Goal: Transaction & Acquisition: Subscribe to service/newsletter

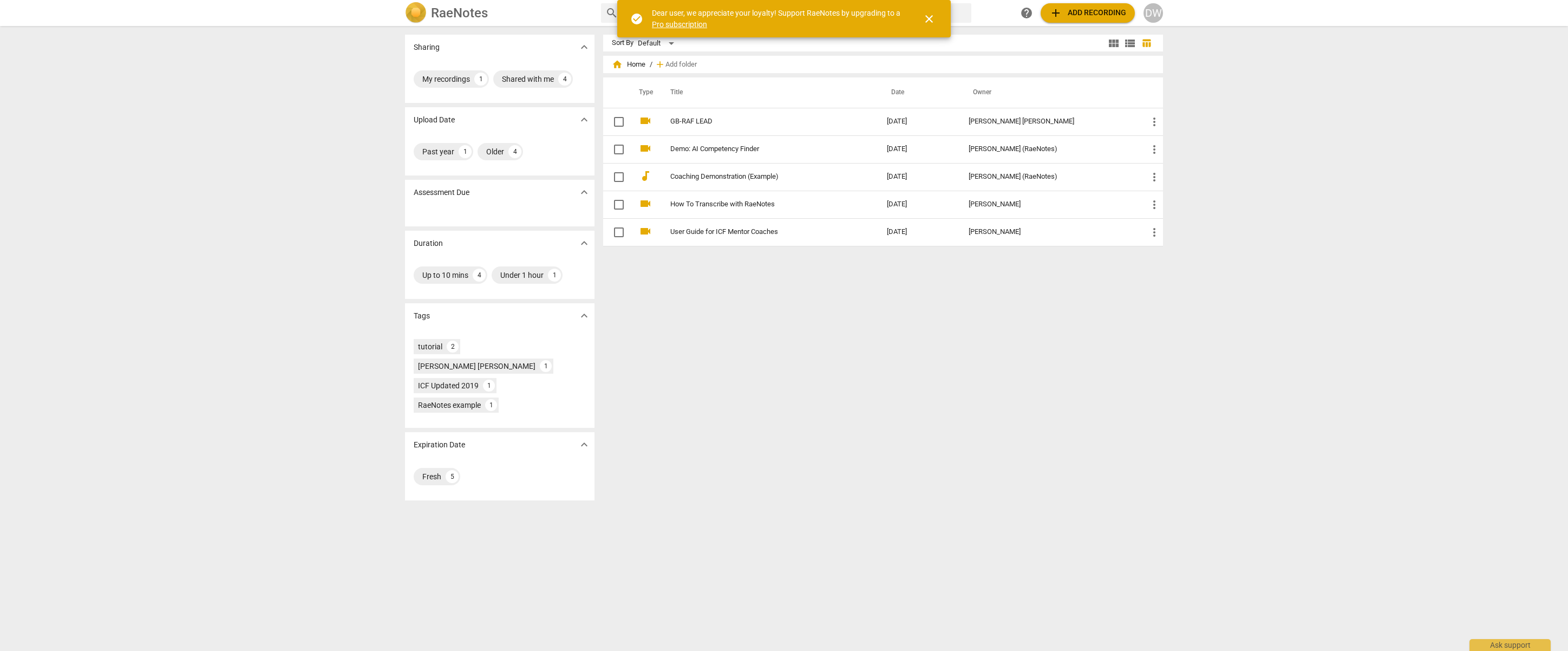
click at [750, 348] on div "Sort By Default view_module view_list table_chart home Home / add Add folder Ty…" at bounding box center [887, 339] width 568 height 608
click at [674, 24] on link "Pro subscription" at bounding box center [679, 24] width 56 height 9
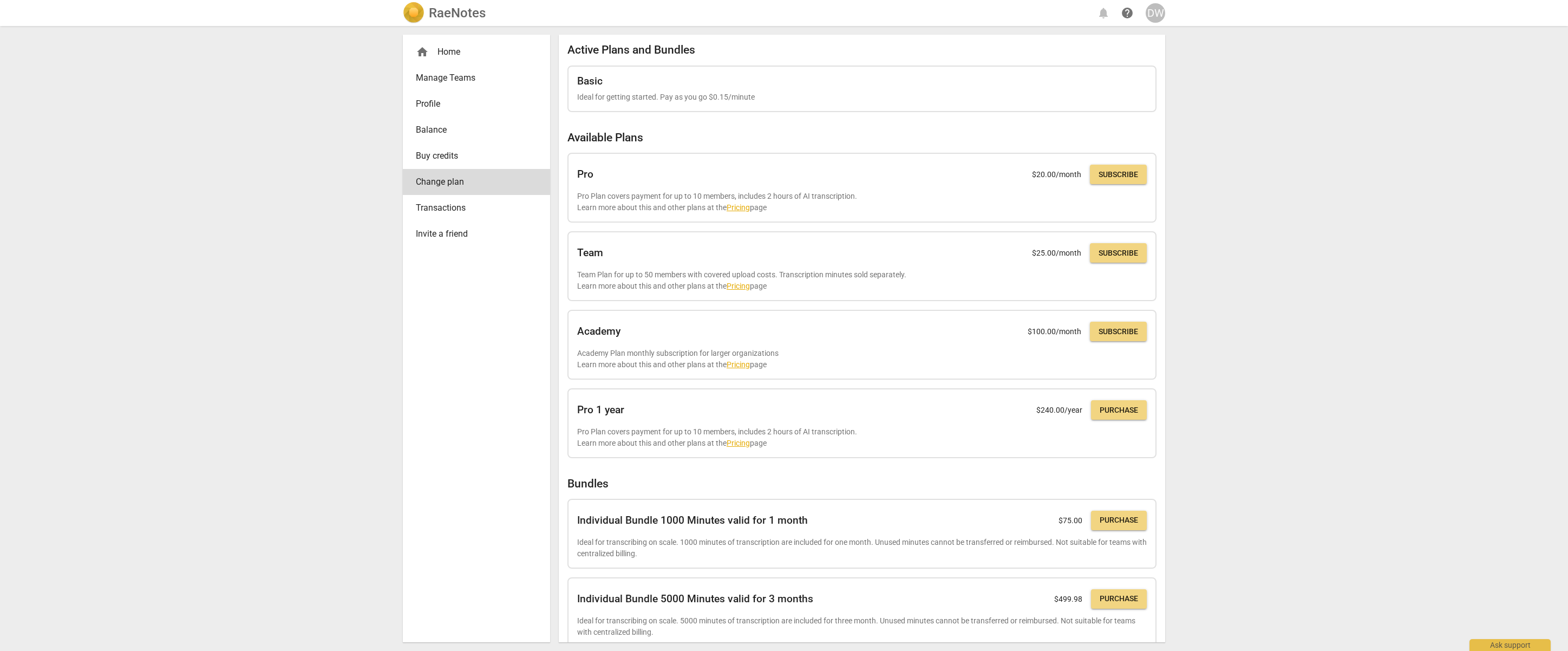
click at [429, 152] on span "Buy credits" at bounding box center [472, 156] width 112 height 13
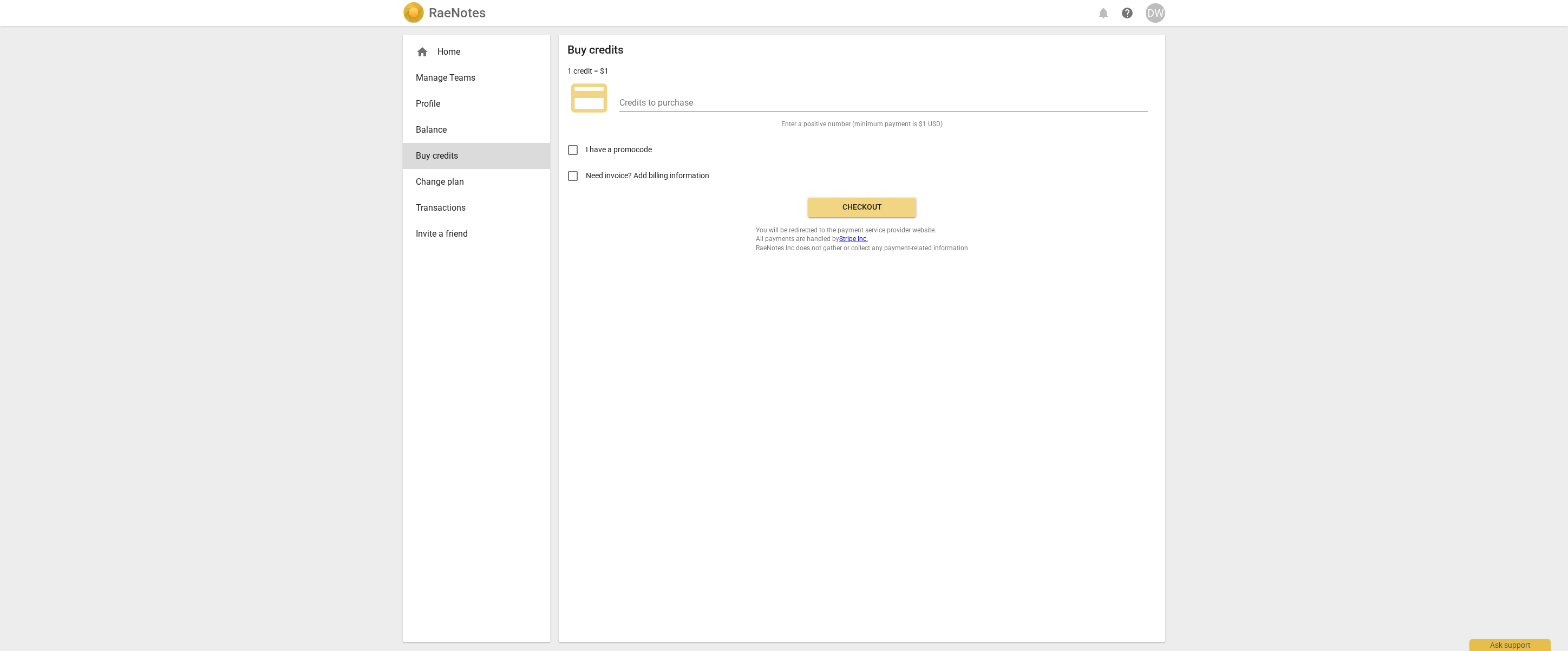
click at [444, 210] on span "Transactions" at bounding box center [472, 208] width 112 height 13
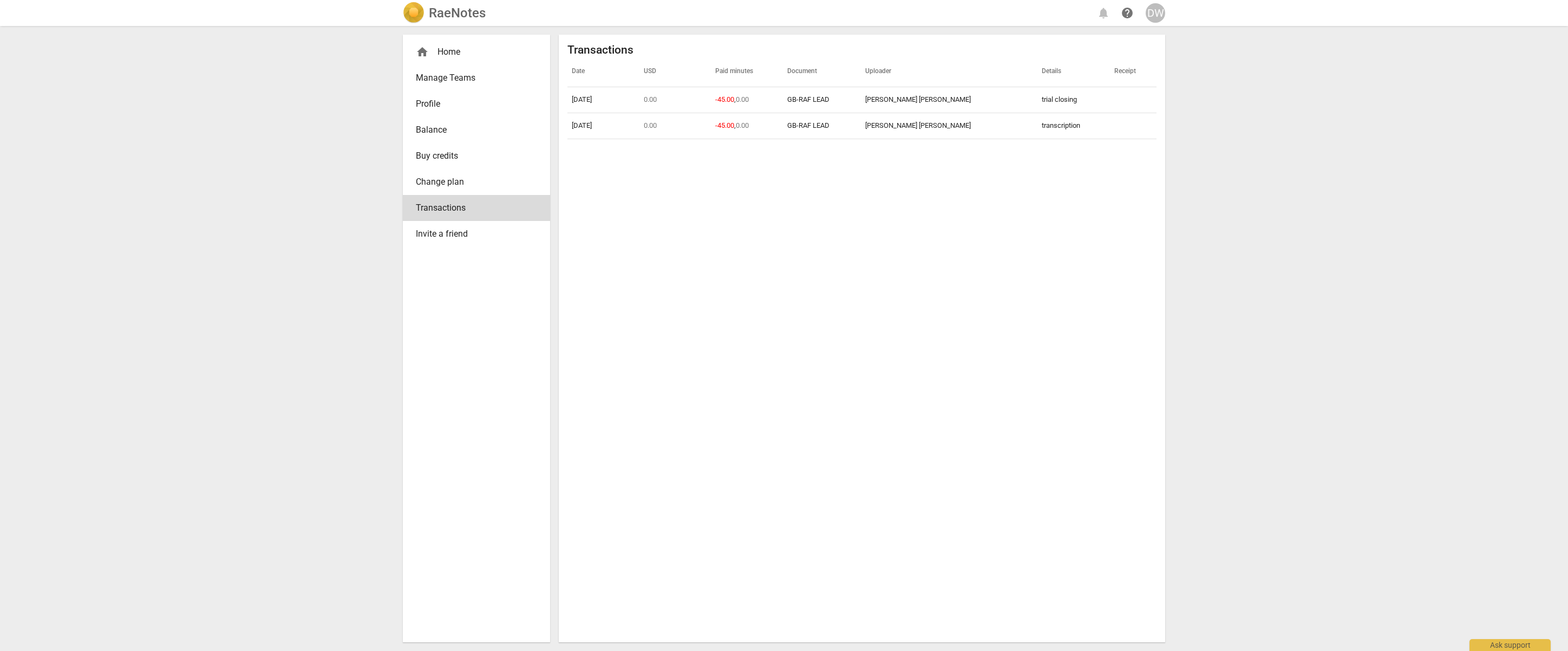
click at [431, 102] on span "Profile" at bounding box center [472, 104] width 112 height 13
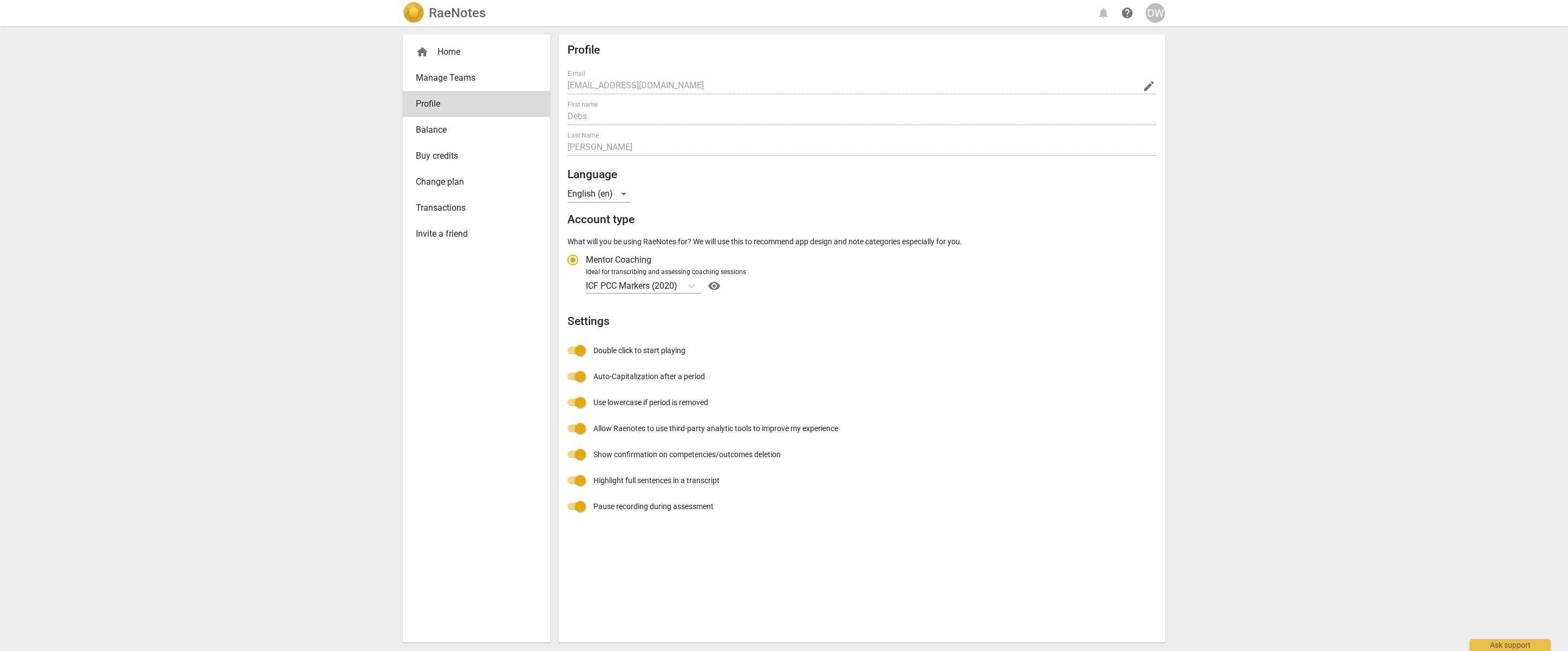
radio input "false"
click at [422, 158] on span "Buy credits" at bounding box center [472, 156] width 112 height 13
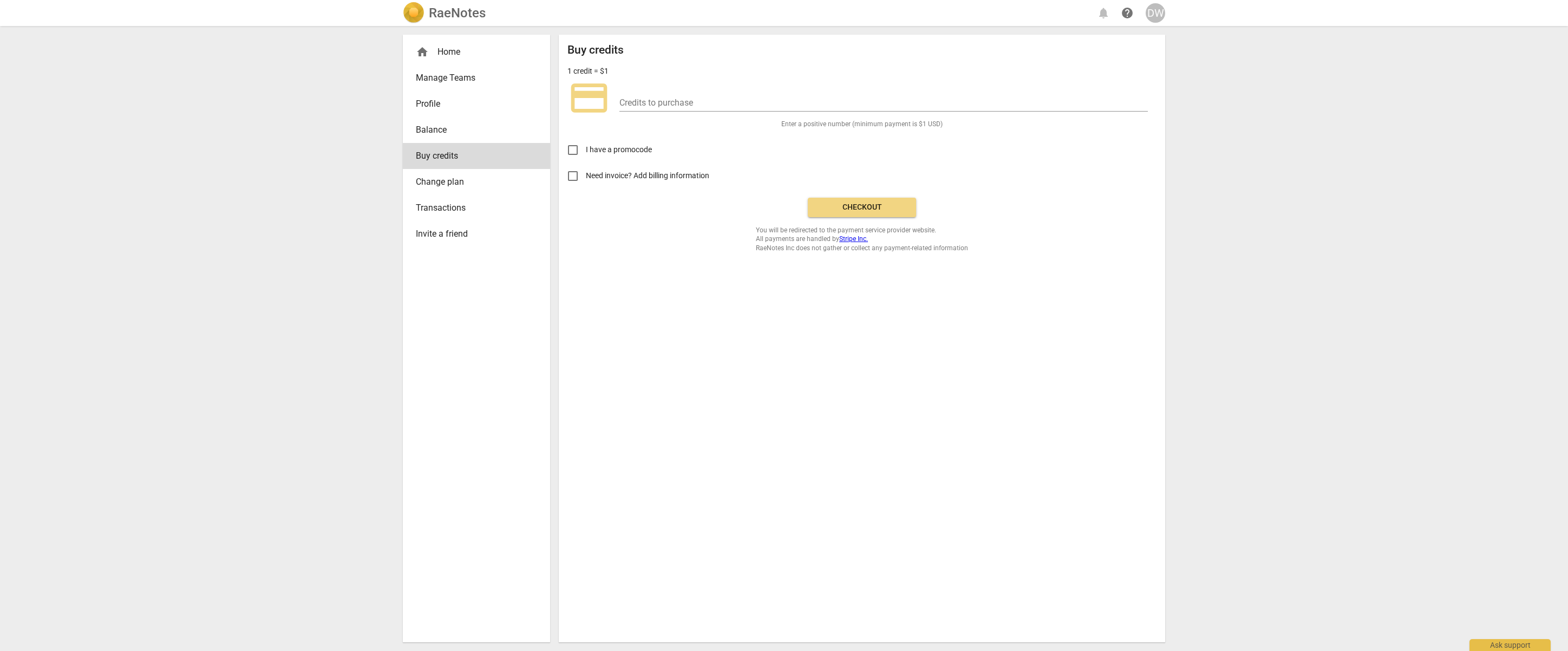
click at [429, 102] on span "Profile" at bounding box center [472, 104] width 112 height 13
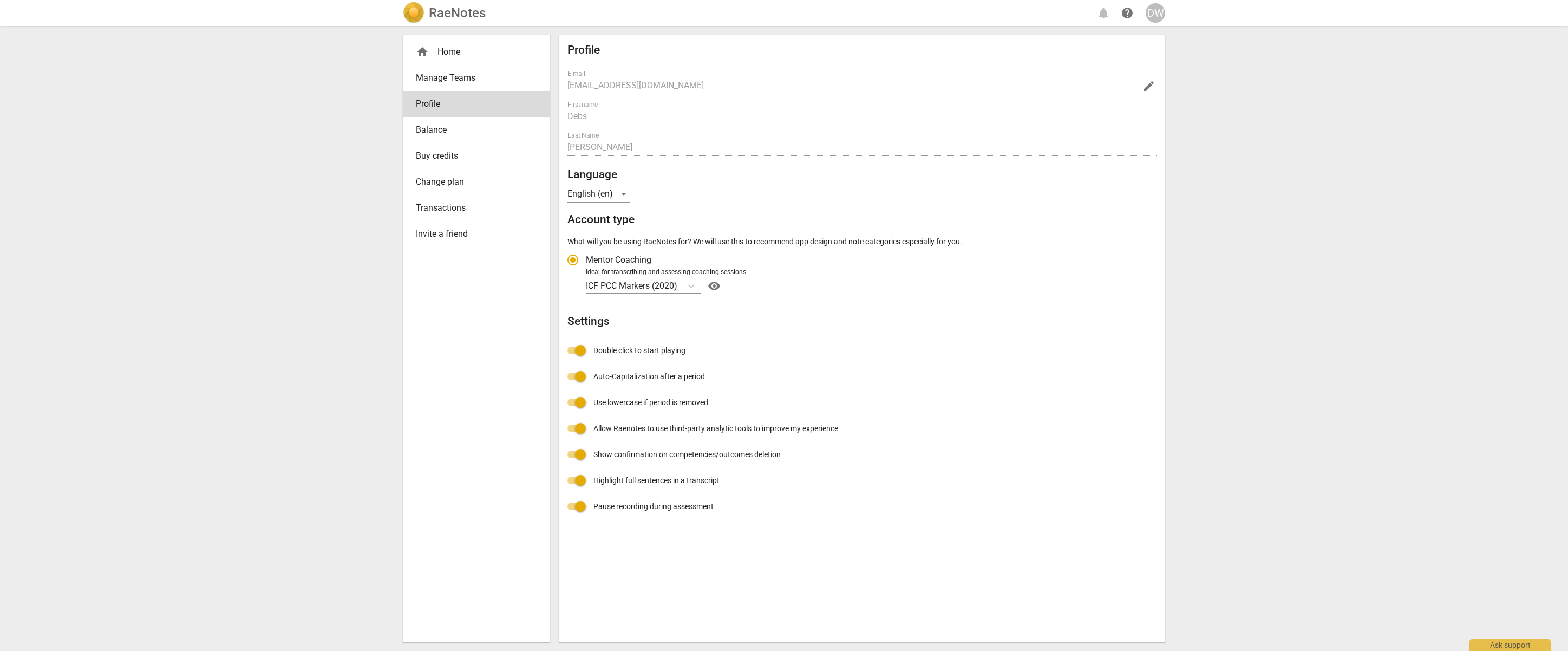
radio input "false"
click at [432, 137] on link "Balance" at bounding box center [477, 130] width 147 height 26
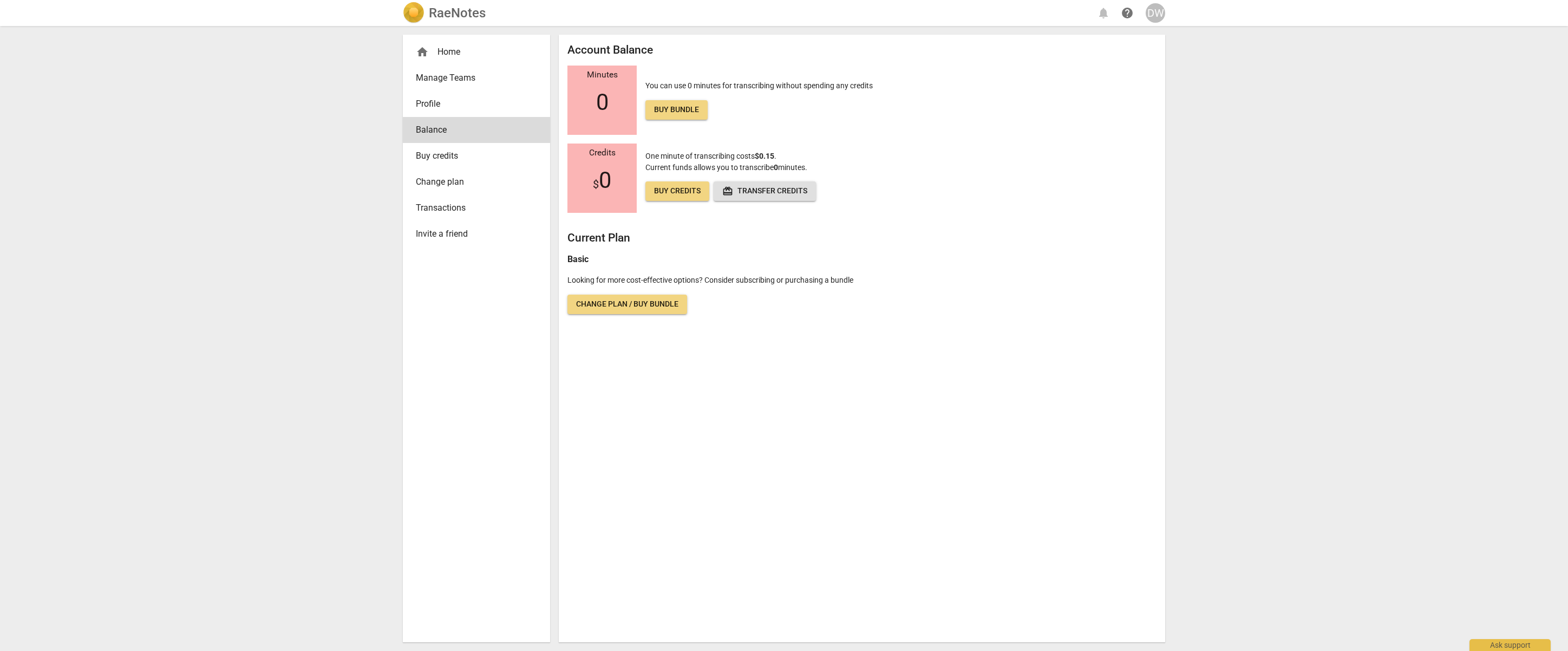
click at [648, 307] on span "Change plan / Buy bundle" at bounding box center [627, 305] width 102 height 11
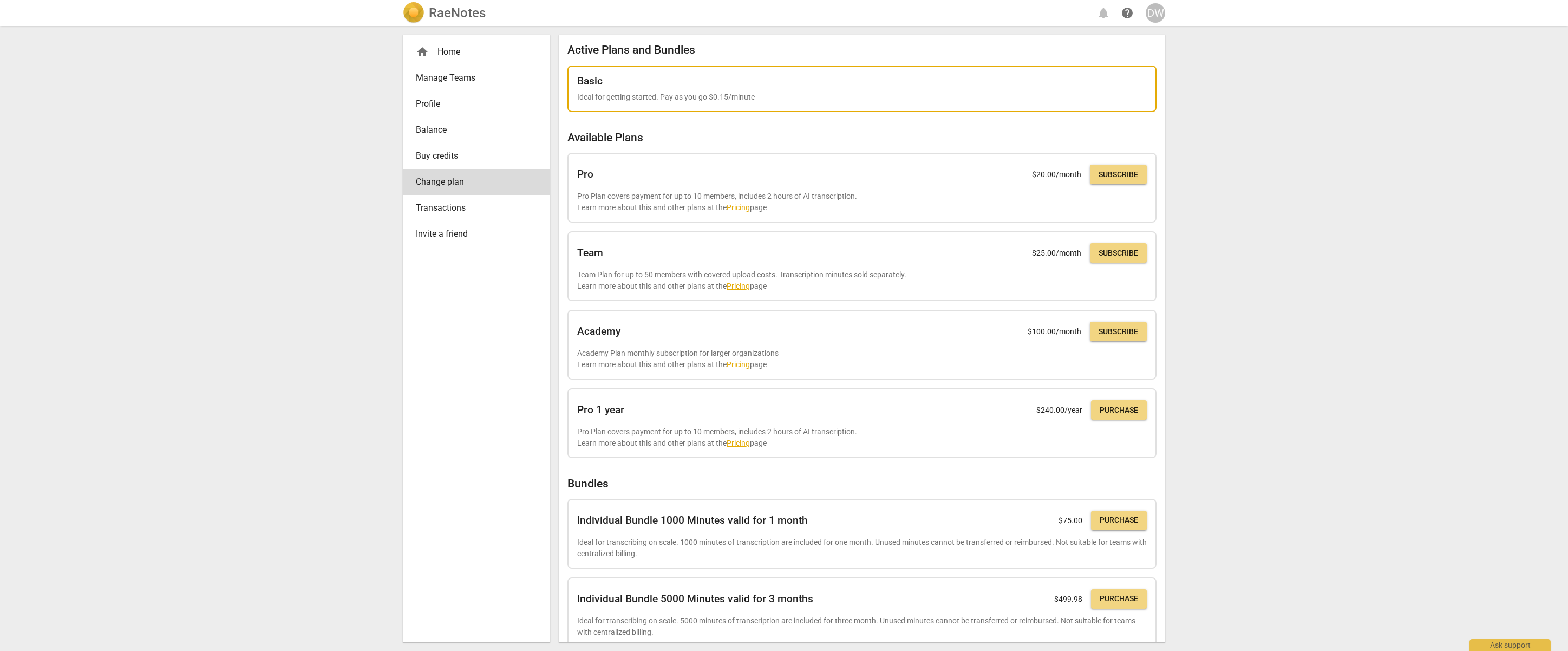
click at [651, 93] on p "Ideal for getting started. Pay as you go $0.15/minute" at bounding box center [862, 97] width 570 height 12
click at [591, 82] on h2 "Basic" at bounding box center [590, 81] width 25 height 12
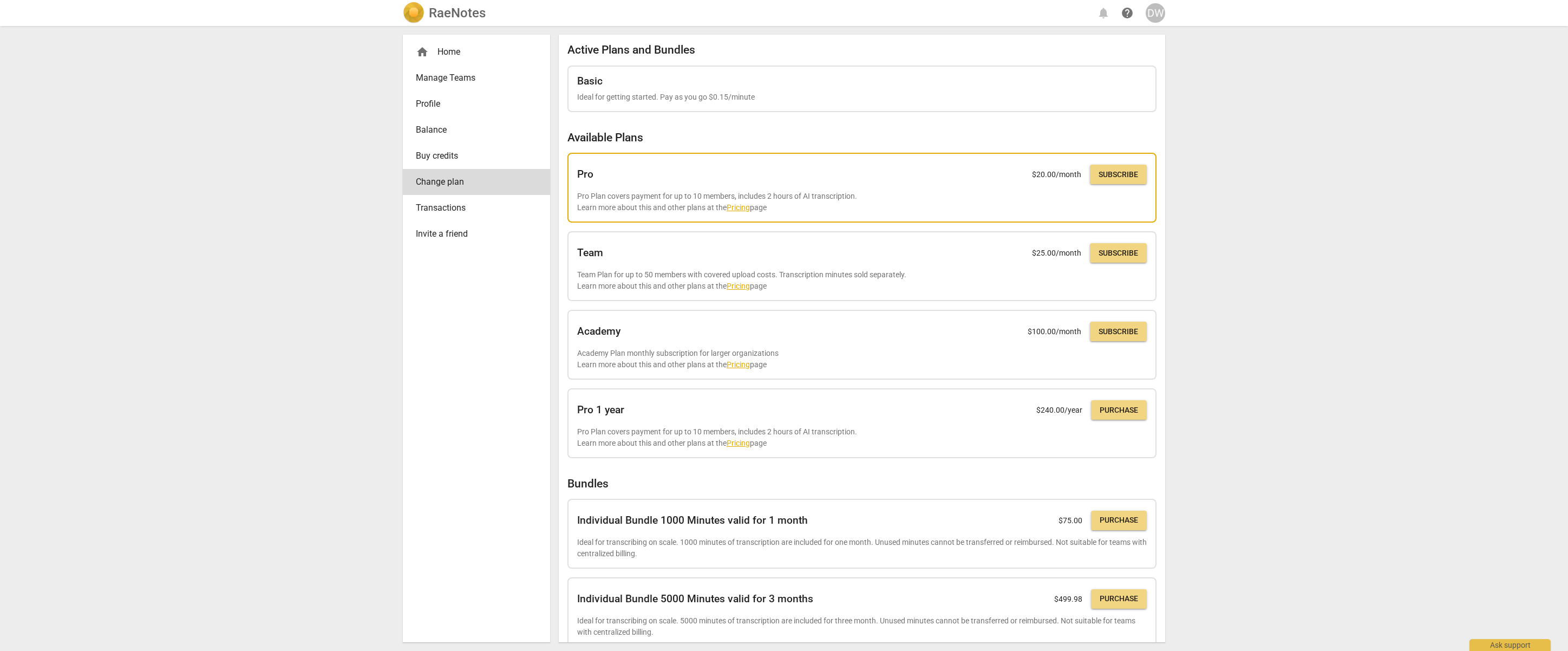
click at [1102, 174] on span "Subscribe" at bounding box center [1119, 175] width 40 height 11
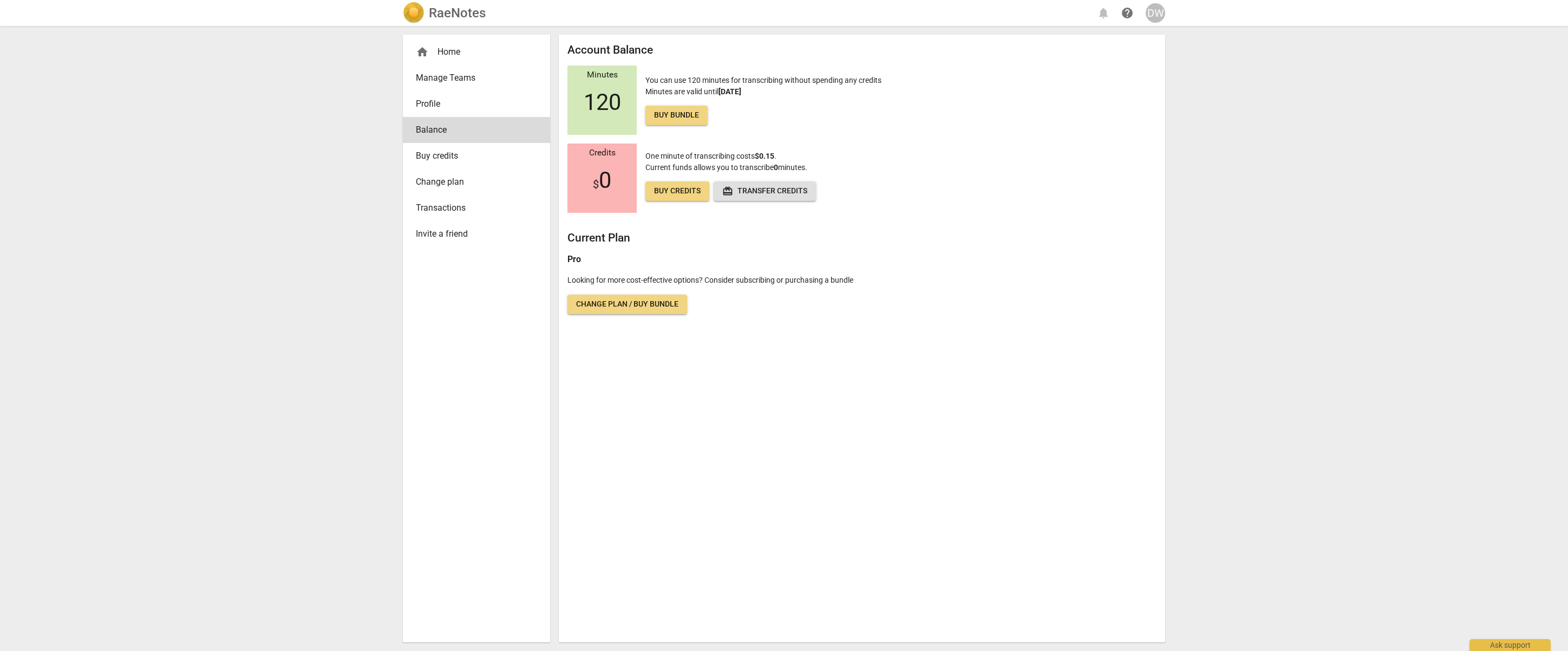
click at [455, 52] on div "home Home" at bounding box center [472, 51] width 112 height 13
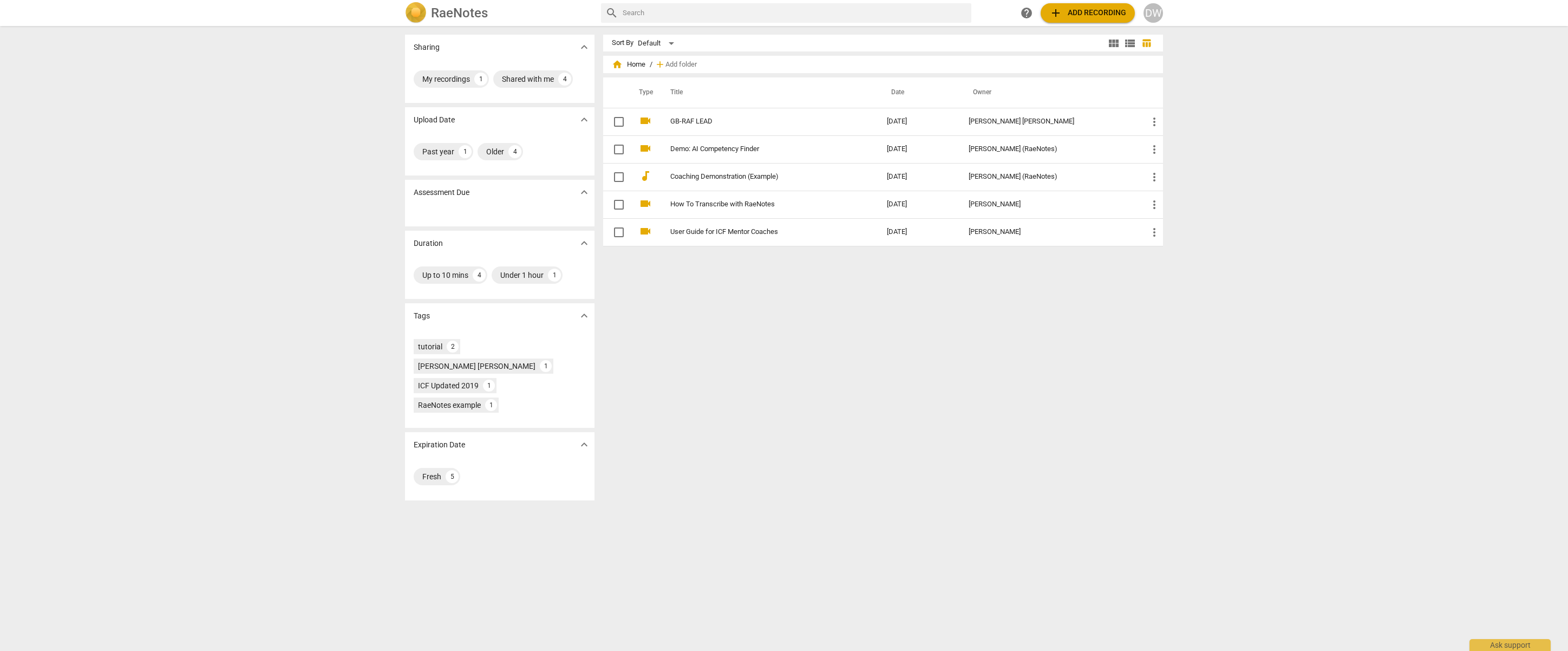
click at [1057, 16] on span "add" at bounding box center [1056, 12] width 13 height 13
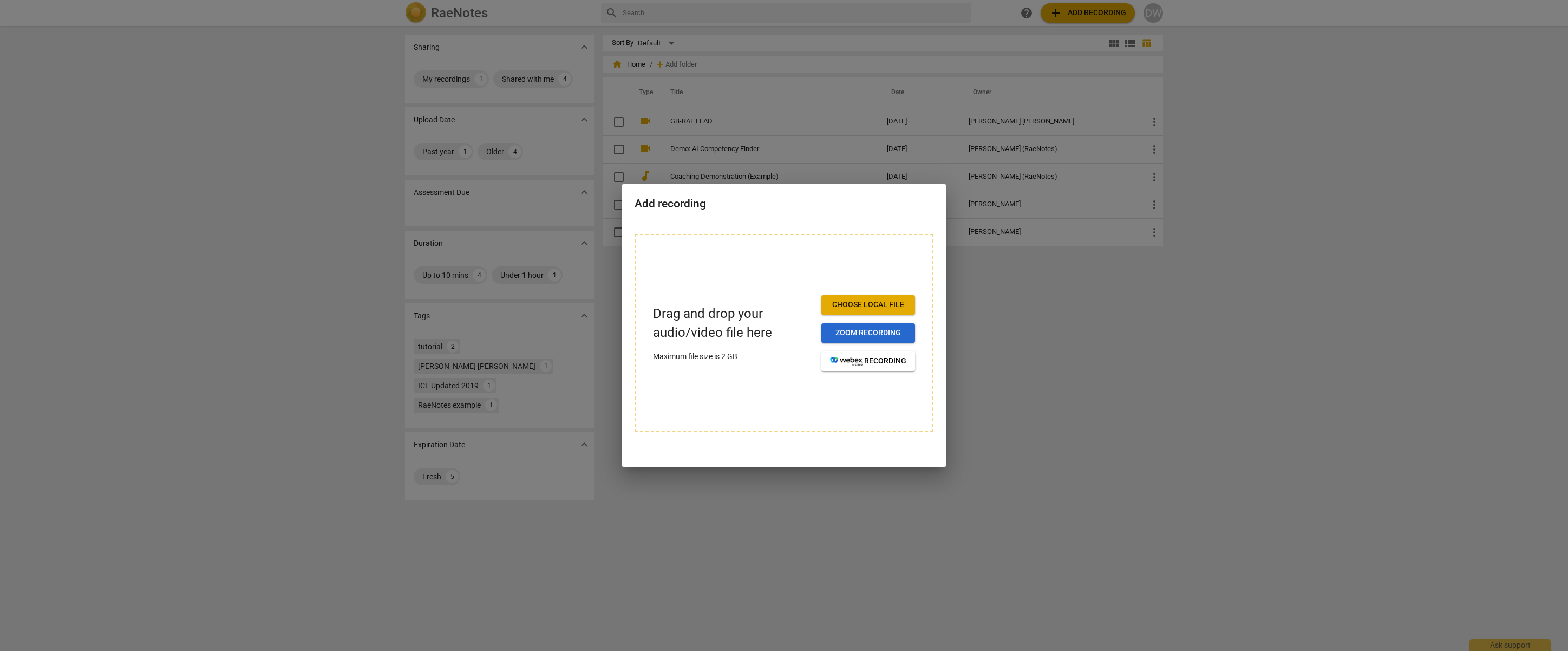
click at [880, 333] on span "Zoom recording" at bounding box center [868, 333] width 76 height 11
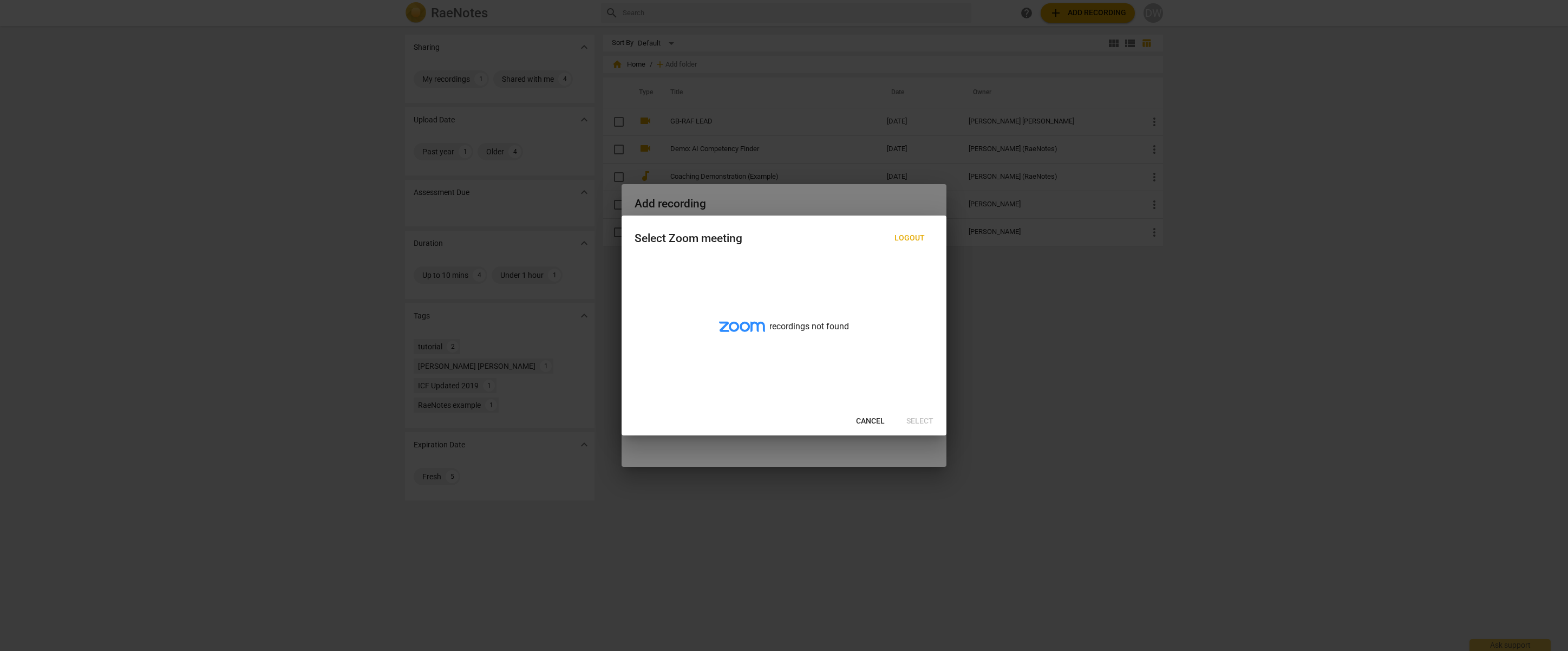
click at [862, 421] on span "Cancel" at bounding box center [871, 422] width 29 height 11
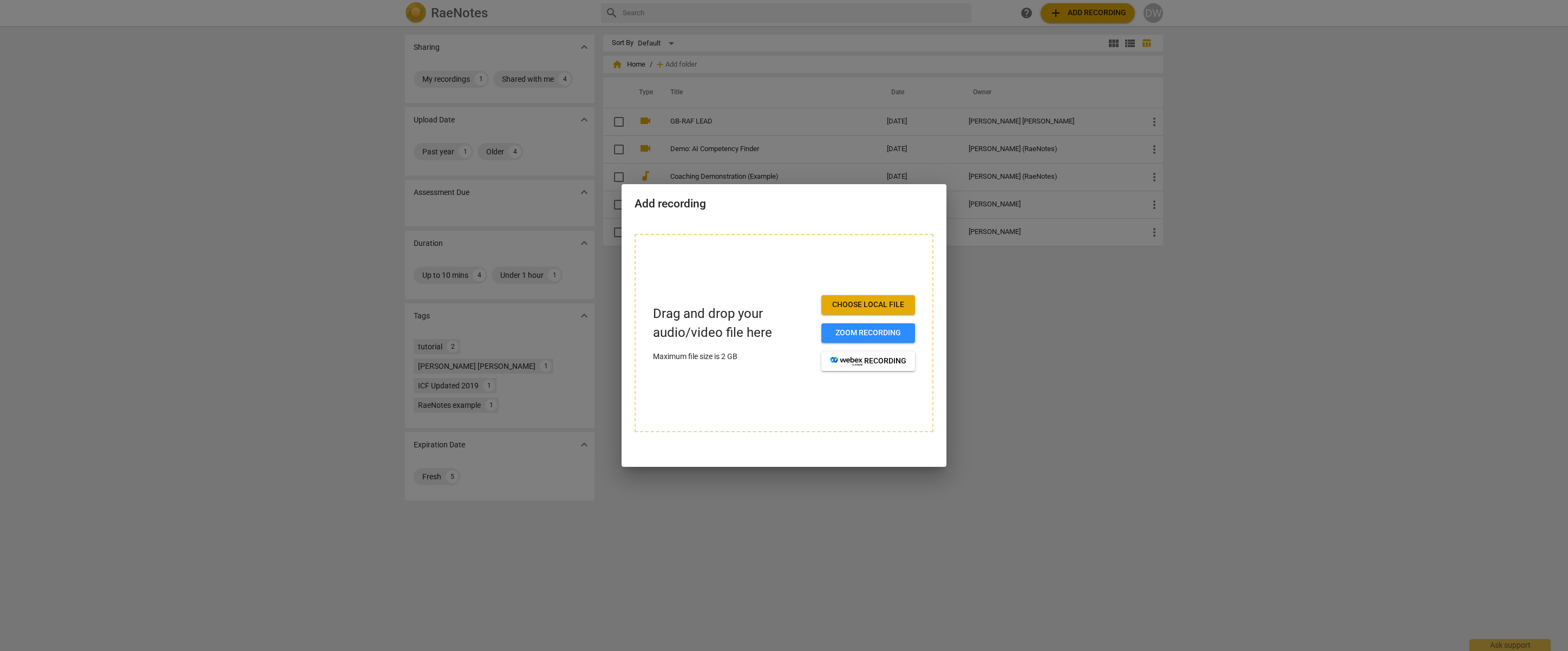
click at [861, 306] on span "Choose local file" at bounding box center [868, 305] width 76 height 11
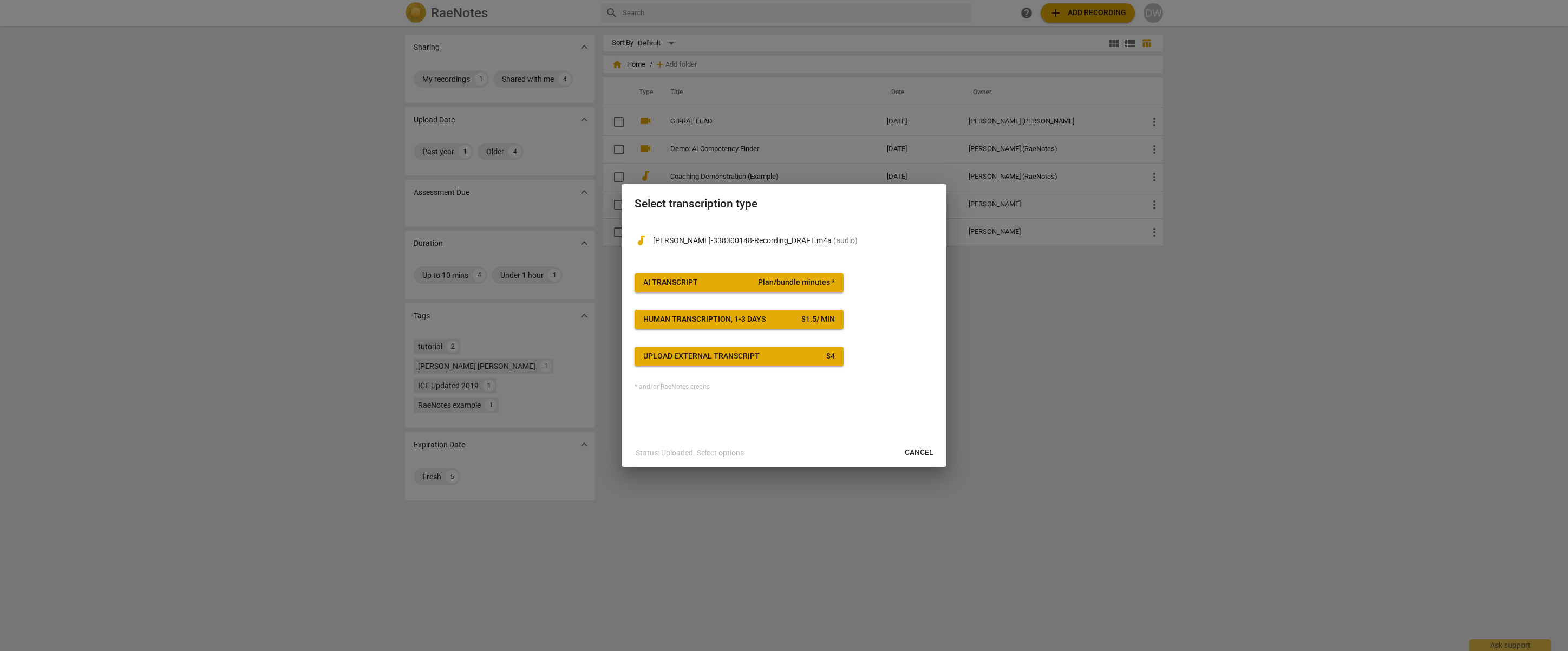
click at [739, 279] on span "AI Transcript Plan/bundle minutes *" at bounding box center [739, 283] width 192 height 11
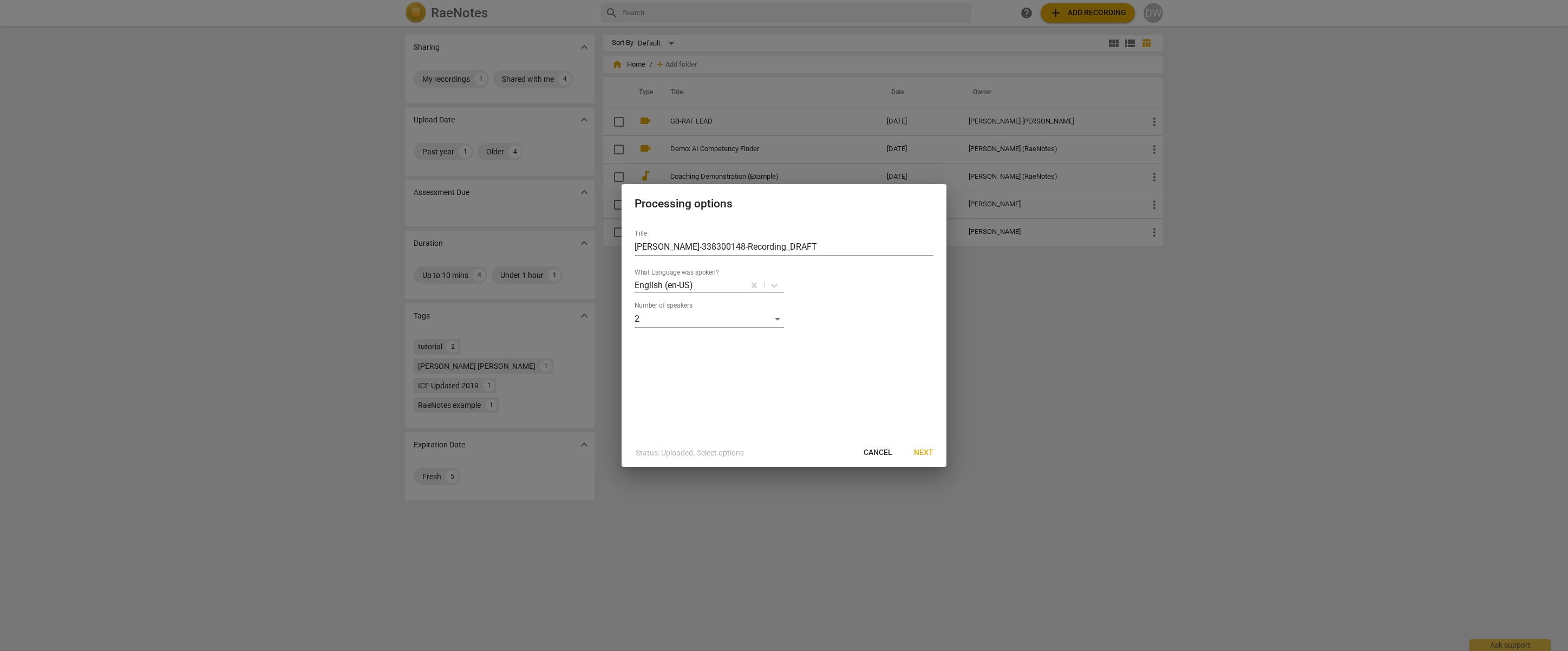
click at [929, 451] on span "Next" at bounding box center [924, 453] width 19 height 11
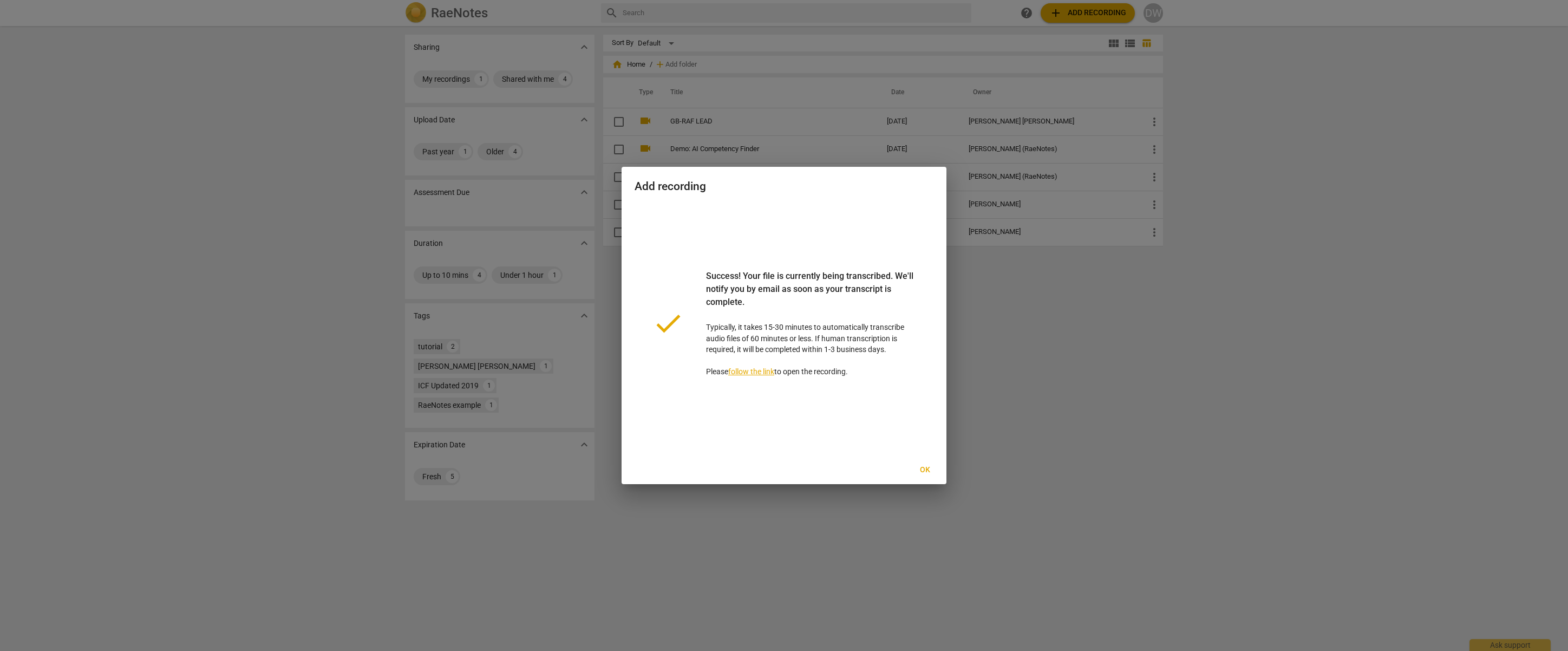
click at [752, 374] on link "follow the link" at bounding box center [751, 372] width 46 height 9
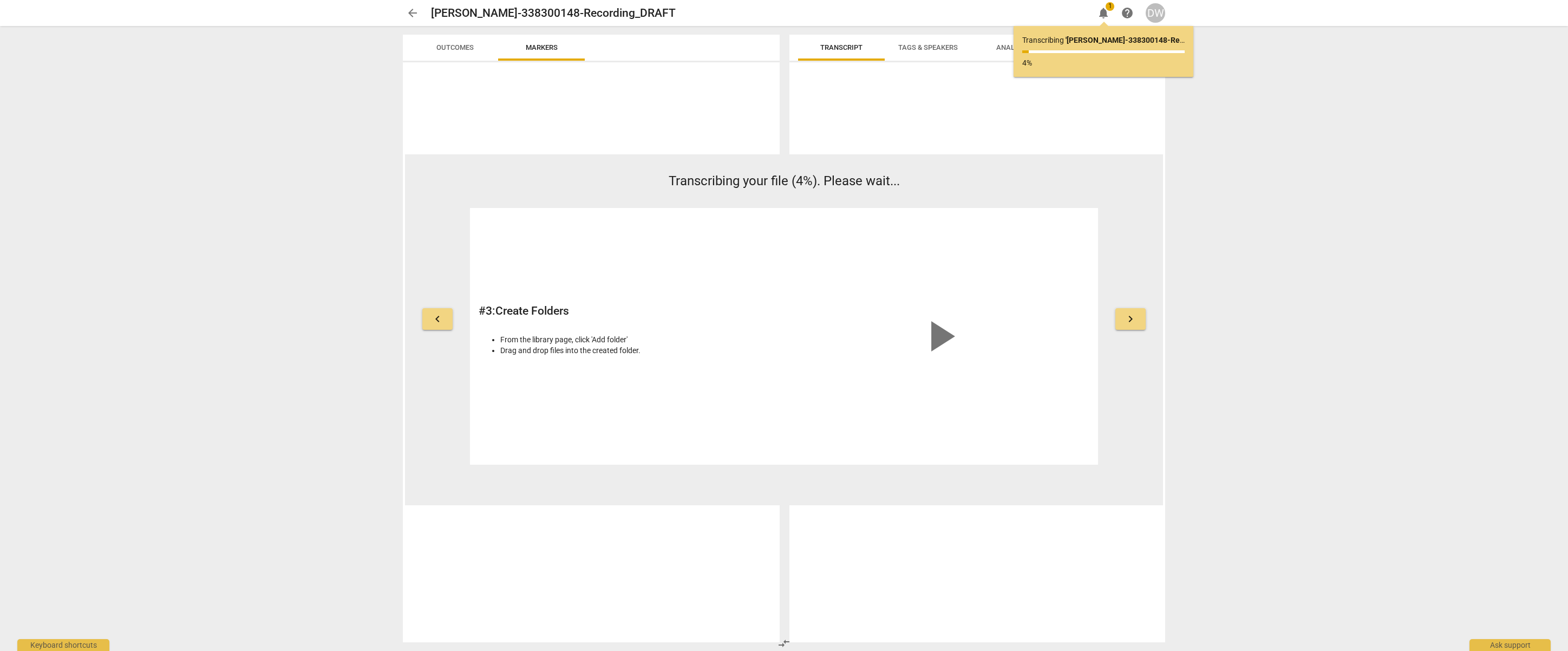
click at [411, 16] on span "arrow_back" at bounding box center [412, 12] width 13 height 13
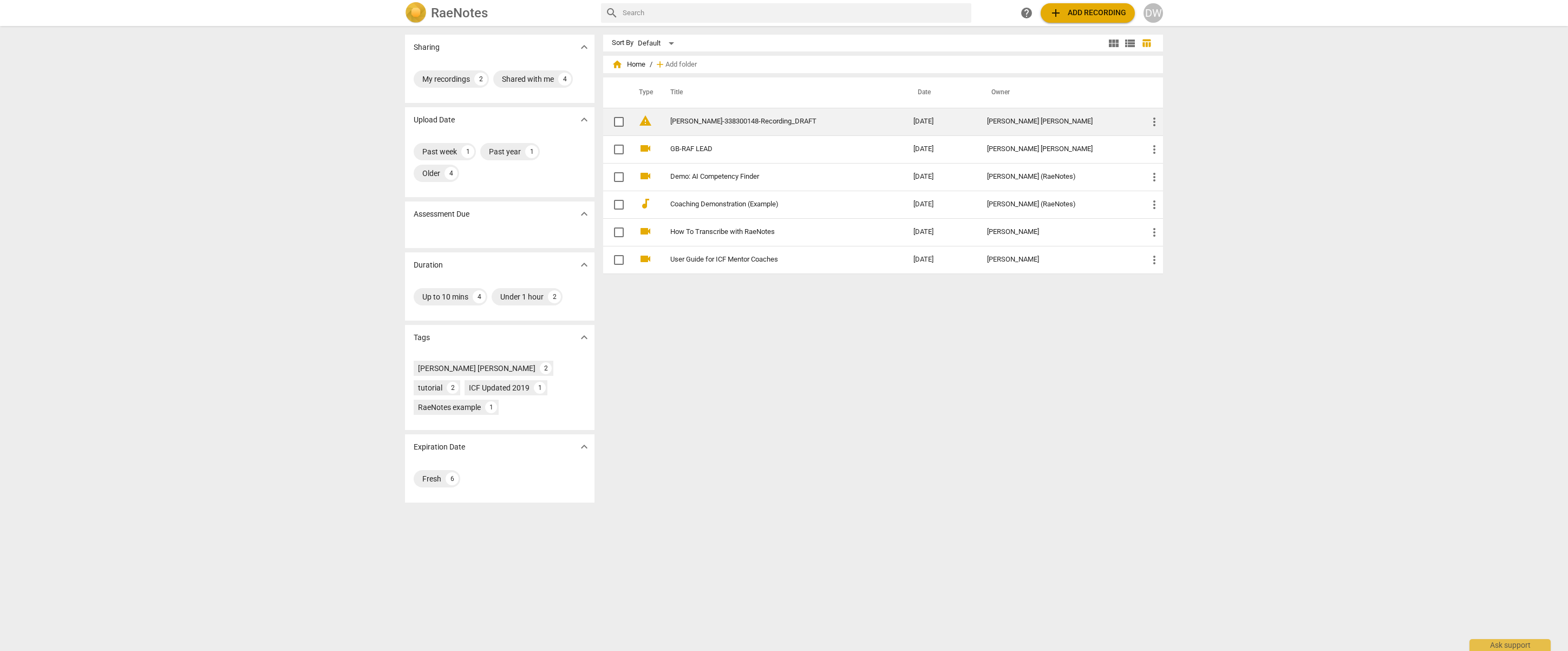
click at [716, 120] on link "[PERSON_NAME]-338300148-Recording_DRAFT" at bounding box center [773, 121] width 204 height 8
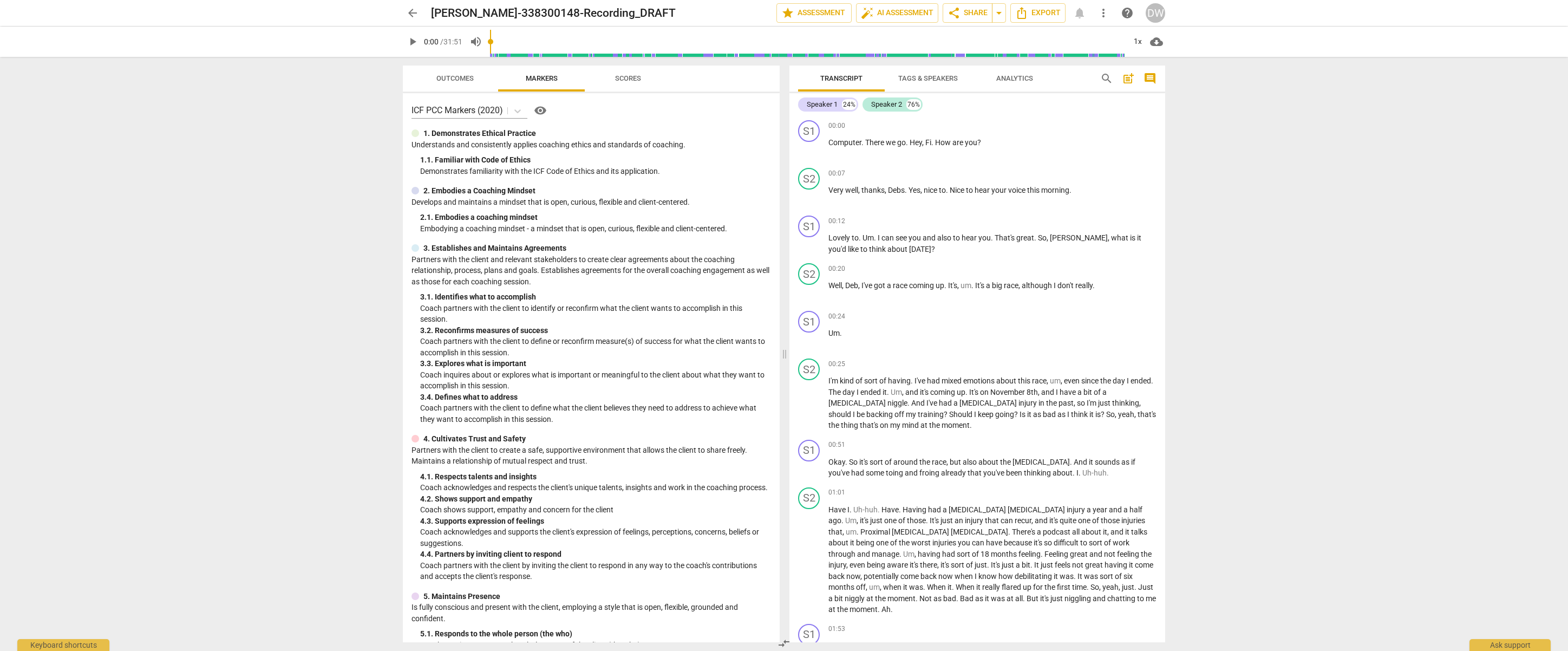
click at [1006, 80] on span "Analytics" at bounding box center [1015, 78] width 37 height 8
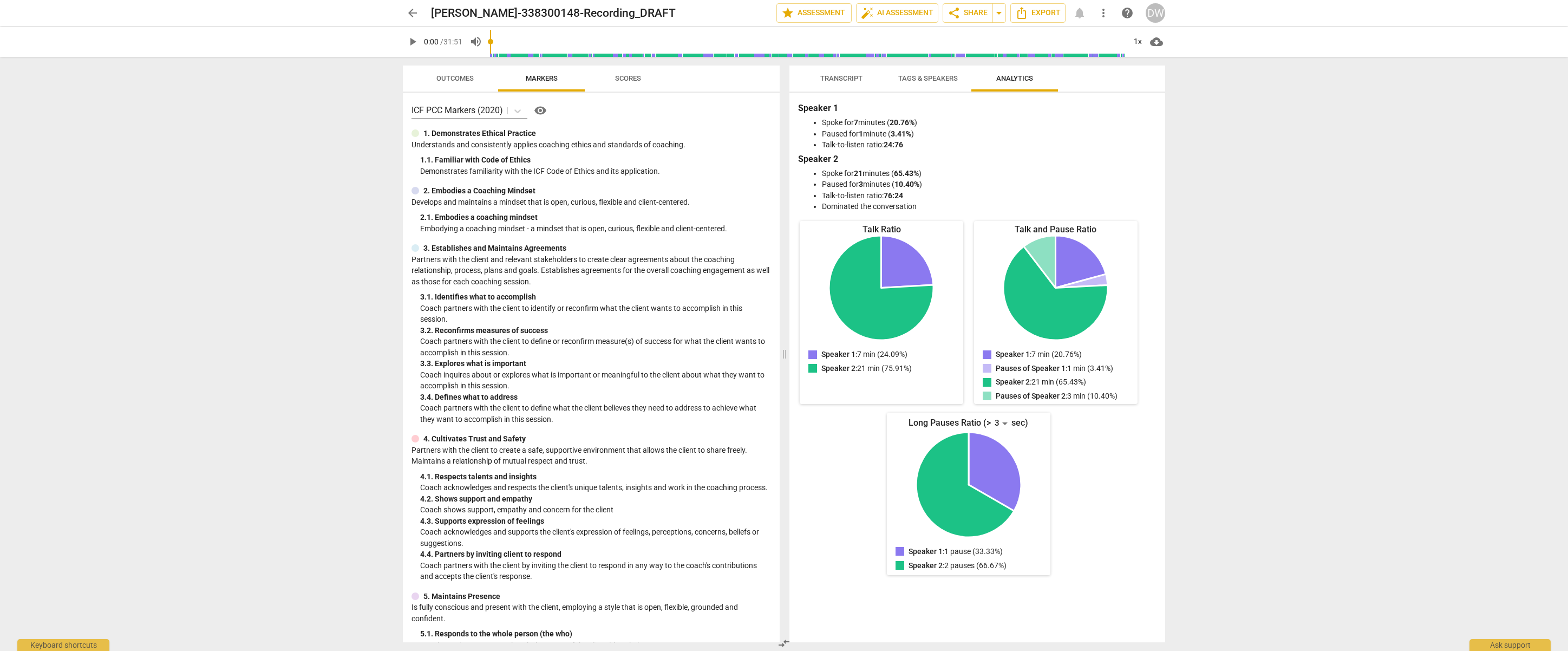
click at [629, 80] on span "Scores" at bounding box center [628, 78] width 26 height 8
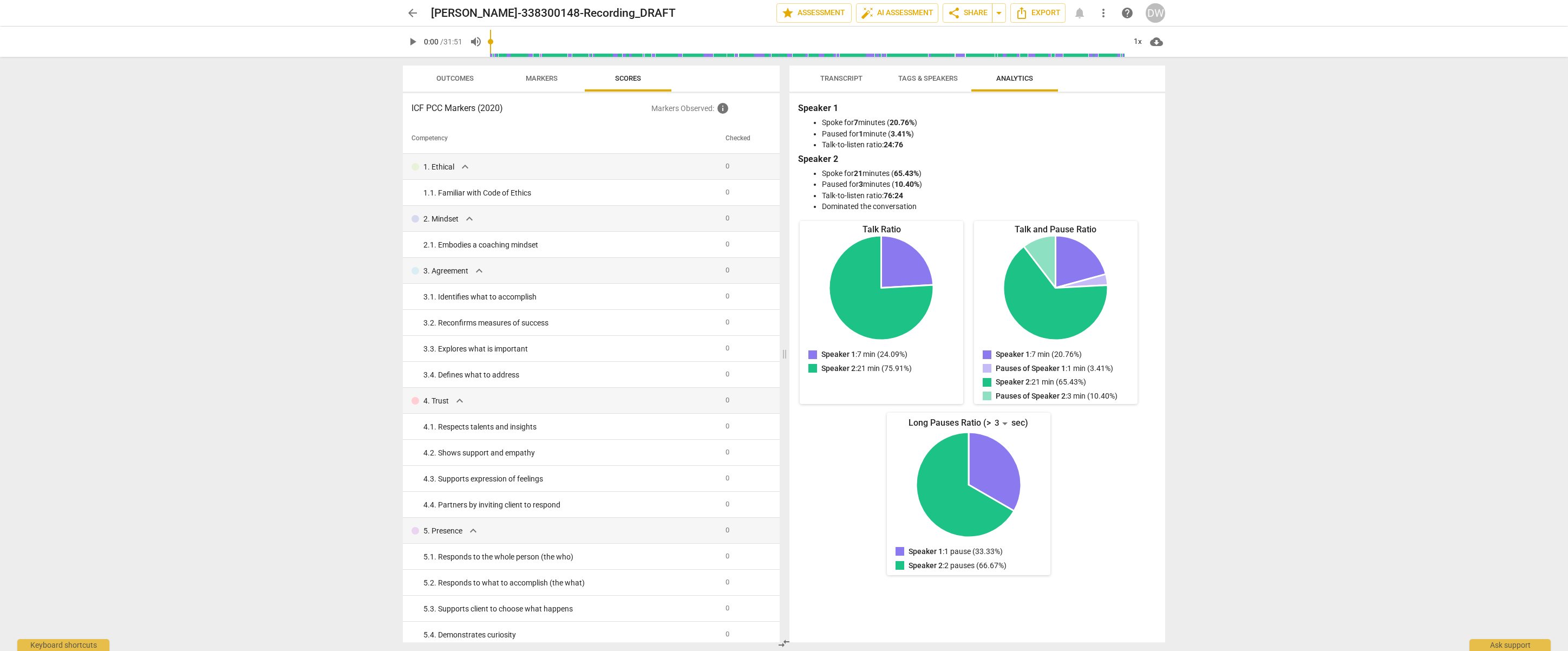
click at [545, 78] on span "Markers" at bounding box center [542, 78] width 32 height 8
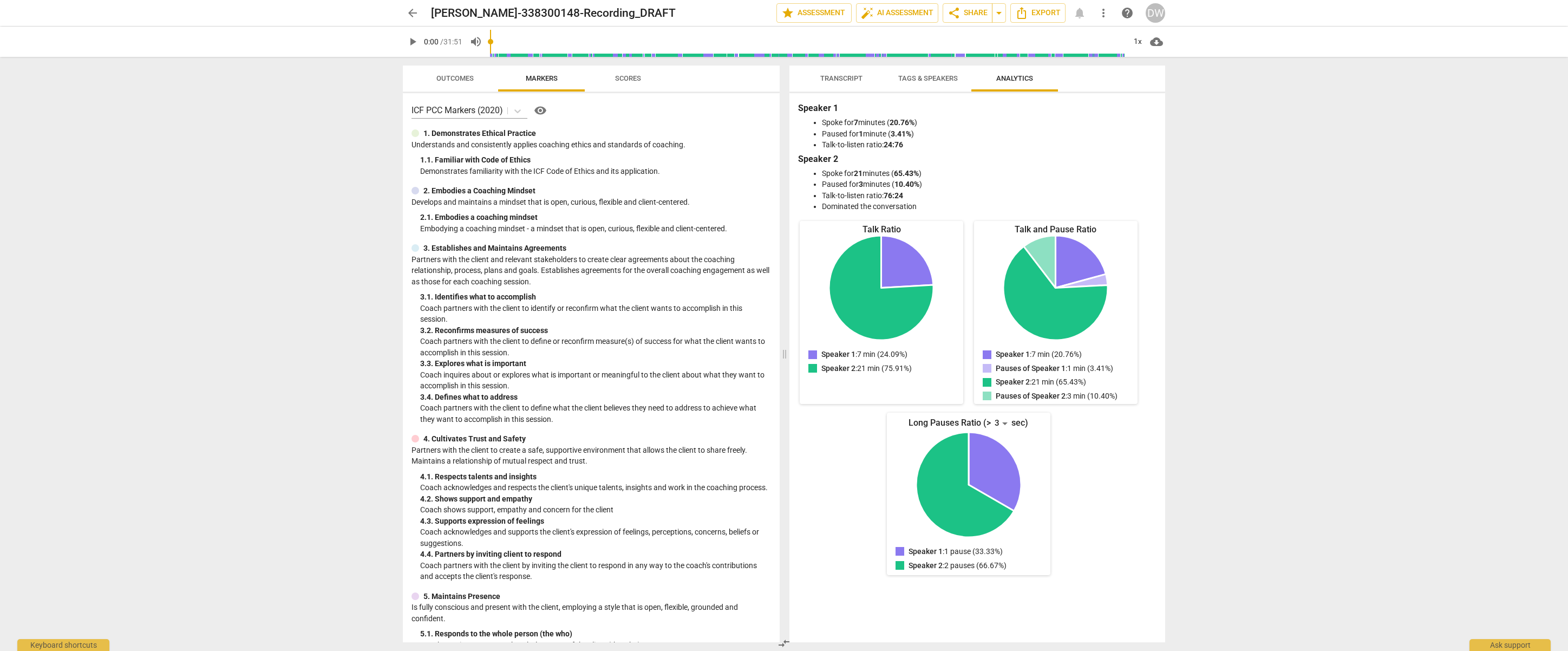
click at [465, 76] on span "Outcomes" at bounding box center [455, 78] width 38 height 8
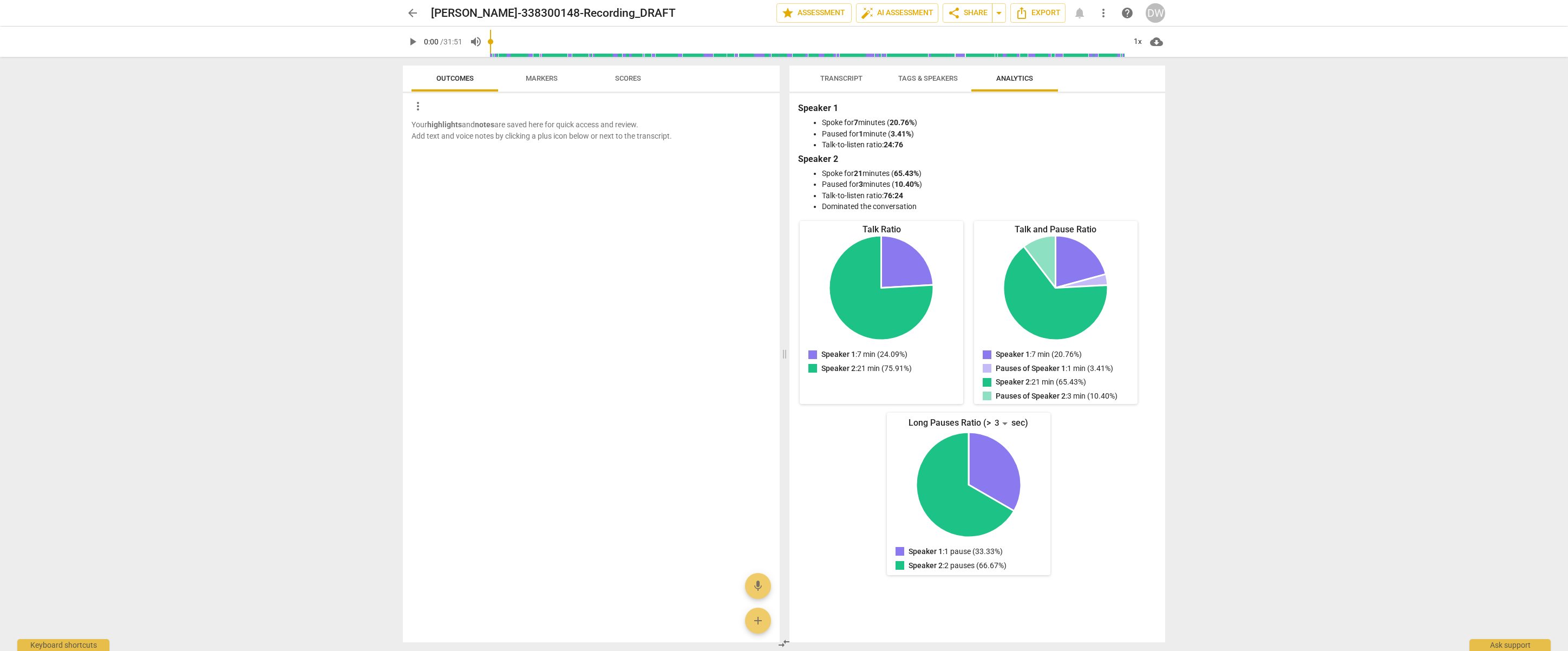
click at [542, 74] on span "Markers" at bounding box center [542, 78] width 32 height 8
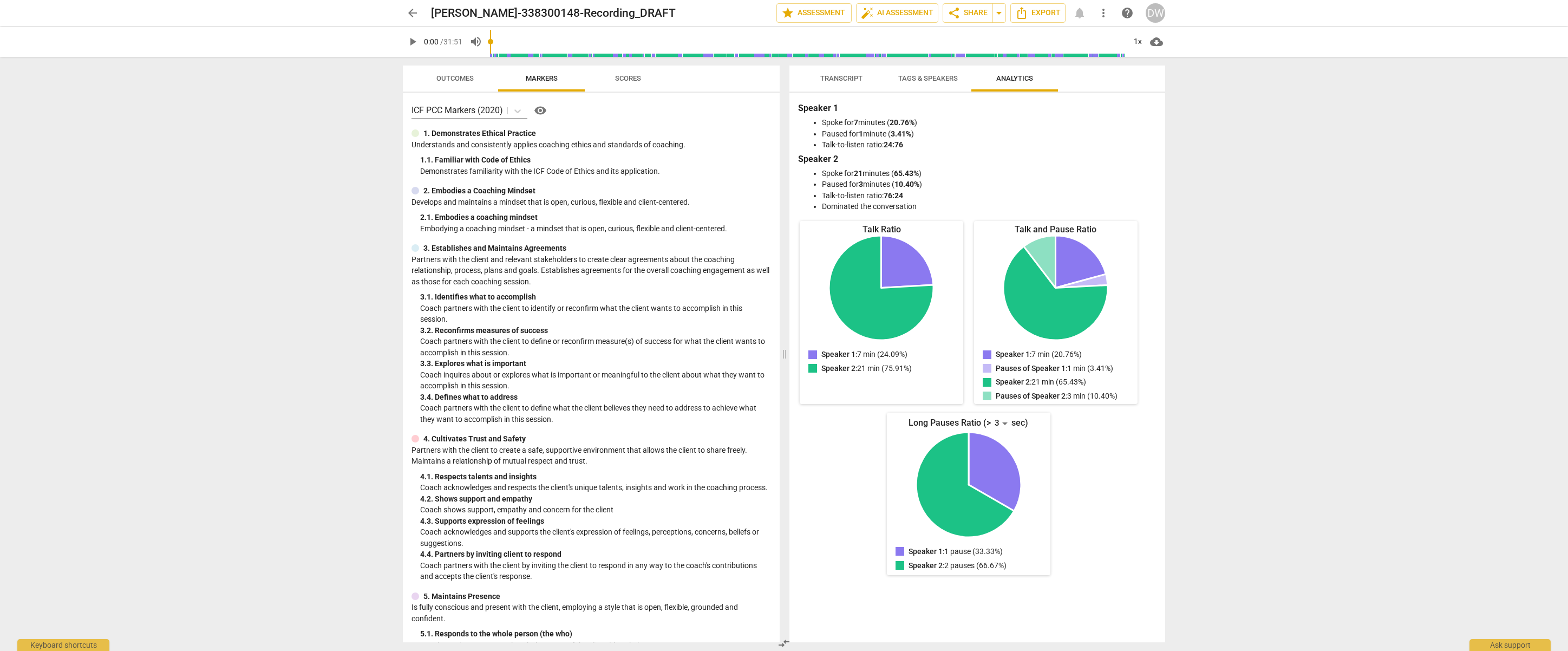
click at [630, 77] on span "Scores" at bounding box center [628, 78] width 26 height 8
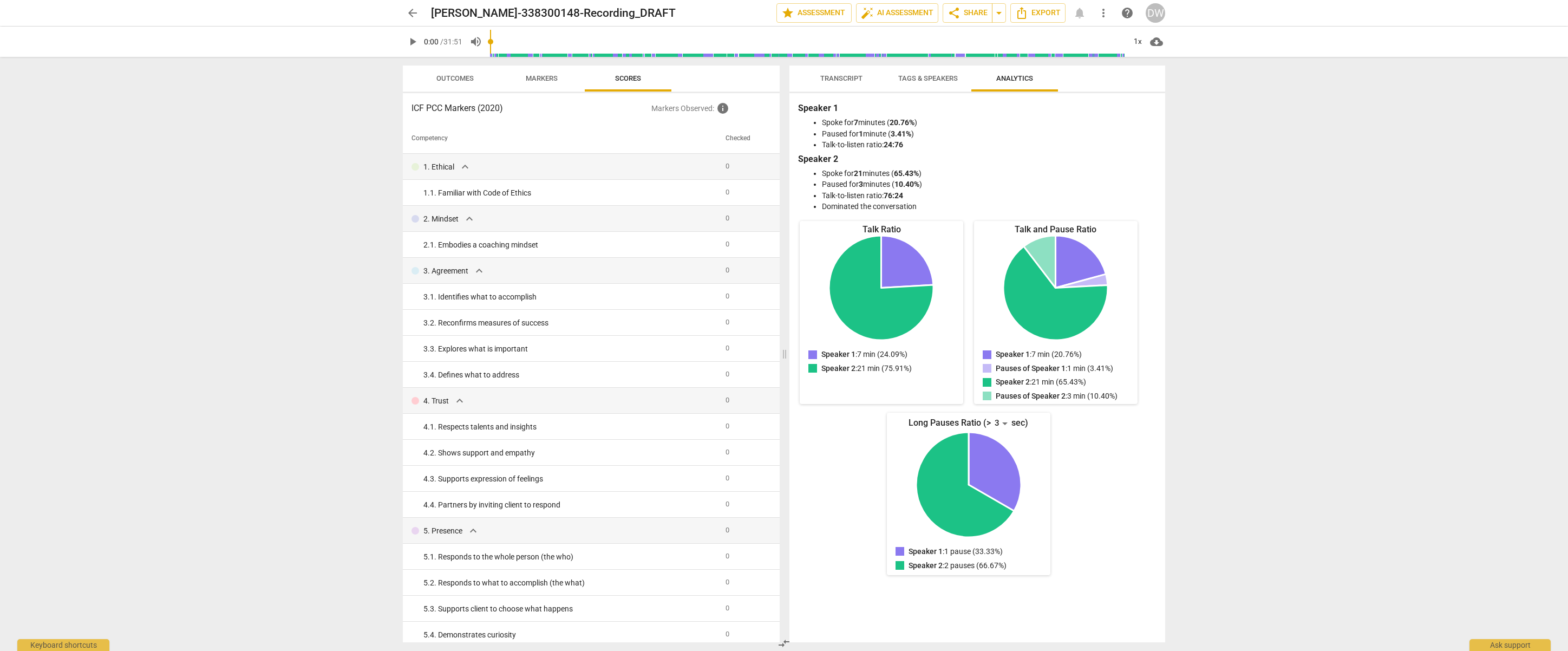
click at [917, 77] on span "Tags & Speakers" at bounding box center [928, 78] width 60 height 8
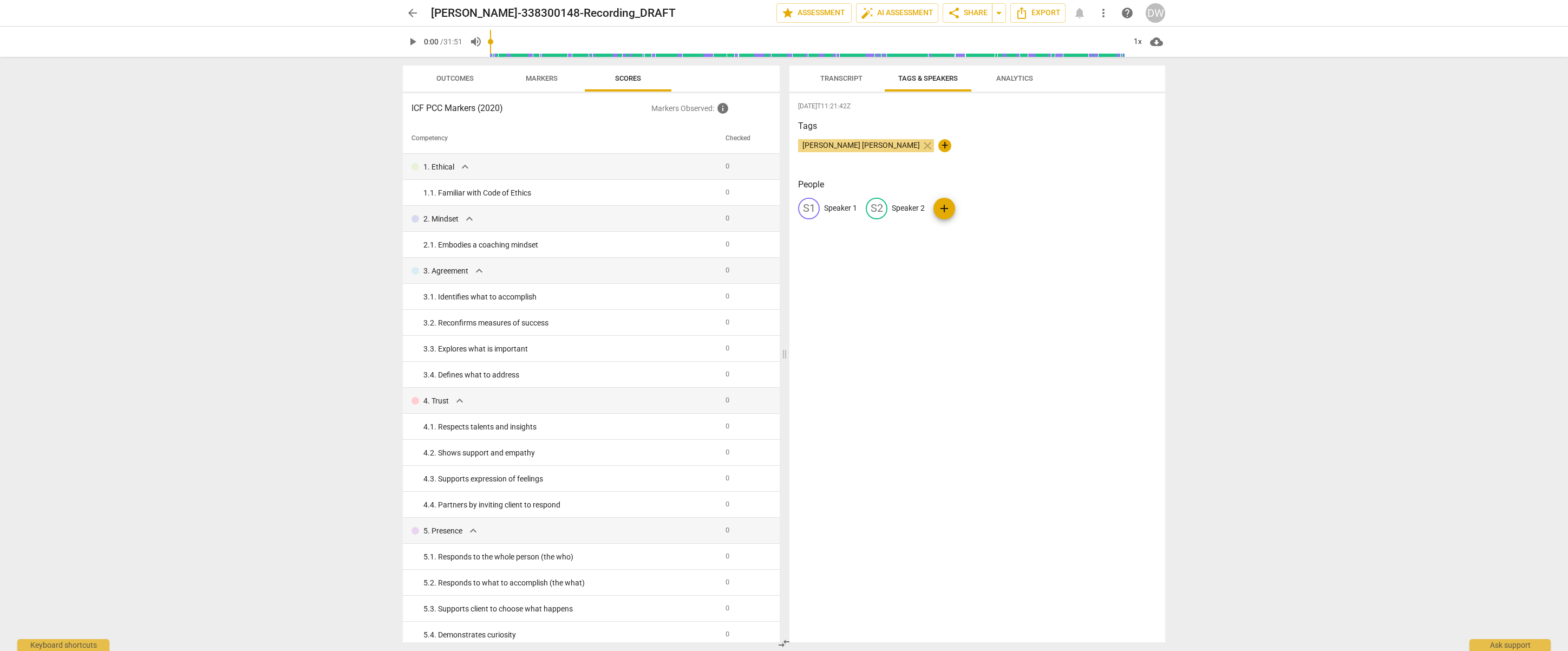
click at [845, 78] on span "Transcript" at bounding box center [842, 78] width 43 height 8
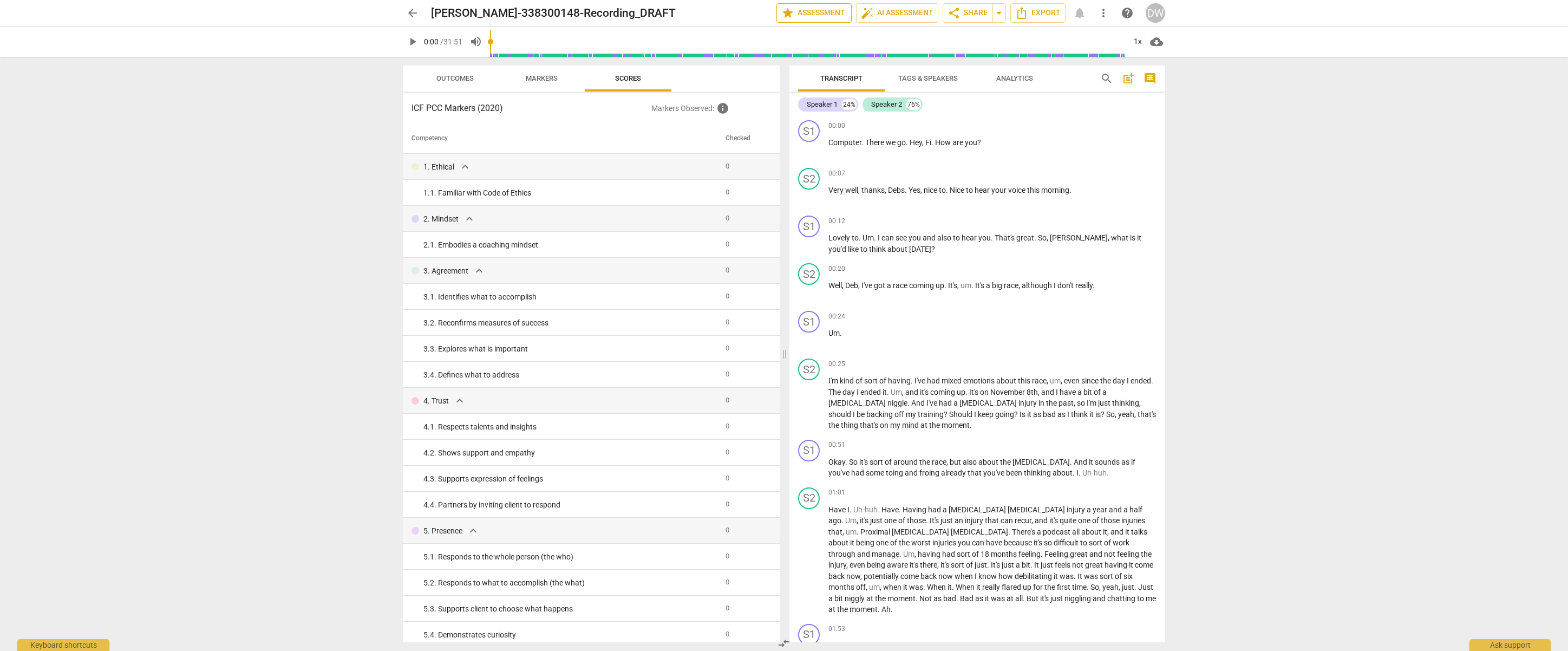
click at [817, 10] on span "star Assessment" at bounding box center [815, 12] width 66 height 13
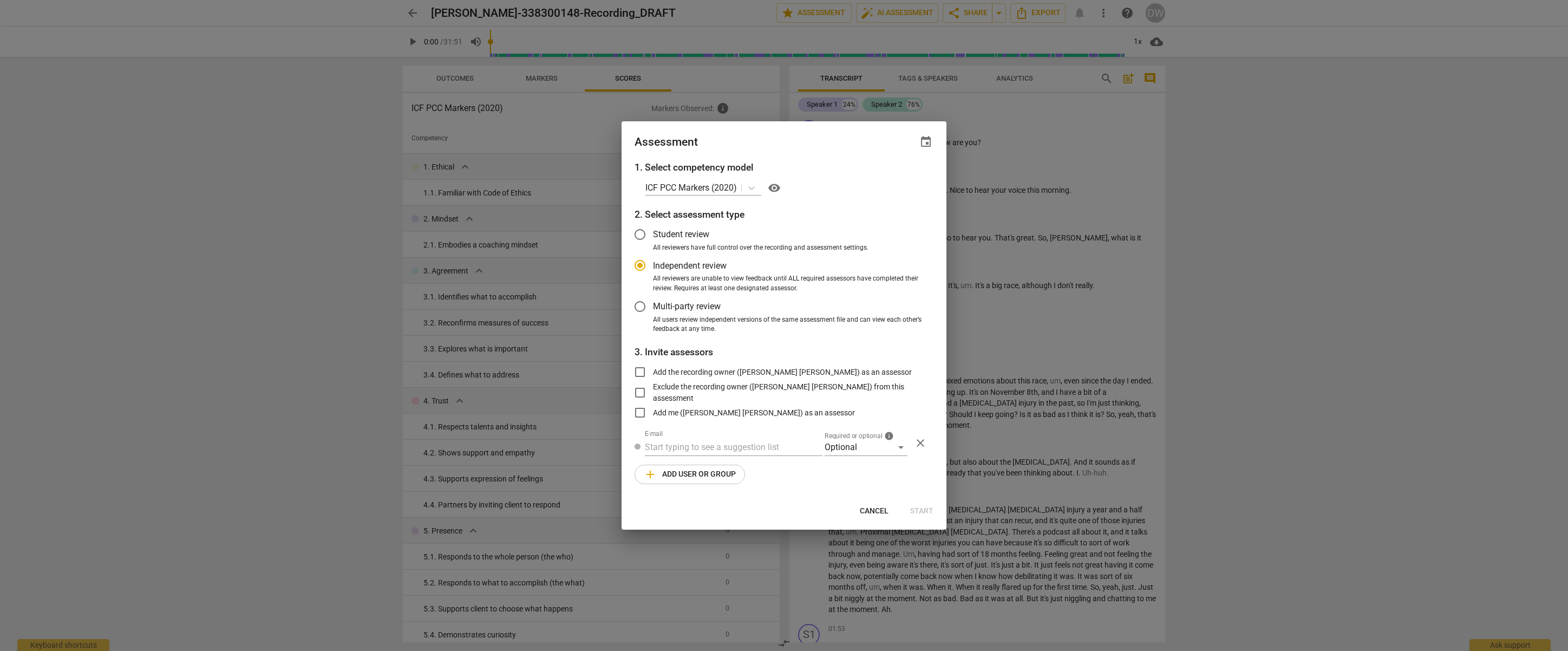
click at [872, 514] on span "Cancel" at bounding box center [874, 512] width 29 height 11
radio input "false"
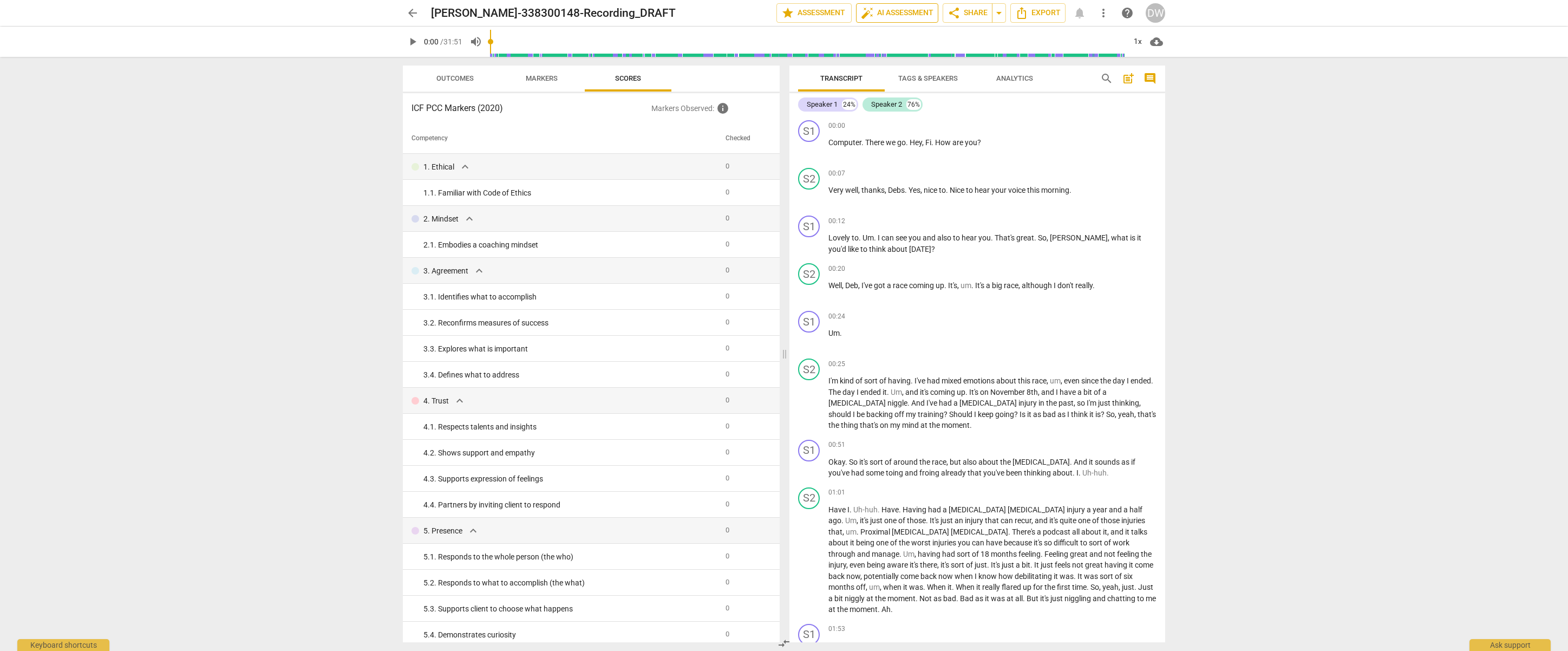
click at [901, 14] on span "auto_fix_high AI Assessment" at bounding box center [897, 12] width 73 height 13
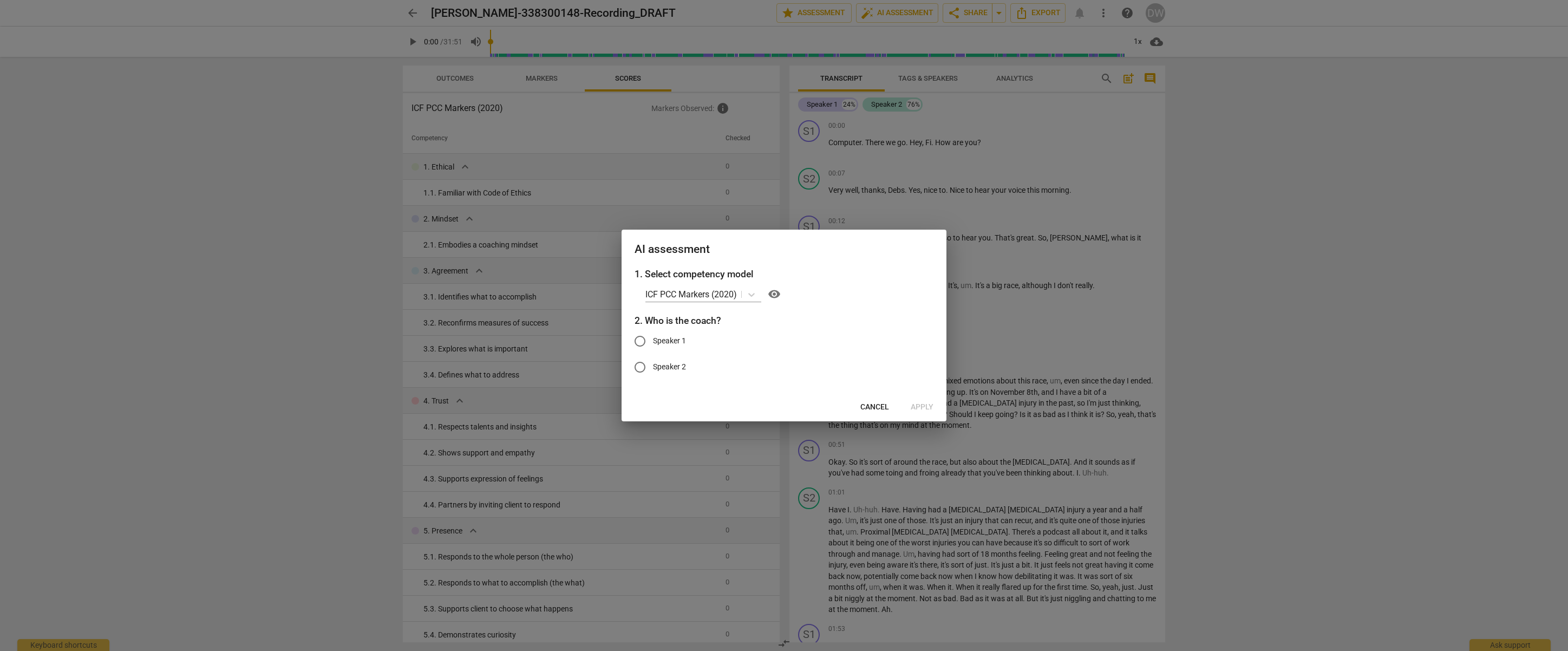
click at [643, 343] on input "Speaker 1" at bounding box center [640, 342] width 26 height 26
radio input "true"
click at [924, 409] on span "Apply" at bounding box center [922, 407] width 23 height 11
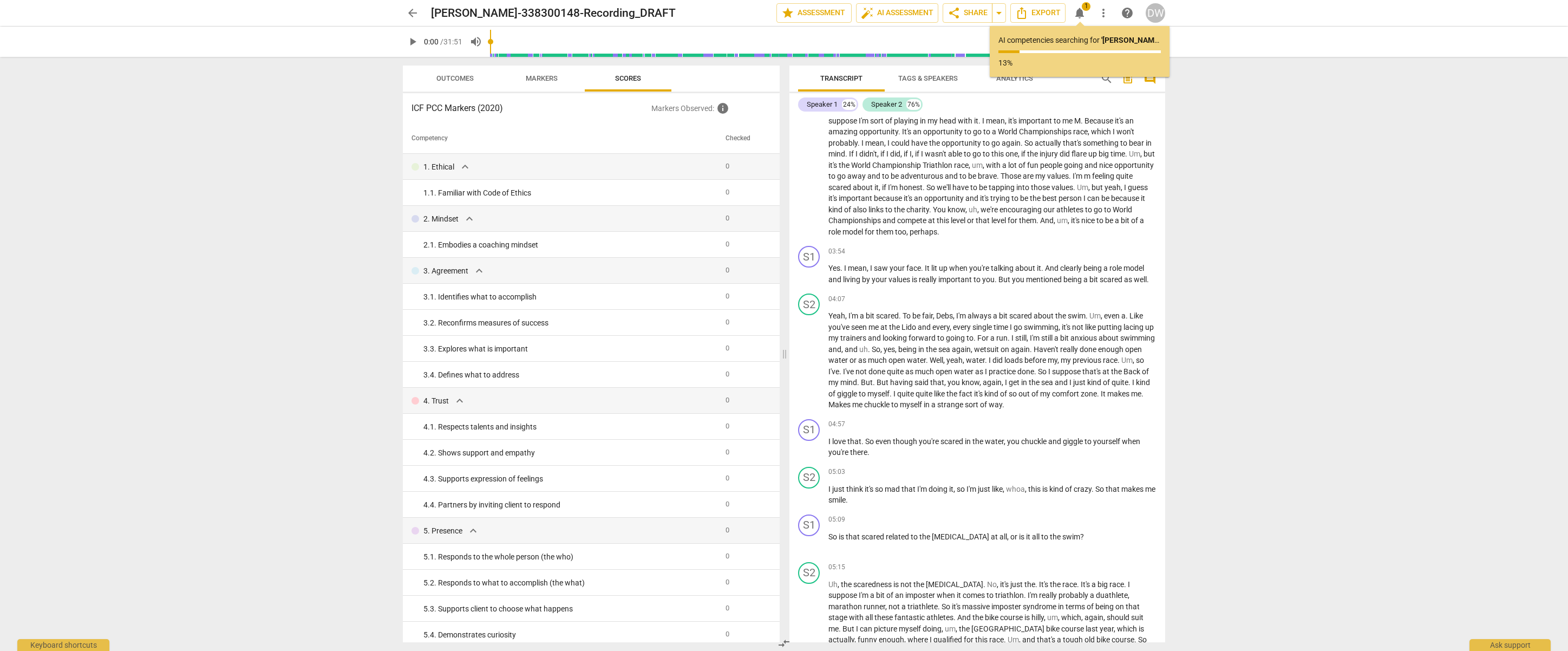
scroll to position [689, 0]
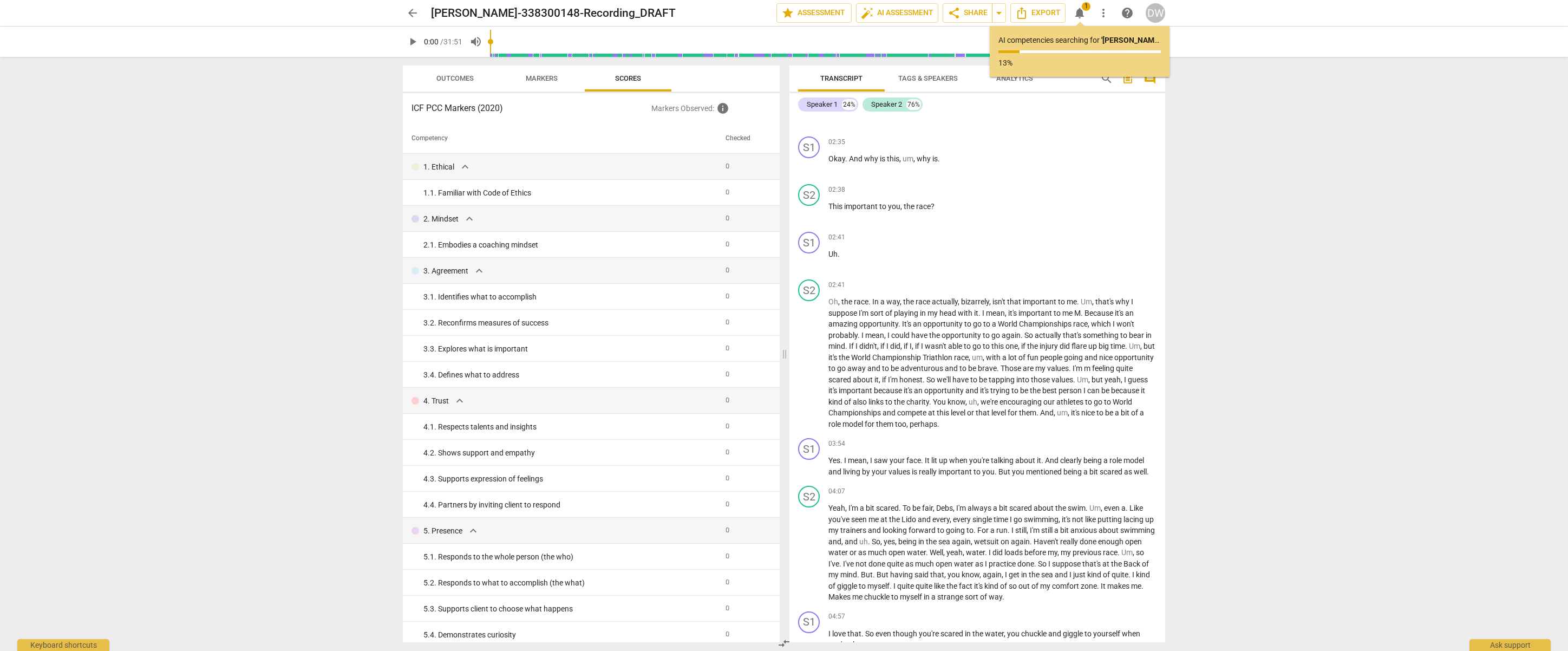
click at [461, 79] on span "Outcomes" at bounding box center [455, 78] width 38 height 8
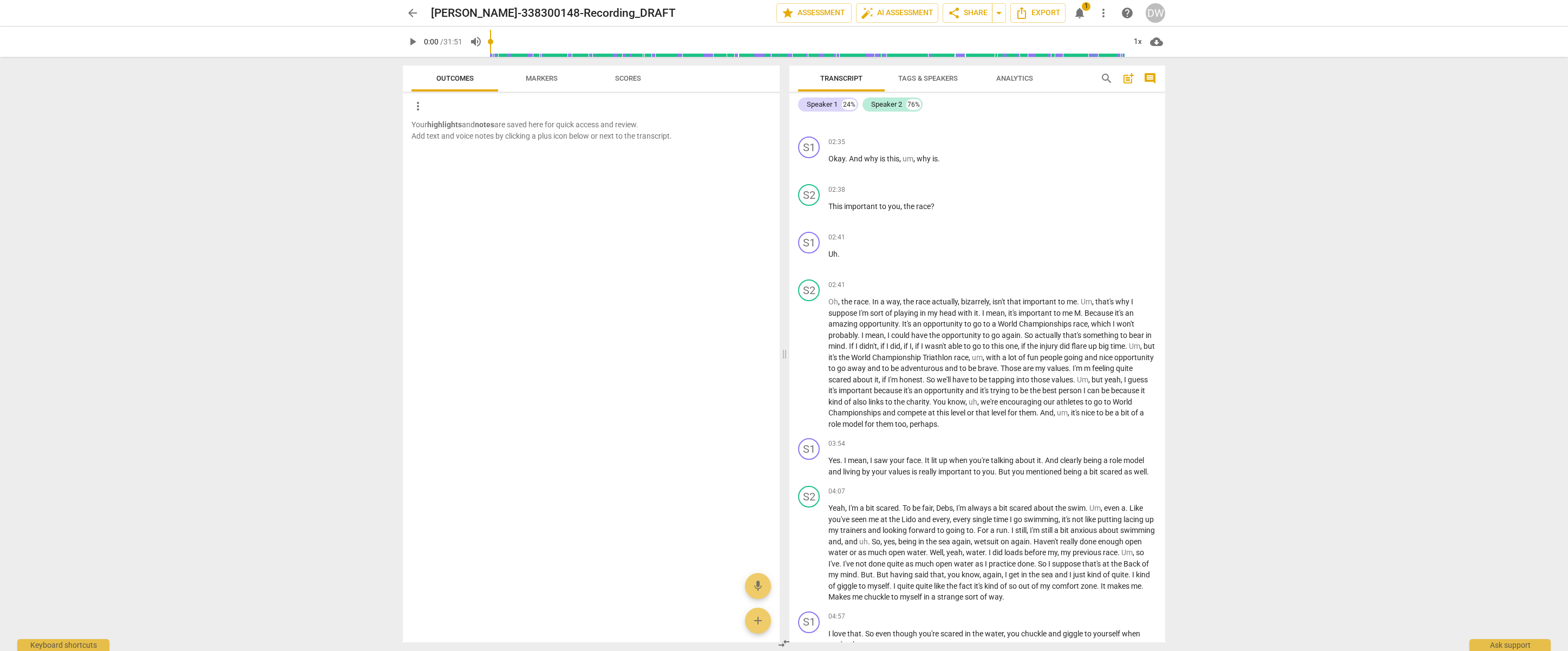
click at [523, 76] on span "Markers" at bounding box center [542, 78] width 58 height 14
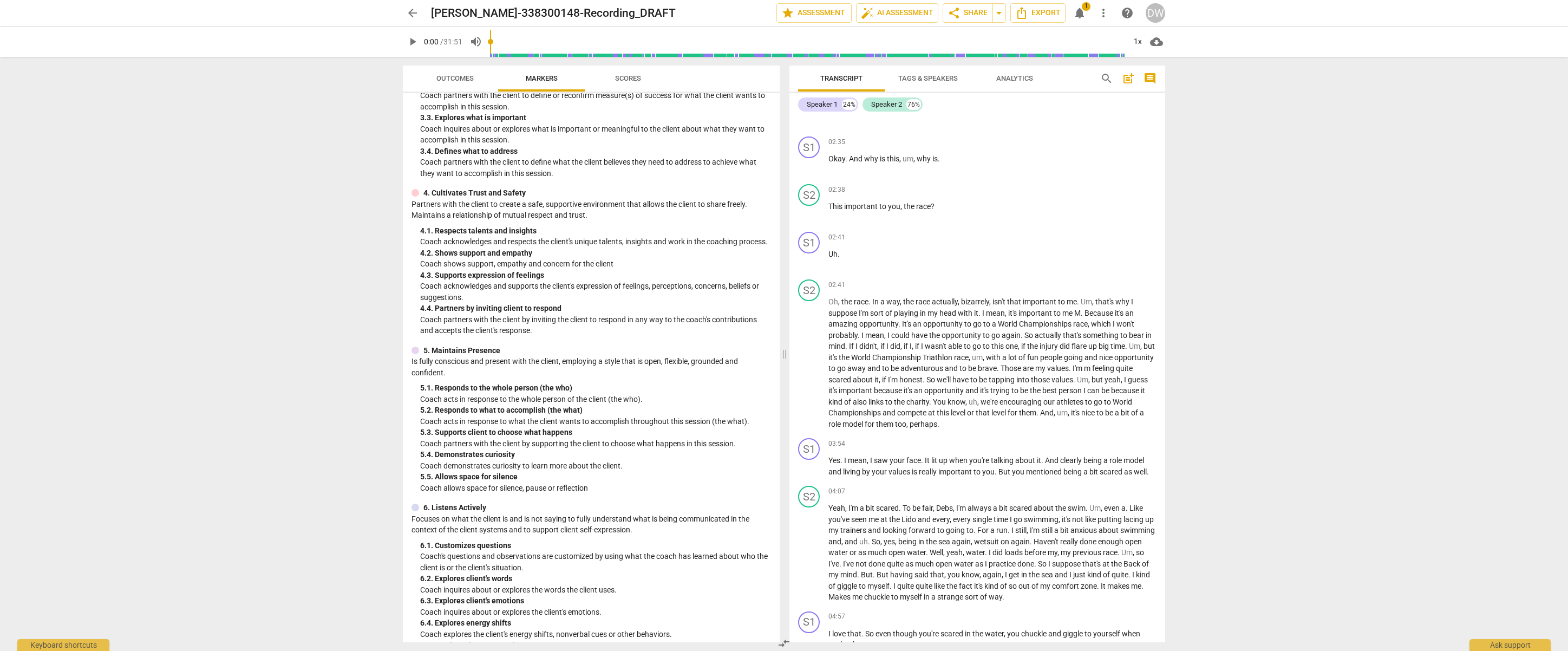
scroll to position [0, 0]
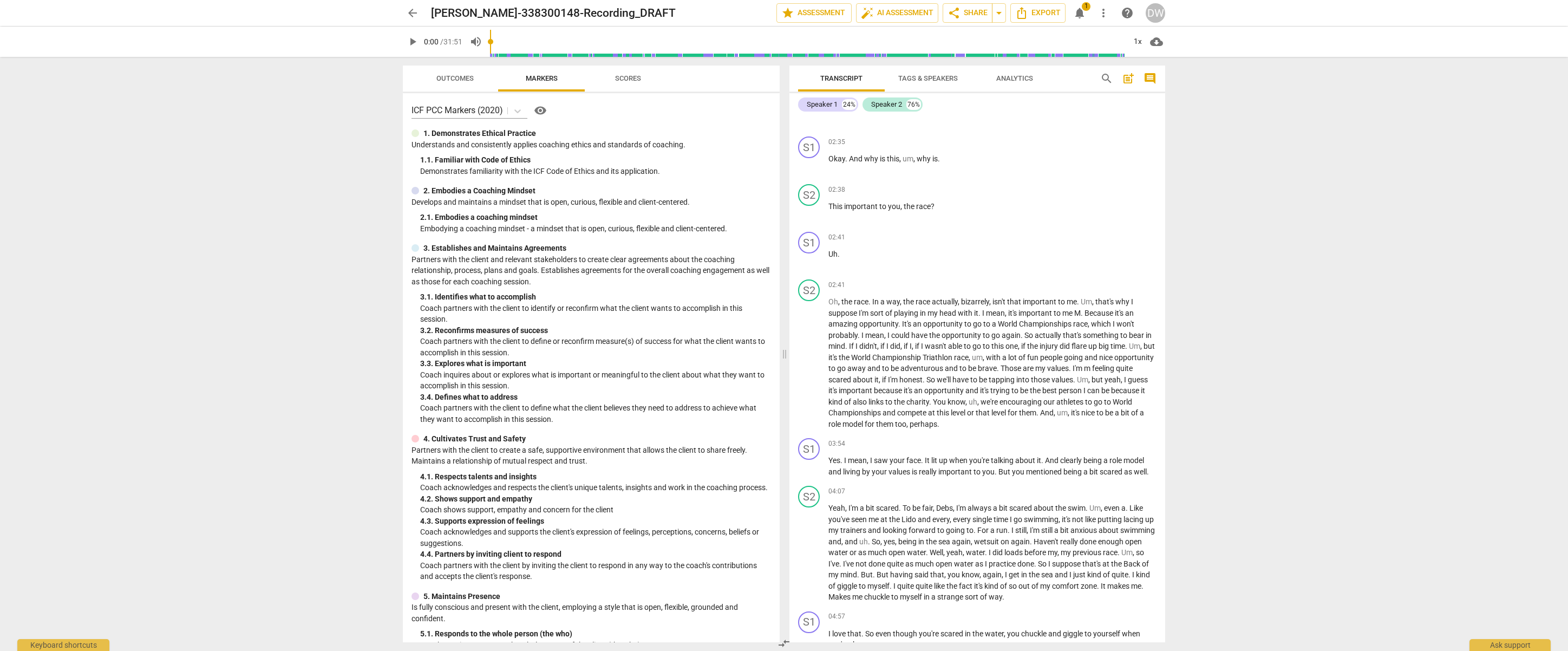
click at [451, 81] on span "Outcomes" at bounding box center [455, 78] width 38 height 8
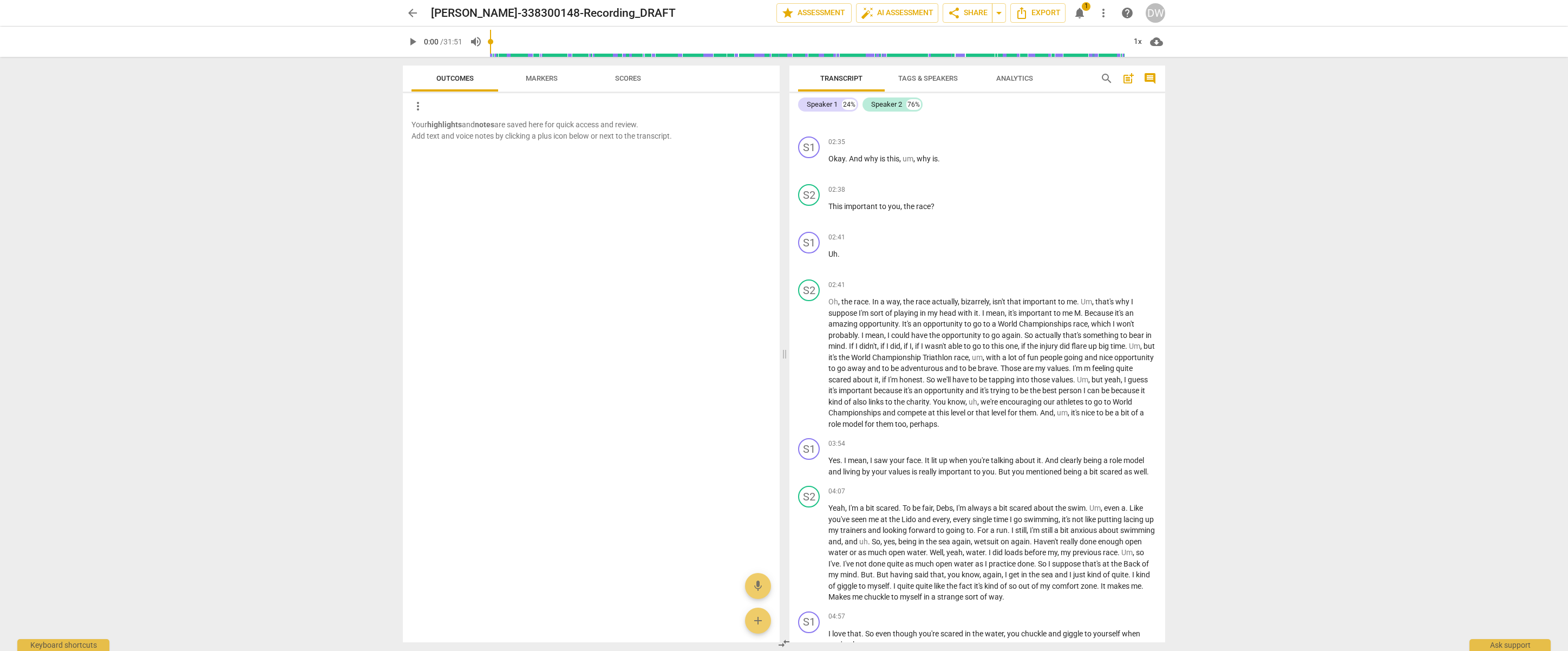
click at [631, 83] on span "Scores" at bounding box center [628, 78] width 52 height 14
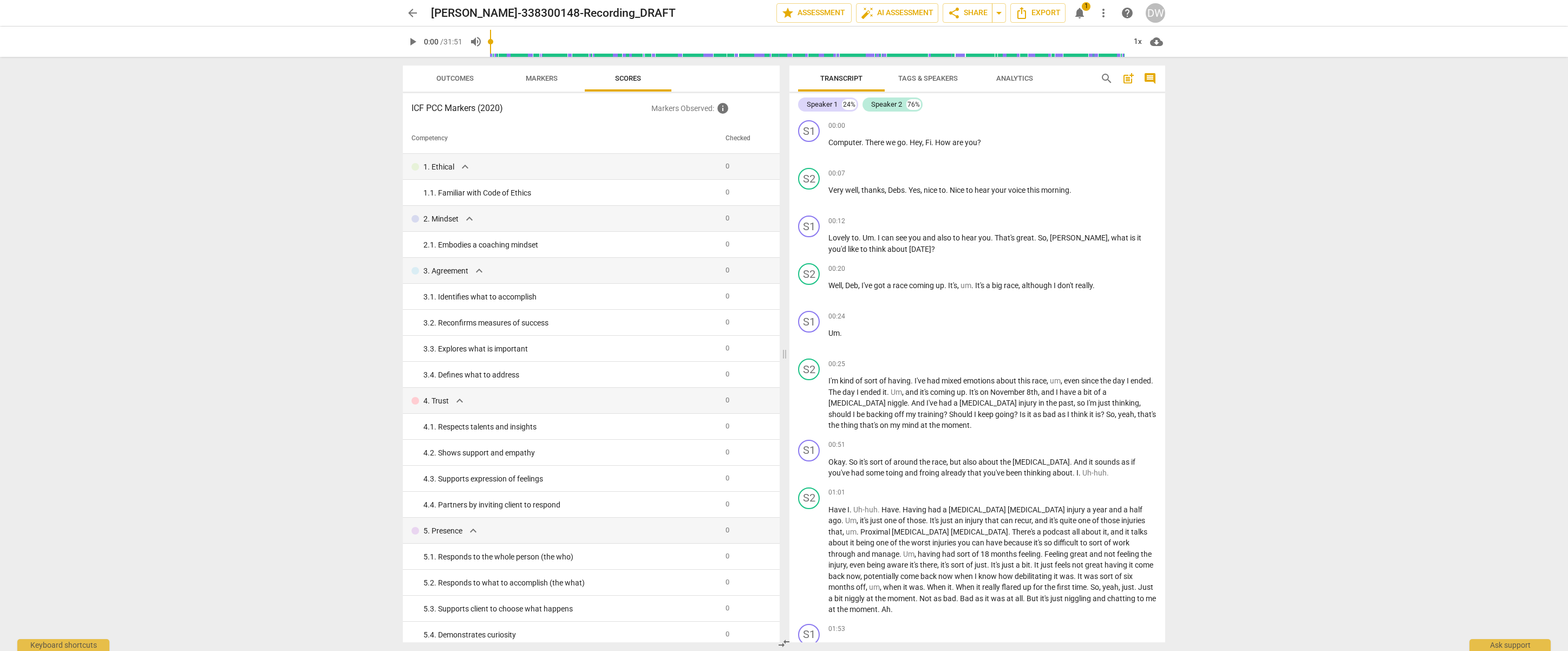
click at [1081, 13] on span "notifications" at bounding box center [1080, 12] width 13 height 13
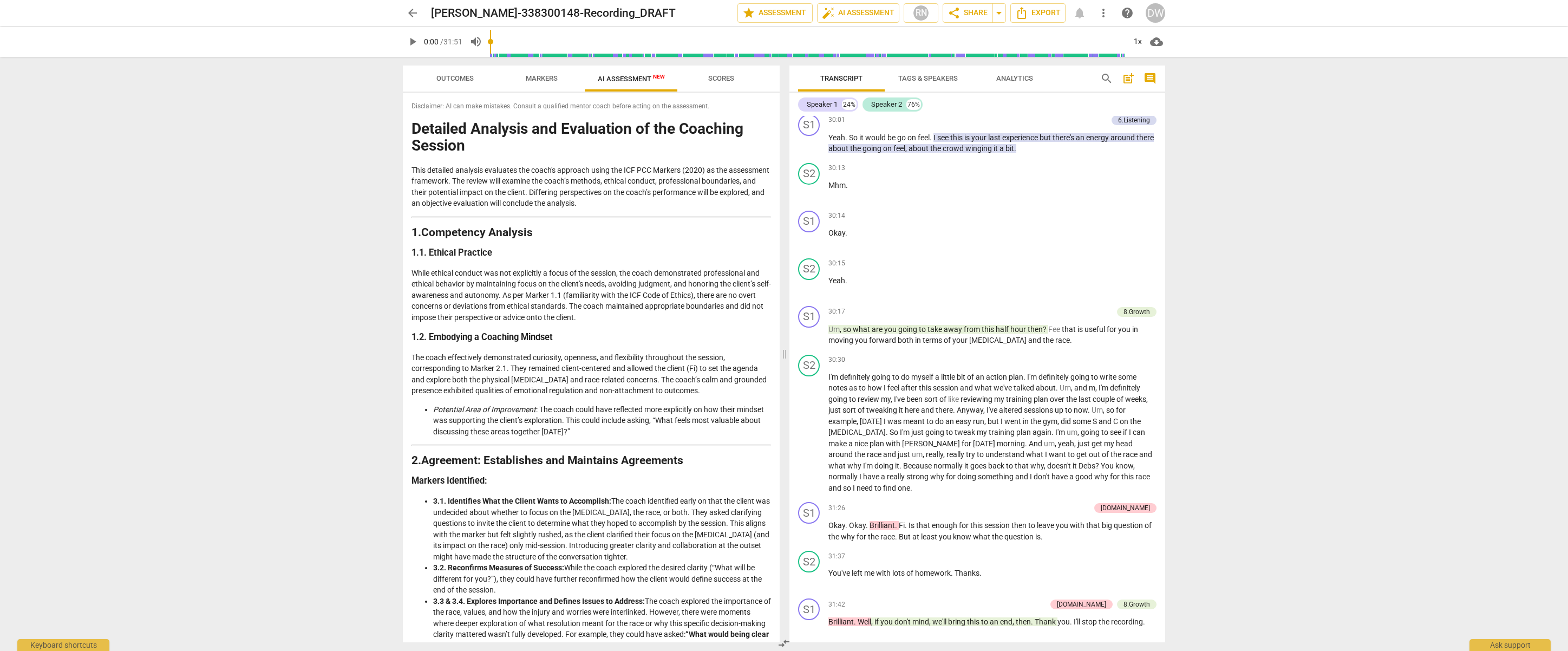
scroll to position [6153, 0]
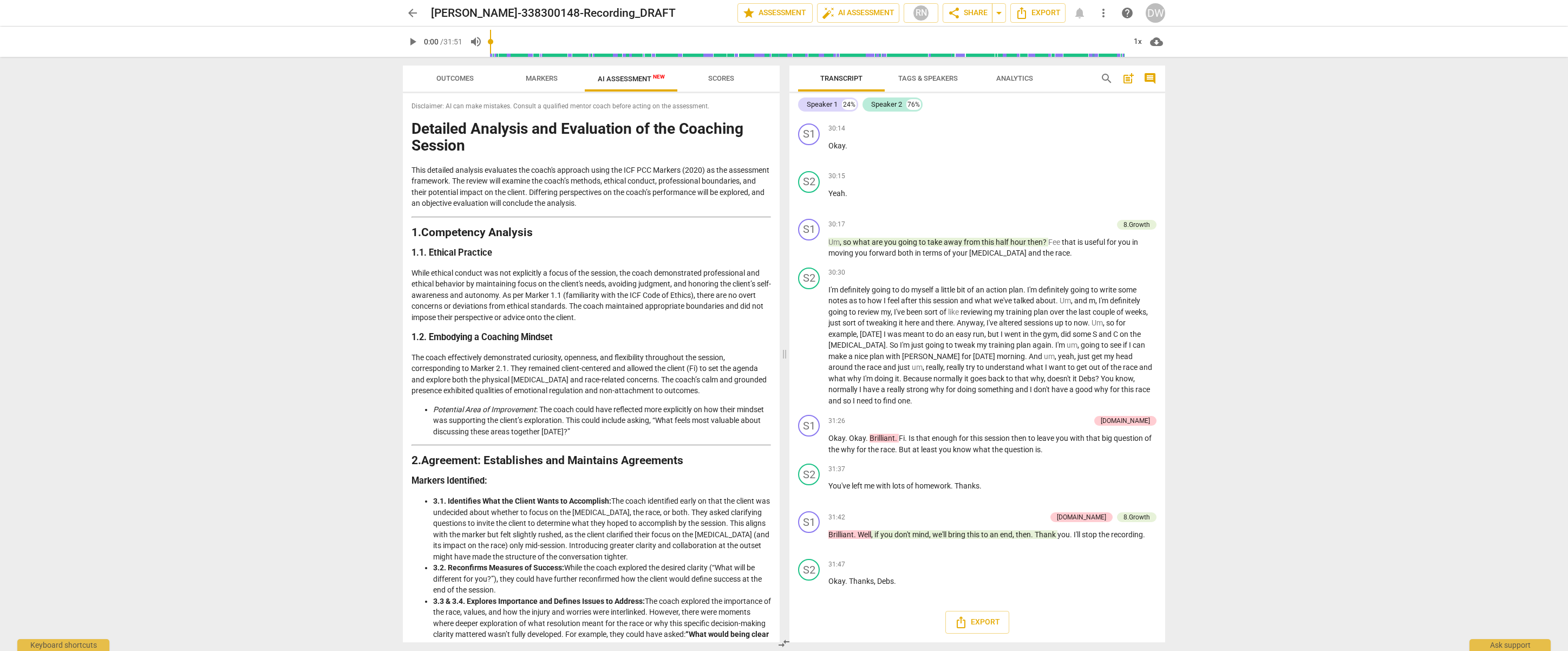
click at [451, 82] on span "Outcomes" at bounding box center [455, 78] width 38 height 8
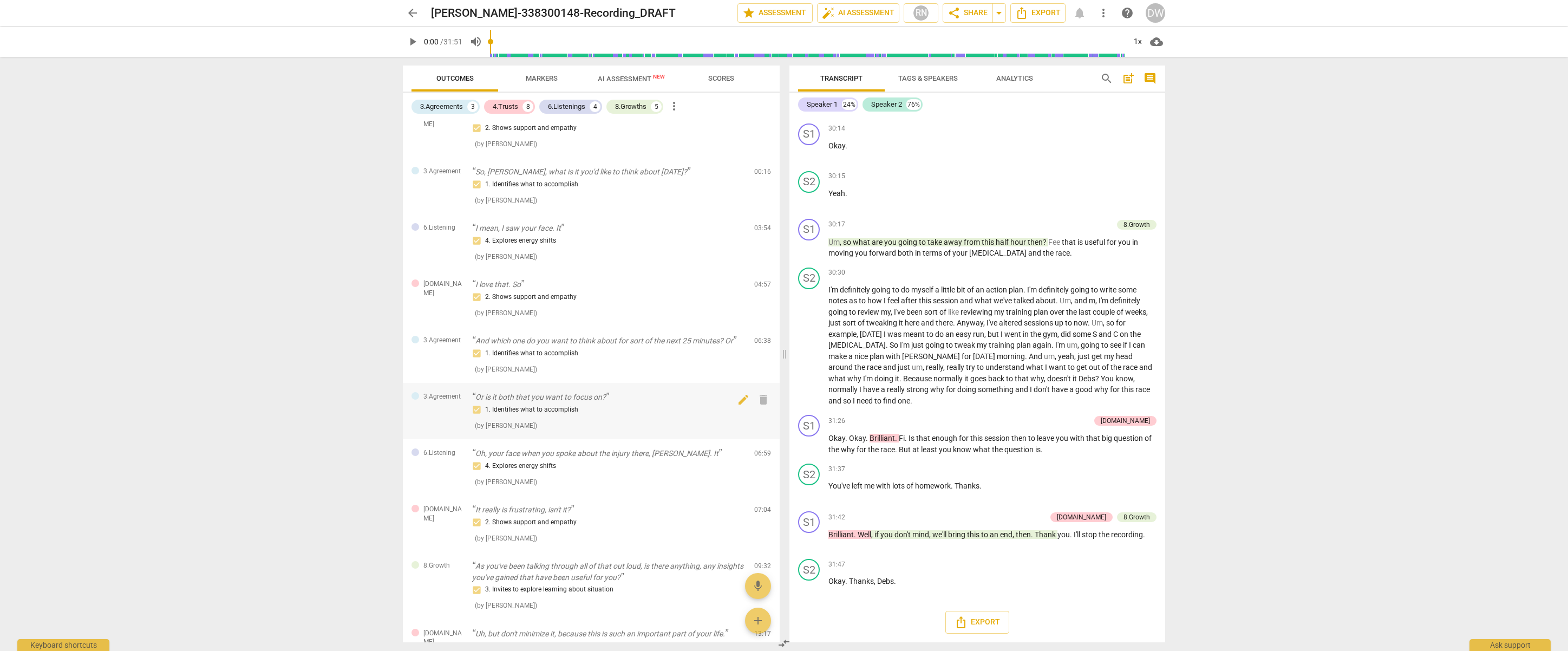
scroll to position [0, 0]
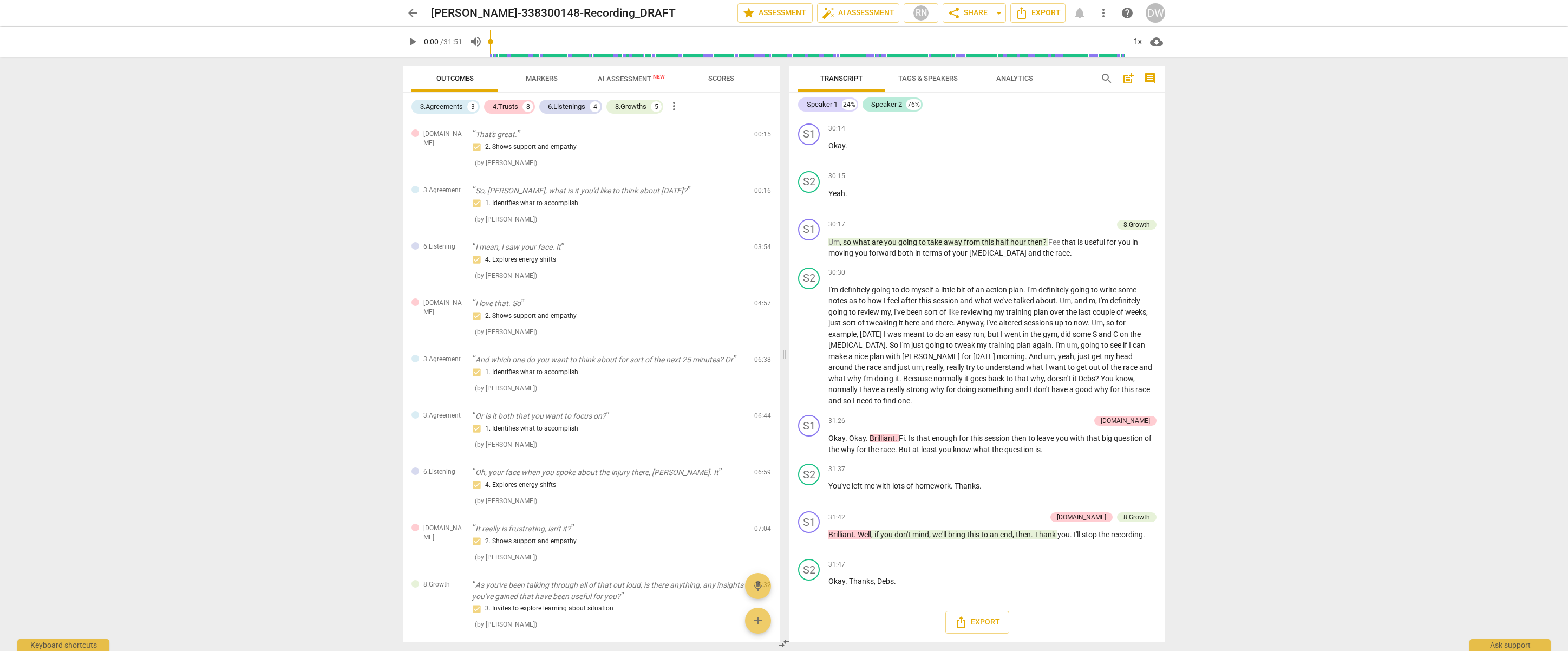
click at [536, 76] on span "Markers" at bounding box center [542, 78] width 32 height 8
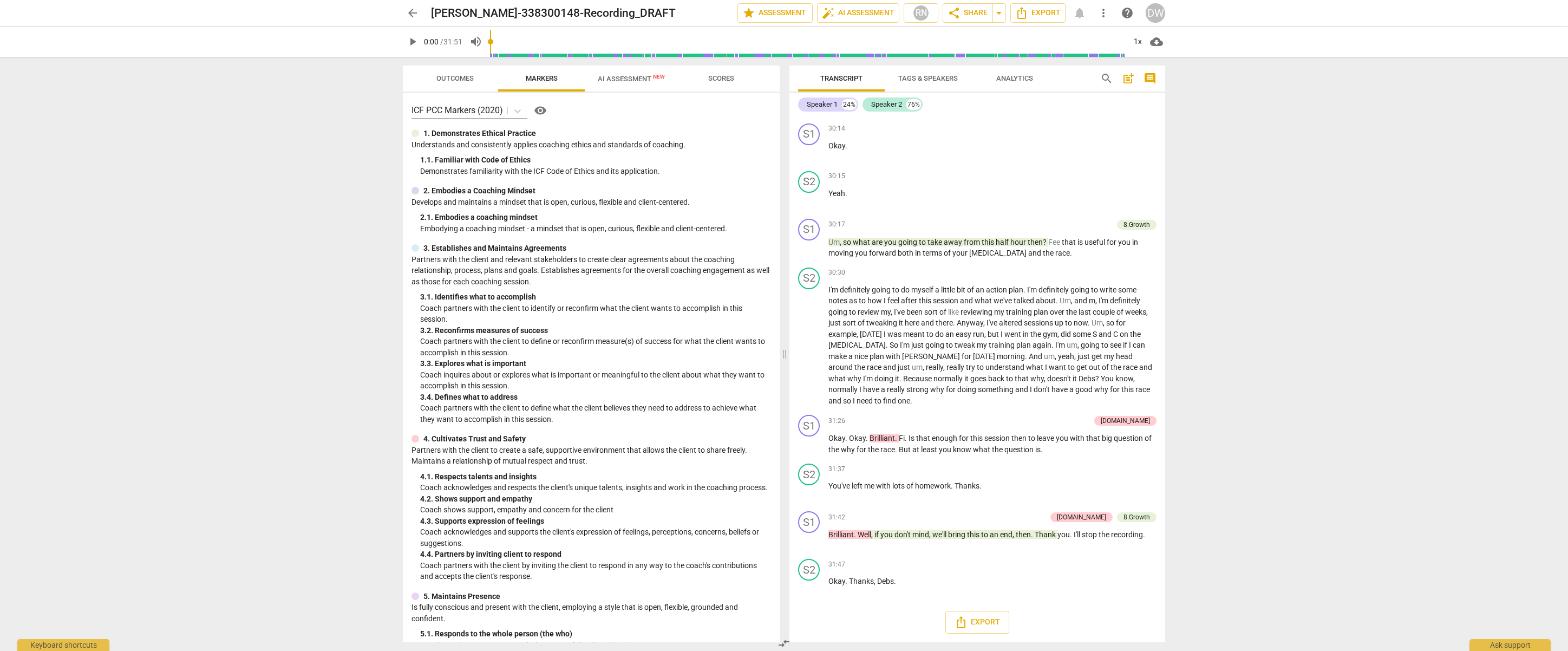
click at [627, 80] on span "AI Assessment New" at bounding box center [631, 79] width 67 height 8
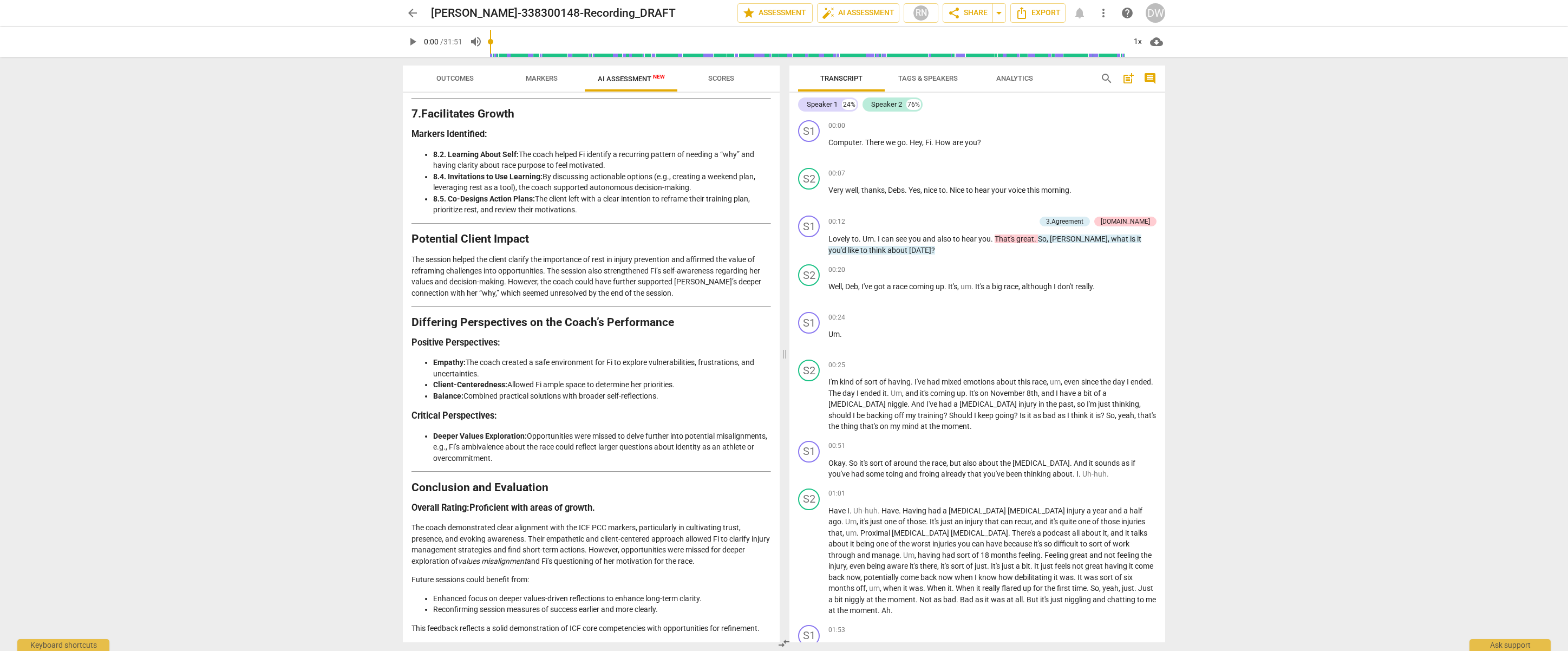
click at [1024, 82] on span "Analytics" at bounding box center [1015, 78] width 37 height 8
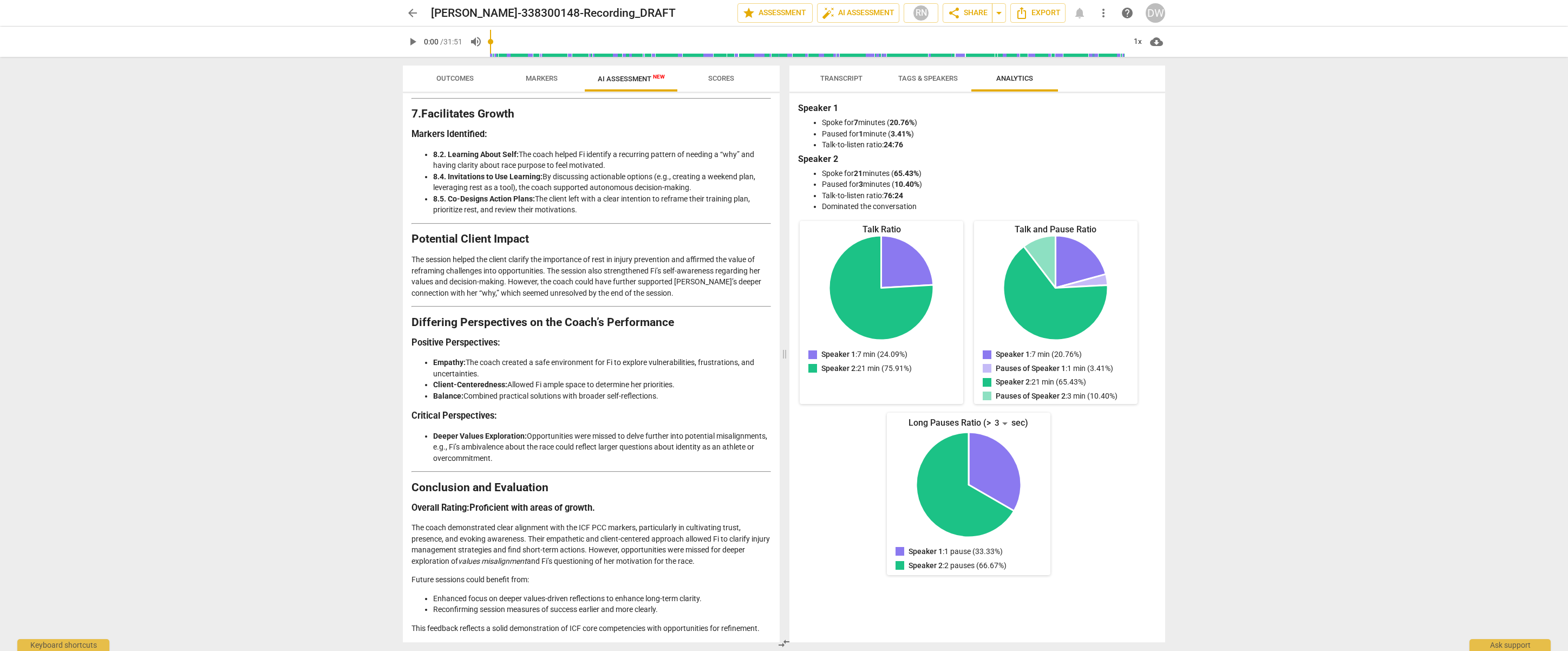
click at [858, 79] on span "Transcript" at bounding box center [842, 78] width 43 height 8
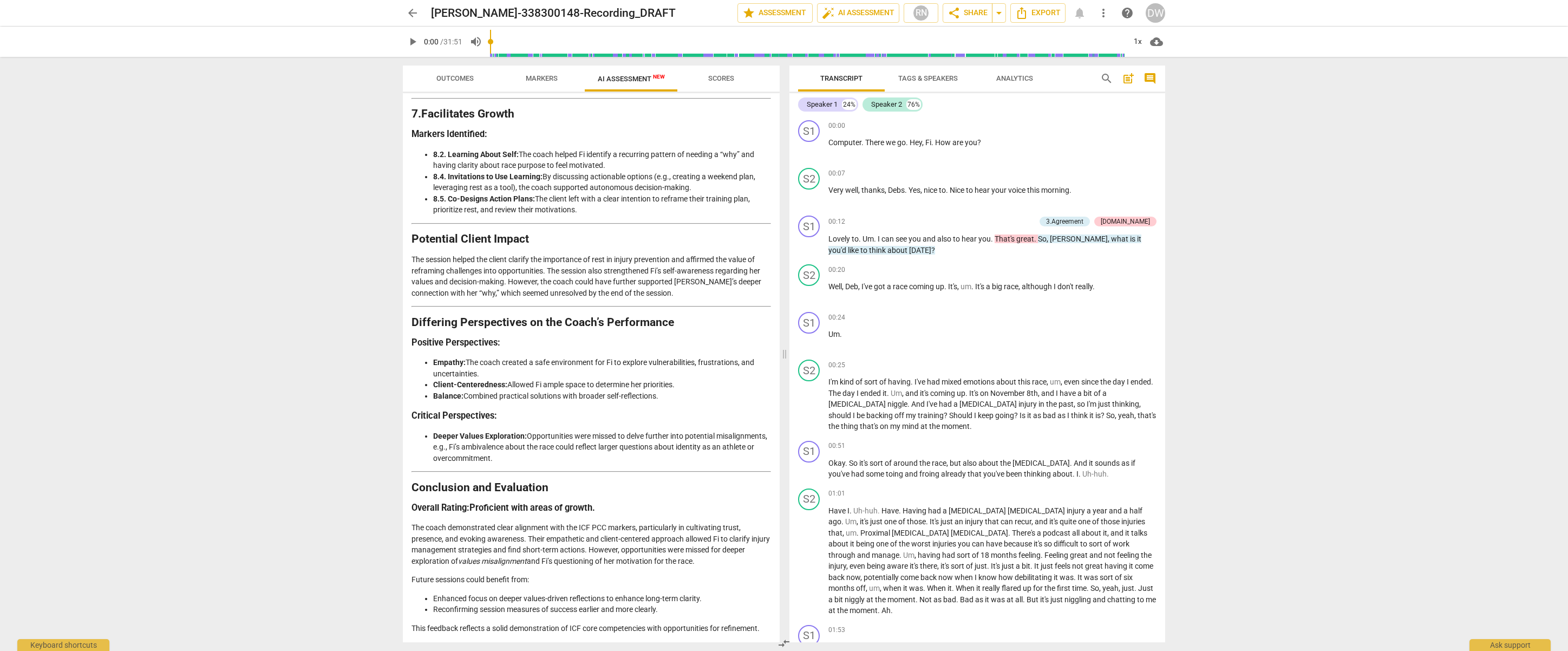
click at [1150, 82] on span "comment" at bounding box center [1150, 78] width 13 height 13
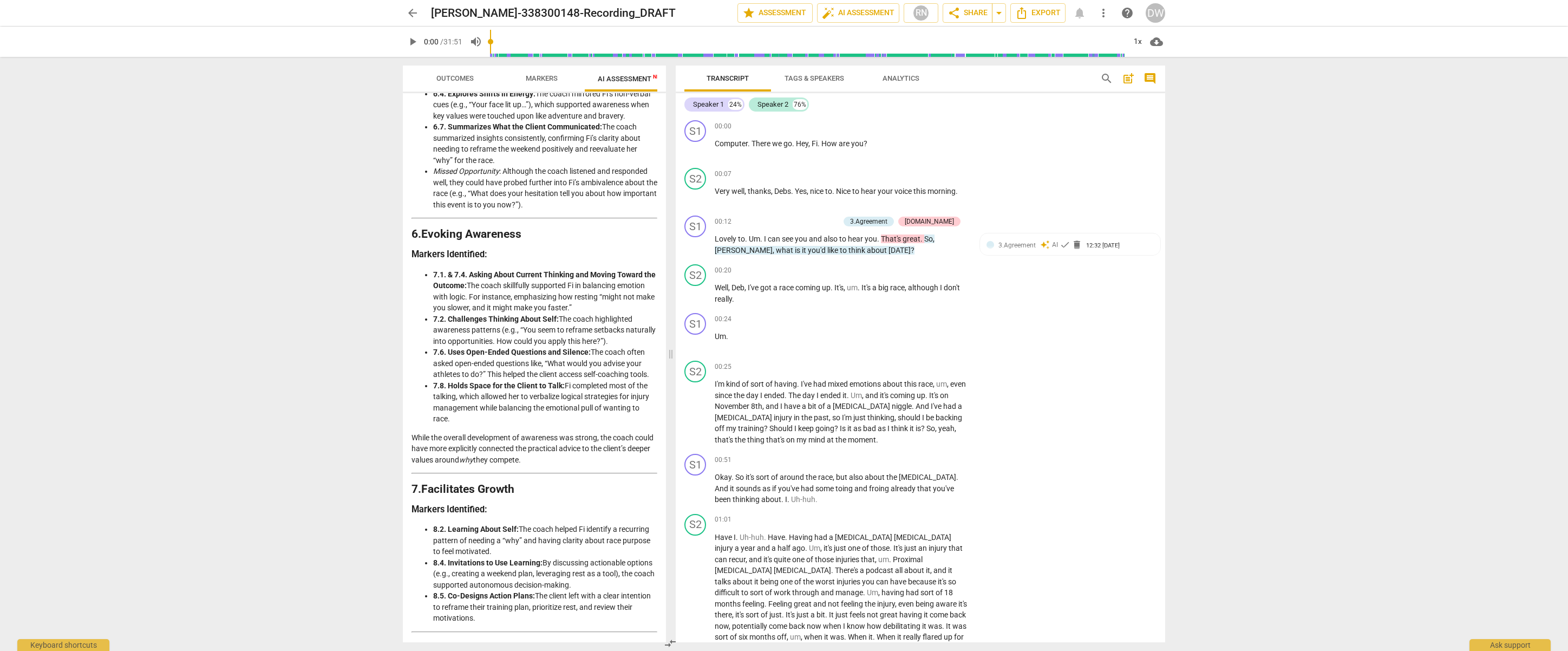
scroll to position [1739, 0]
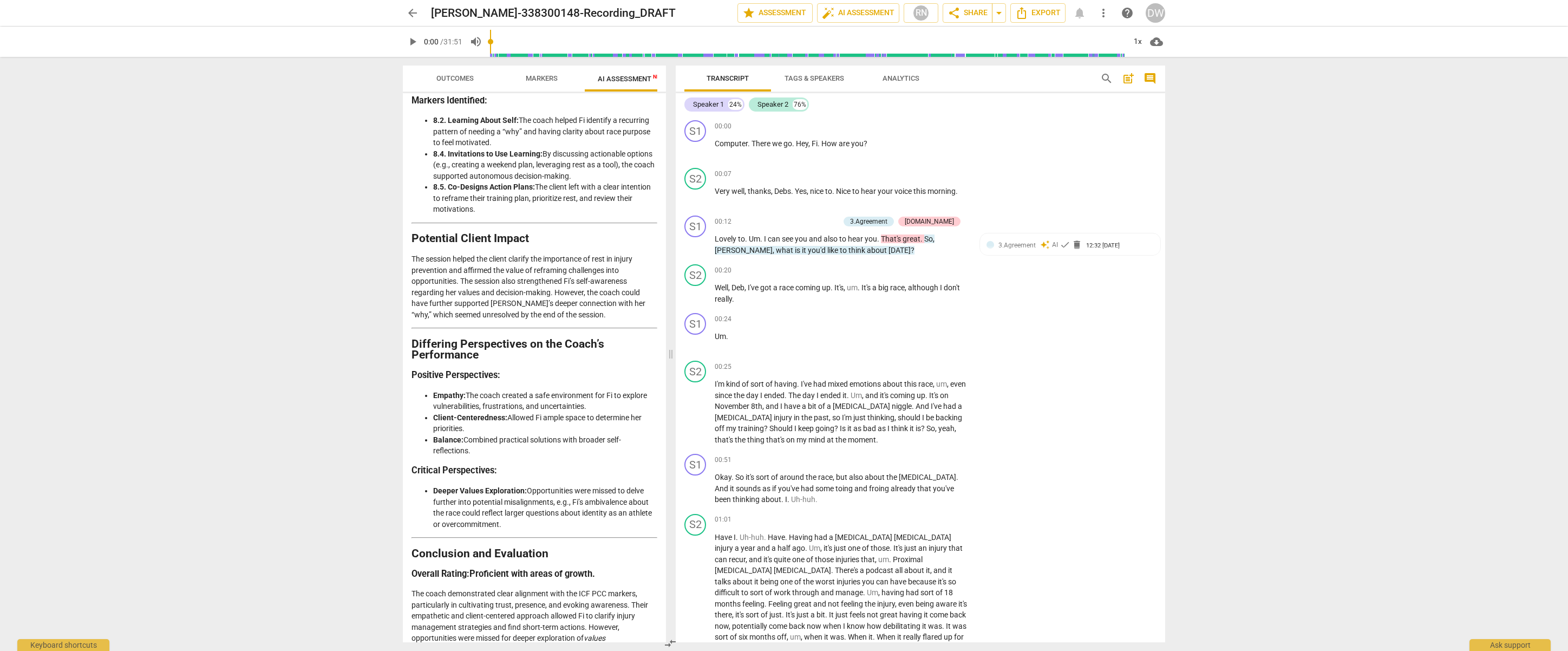
click at [1099, 15] on span "more_vert" at bounding box center [1103, 12] width 13 height 13
click at [1120, 50] on div "file_copy Make a clean copy" at bounding box center [1156, 52] width 107 height 26
click at [823, 20] on link "View" at bounding box center [823, 16] width 16 height 9
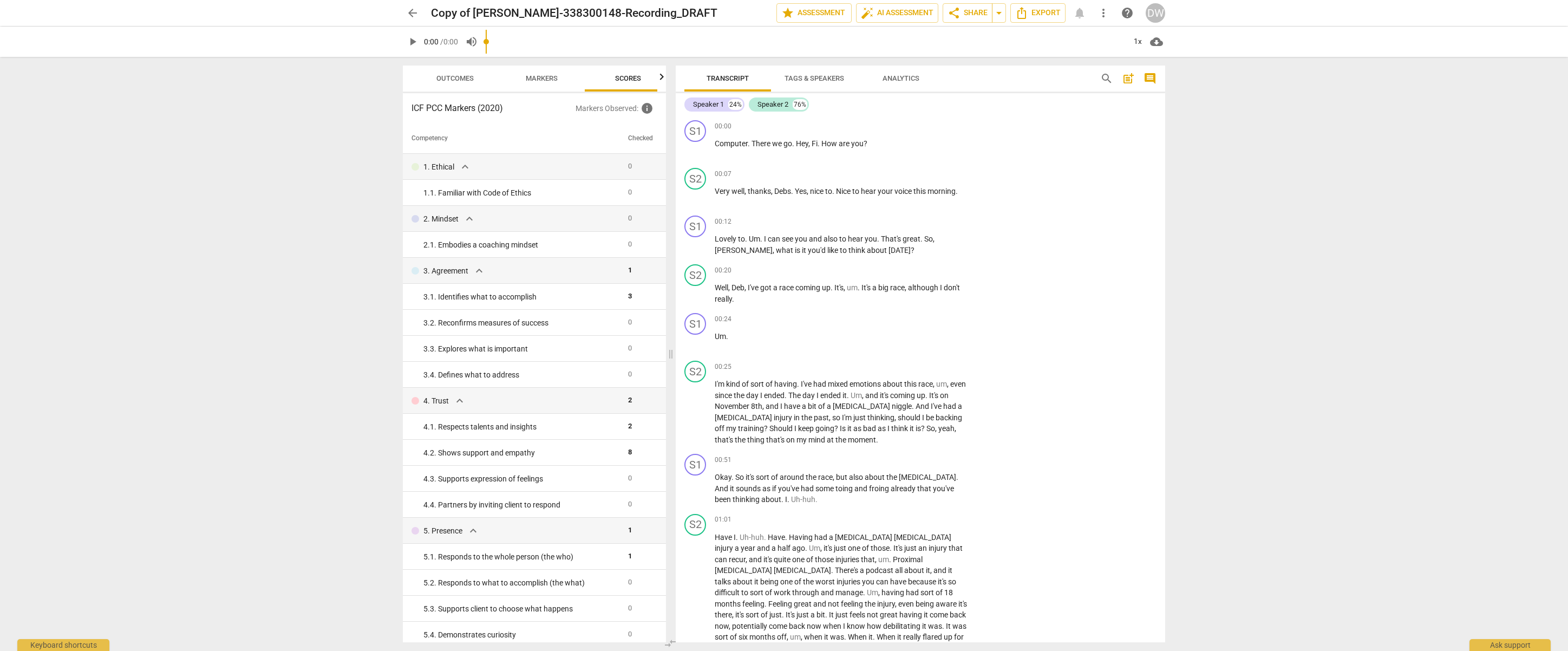
scroll to position [0, 14]
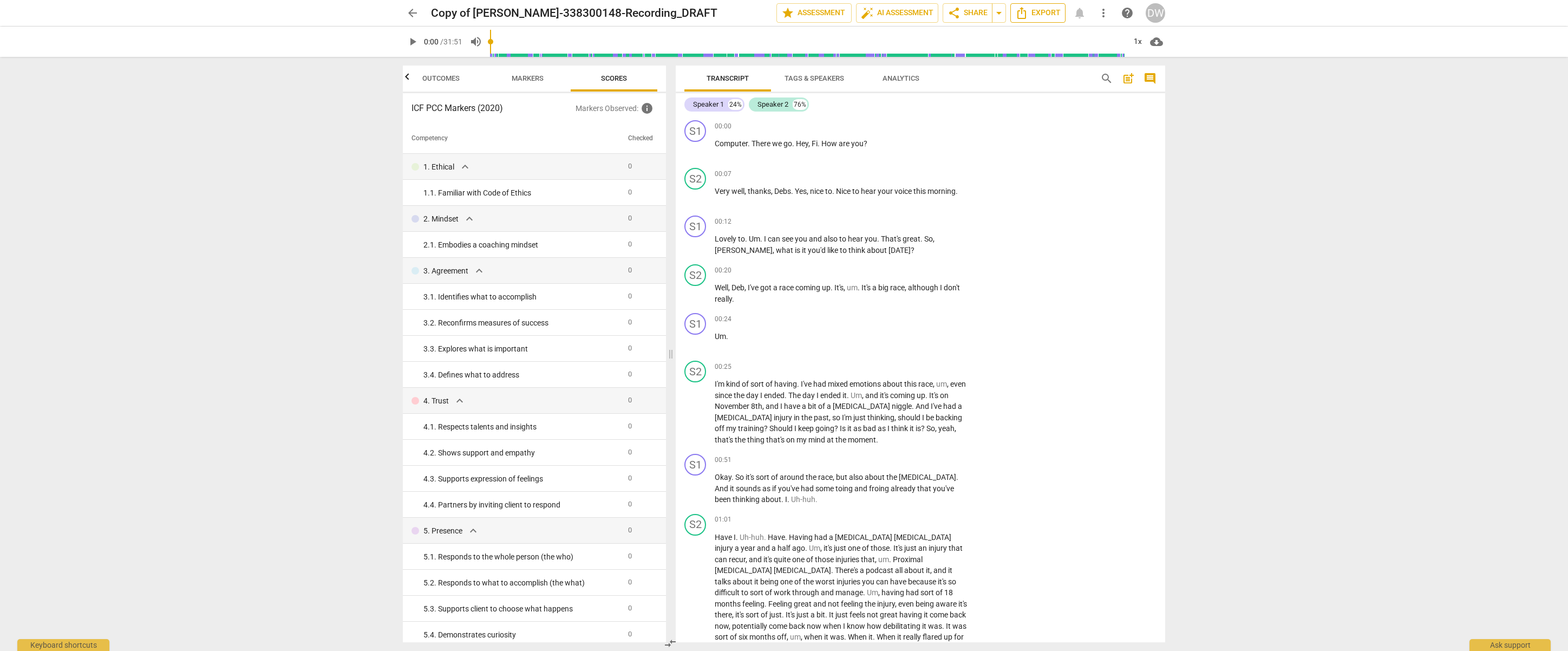
click at [1035, 12] on span "Export" at bounding box center [1038, 12] width 45 height 13
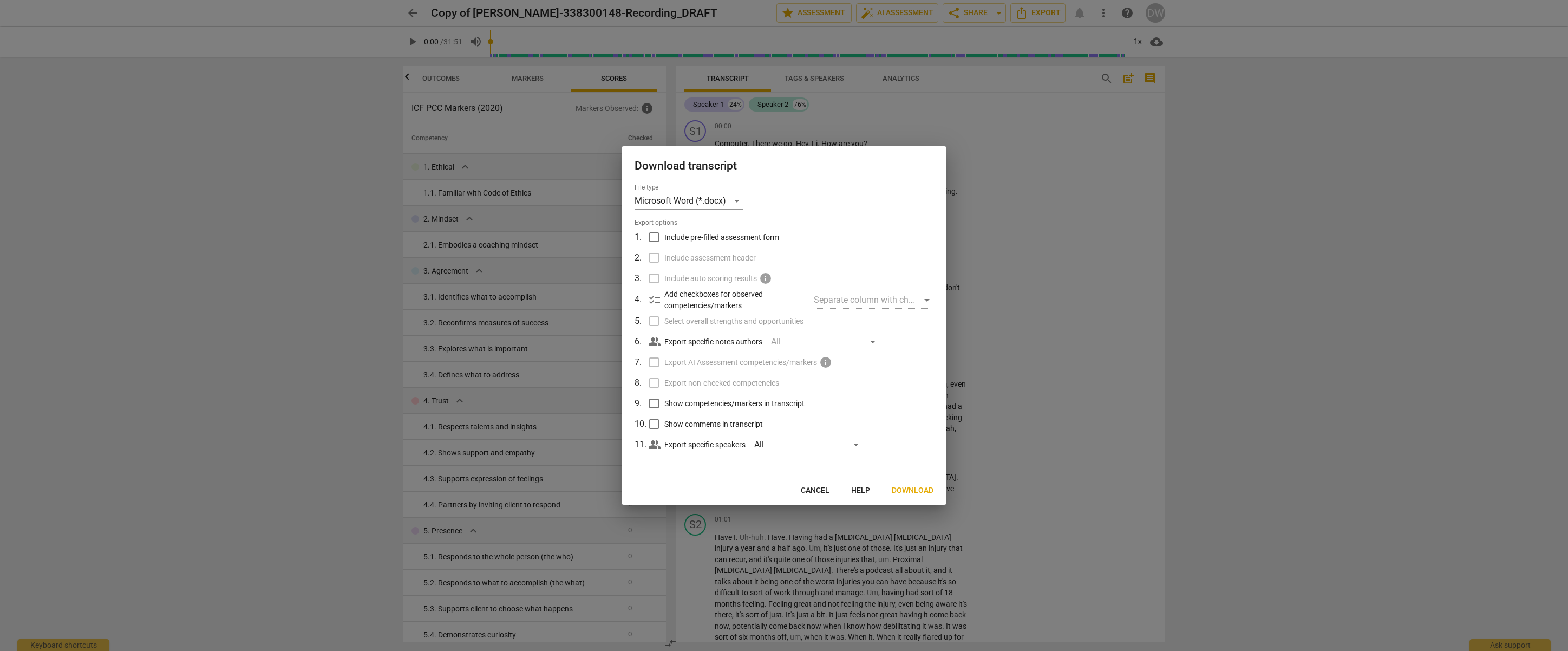
click at [904, 493] on span "Download" at bounding box center [913, 491] width 42 height 11
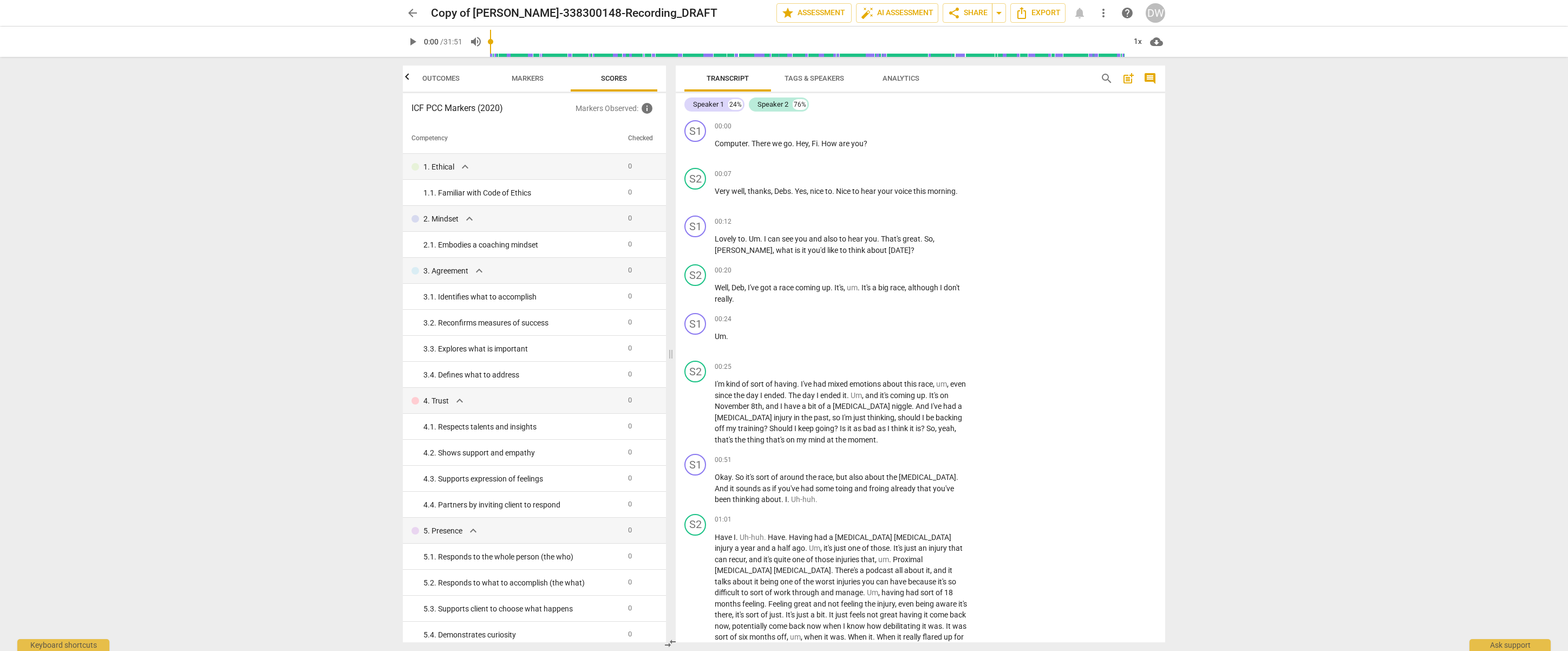
click at [1393, 3] on div "arrow_back Copy of Wright-338300148-Recording_DRAFT edit star Assessment auto_f…" at bounding box center [784, 13] width 1551 height 26
click at [522, 80] on span "Markers" at bounding box center [527, 78] width 32 height 8
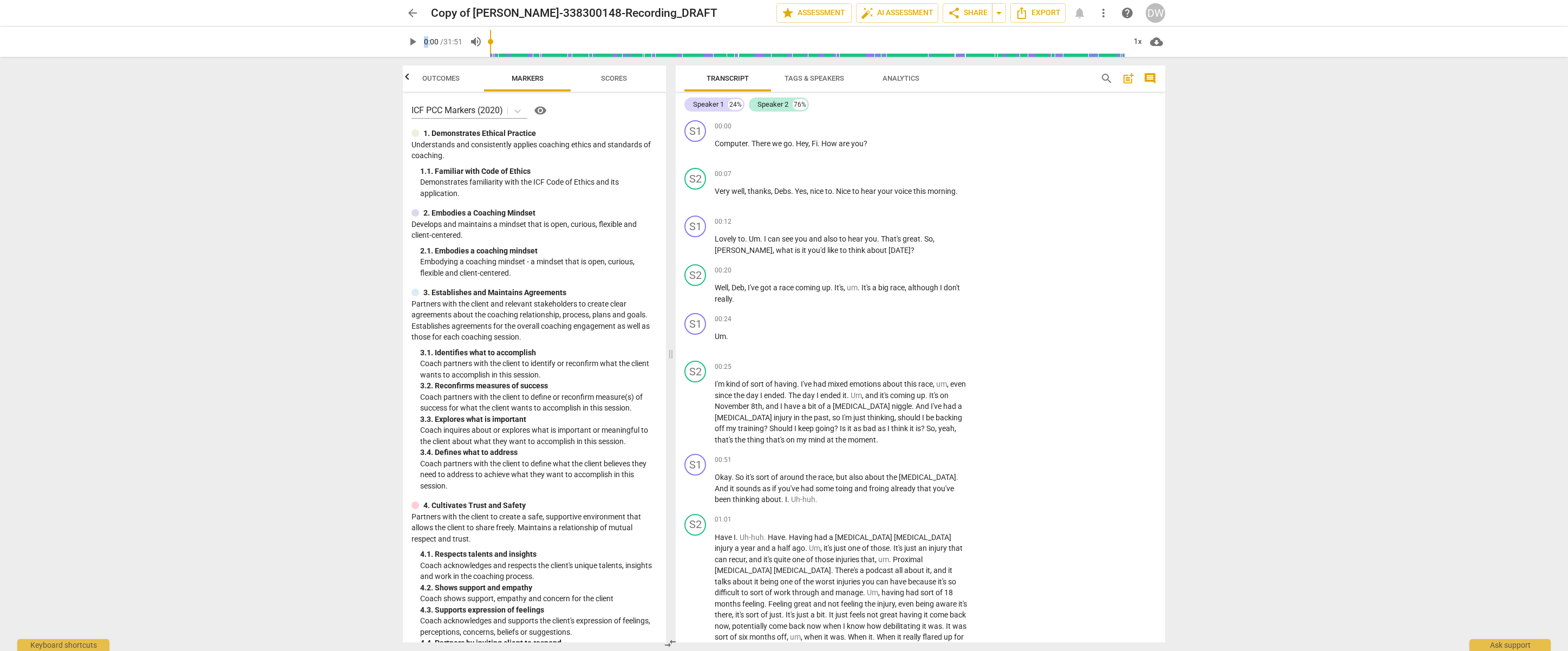
click at [891, 82] on span "Analytics" at bounding box center [901, 78] width 37 height 8
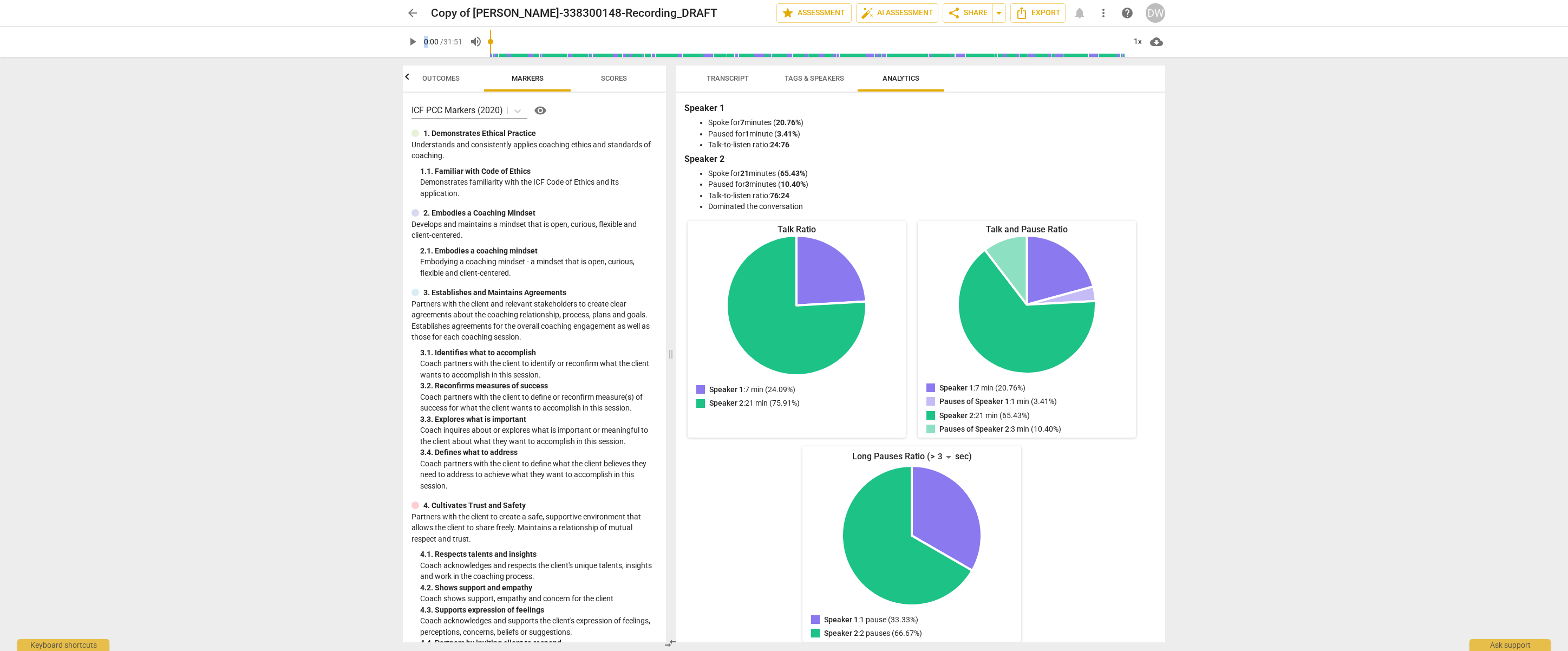
click at [612, 76] on span "Scores" at bounding box center [614, 78] width 26 height 8
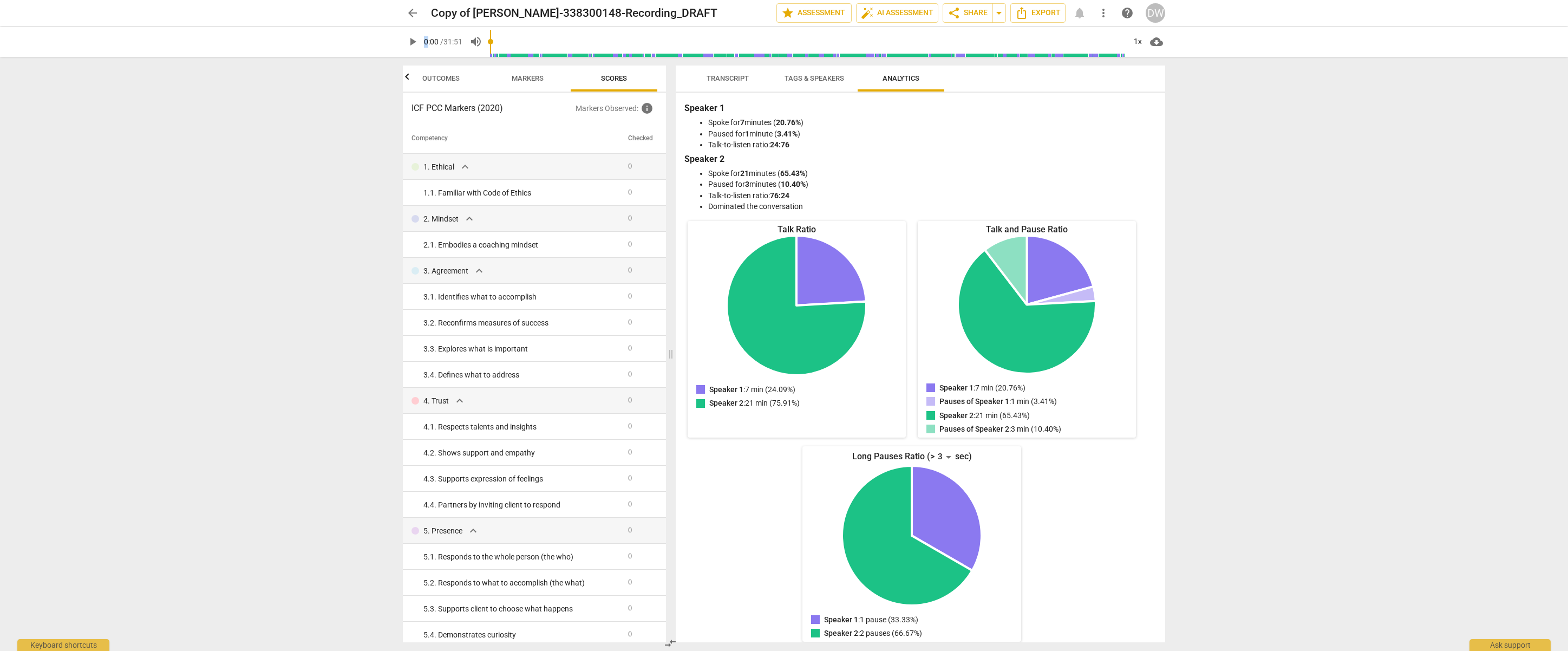
click at [411, 14] on span "arrow_back" at bounding box center [412, 12] width 13 height 13
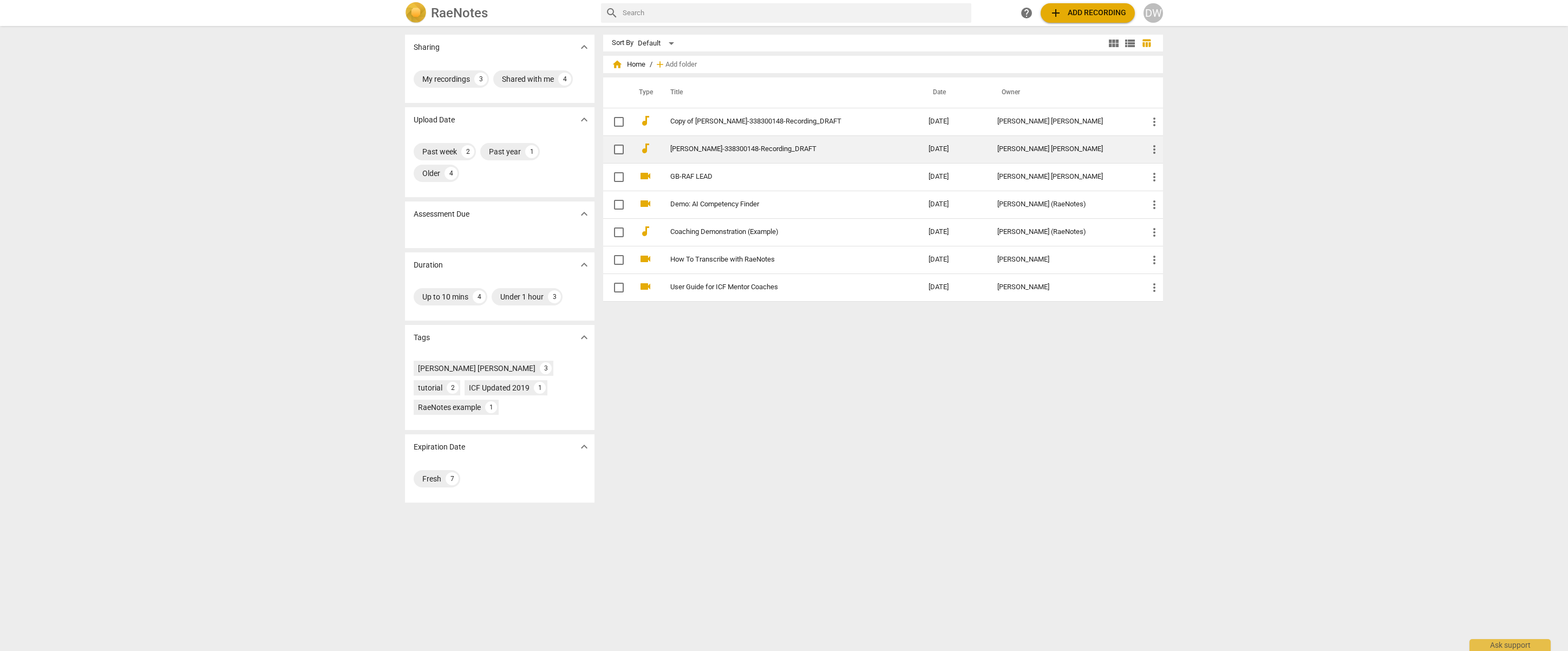
click at [720, 148] on link "[PERSON_NAME]-338300148-Recording_DRAFT" at bounding box center [780, 150] width 219 height 8
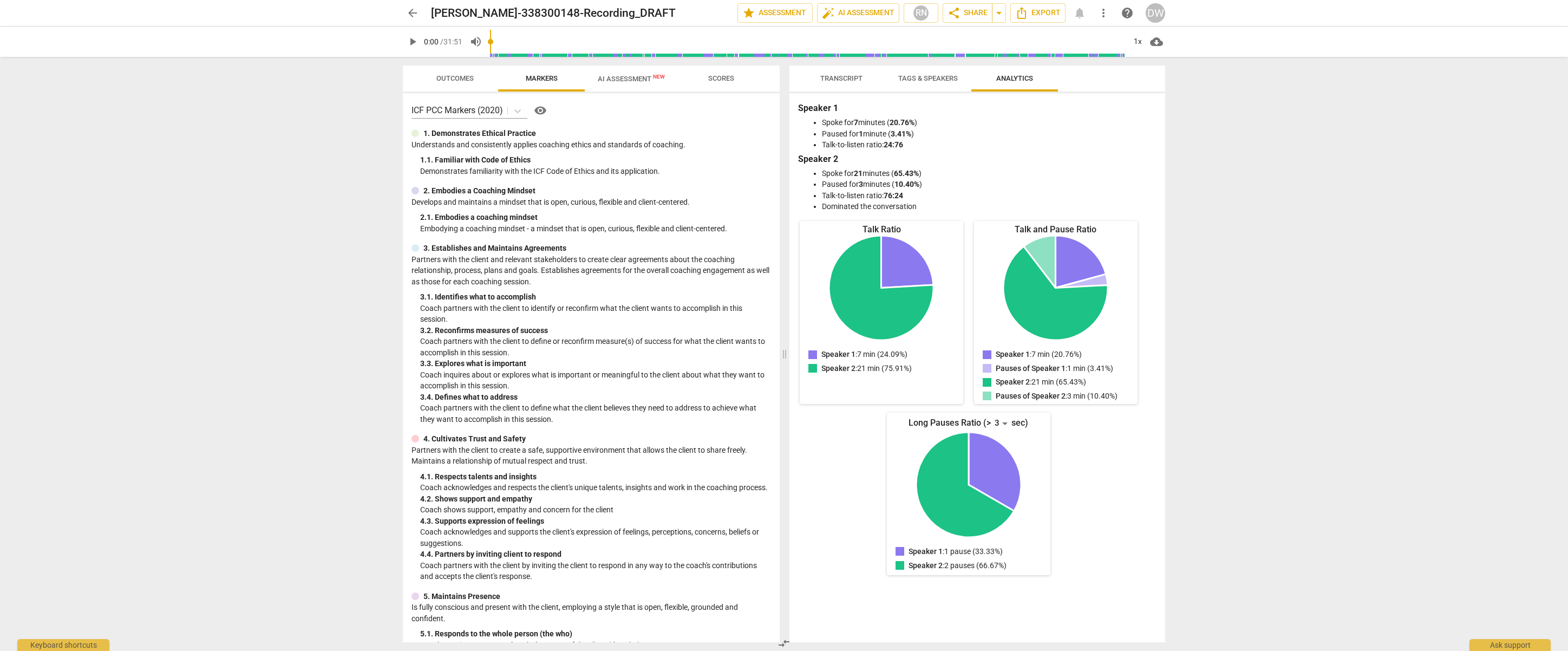
click at [627, 82] on span "AI Assessment New" at bounding box center [631, 79] width 67 height 8
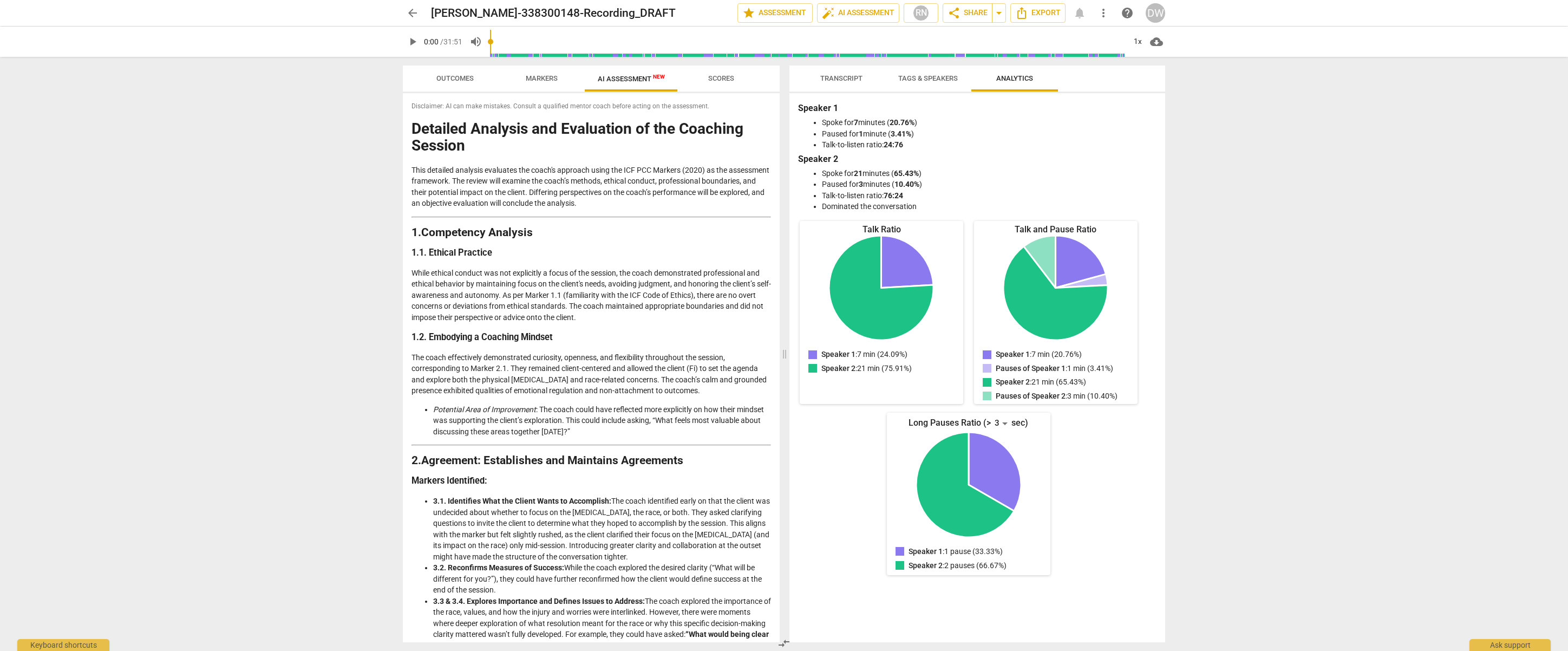
click at [854, 79] on span "Transcript" at bounding box center [842, 78] width 43 height 8
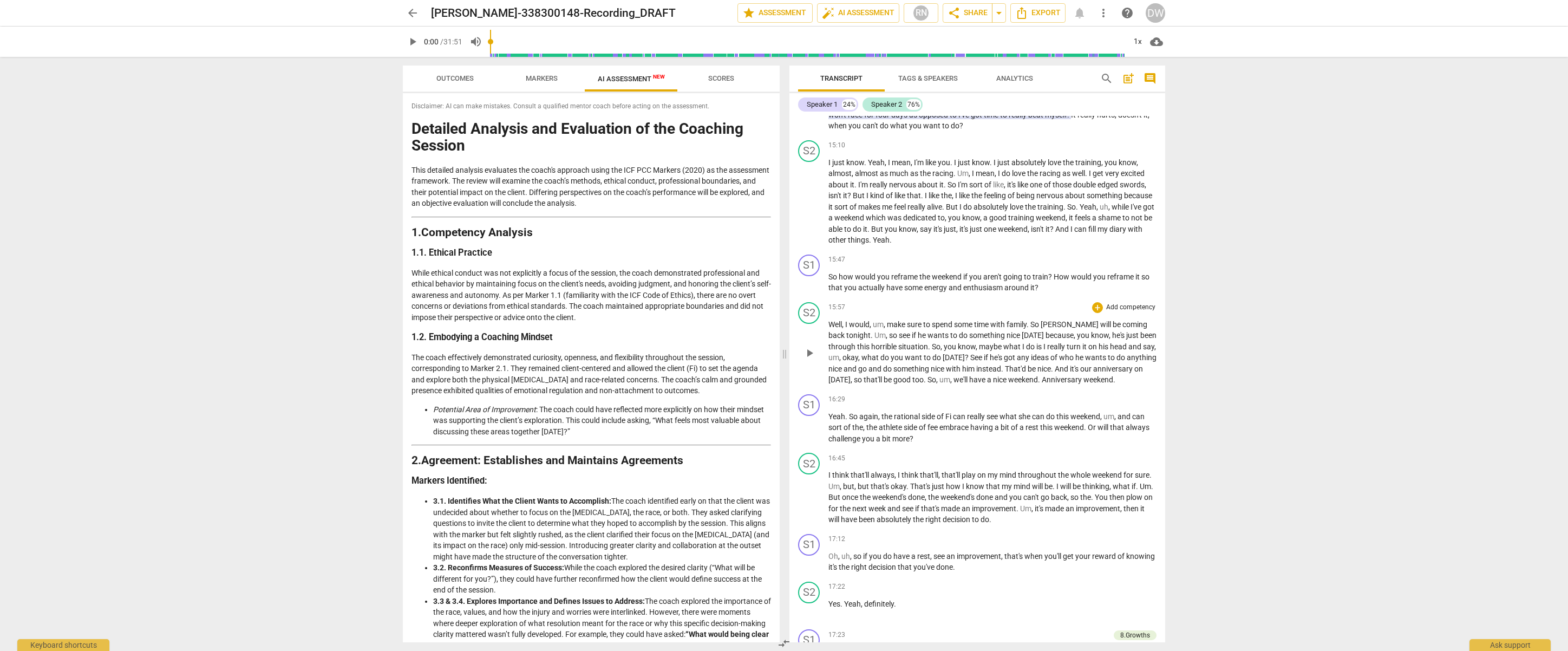
scroll to position [3240, 0]
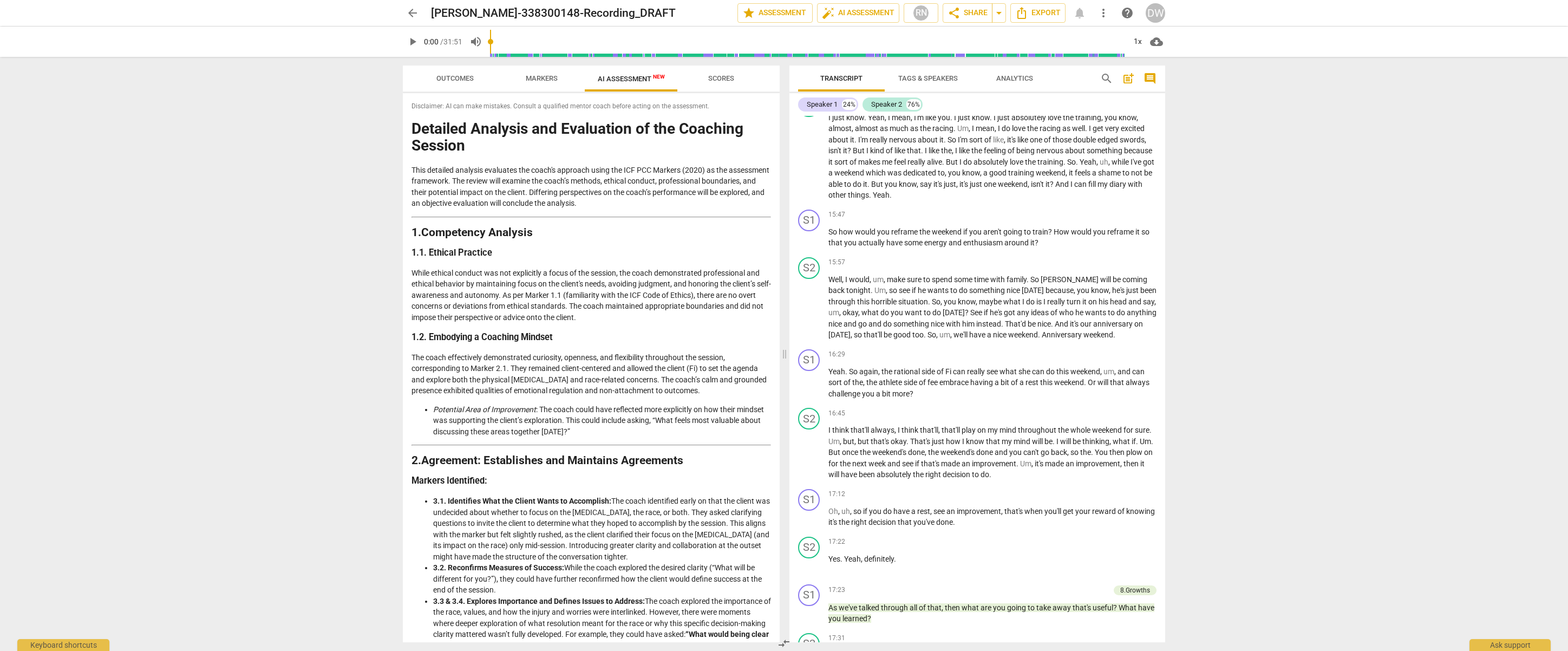
click at [725, 78] on span "Scores" at bounding box center [721, 78] width 26 height 8
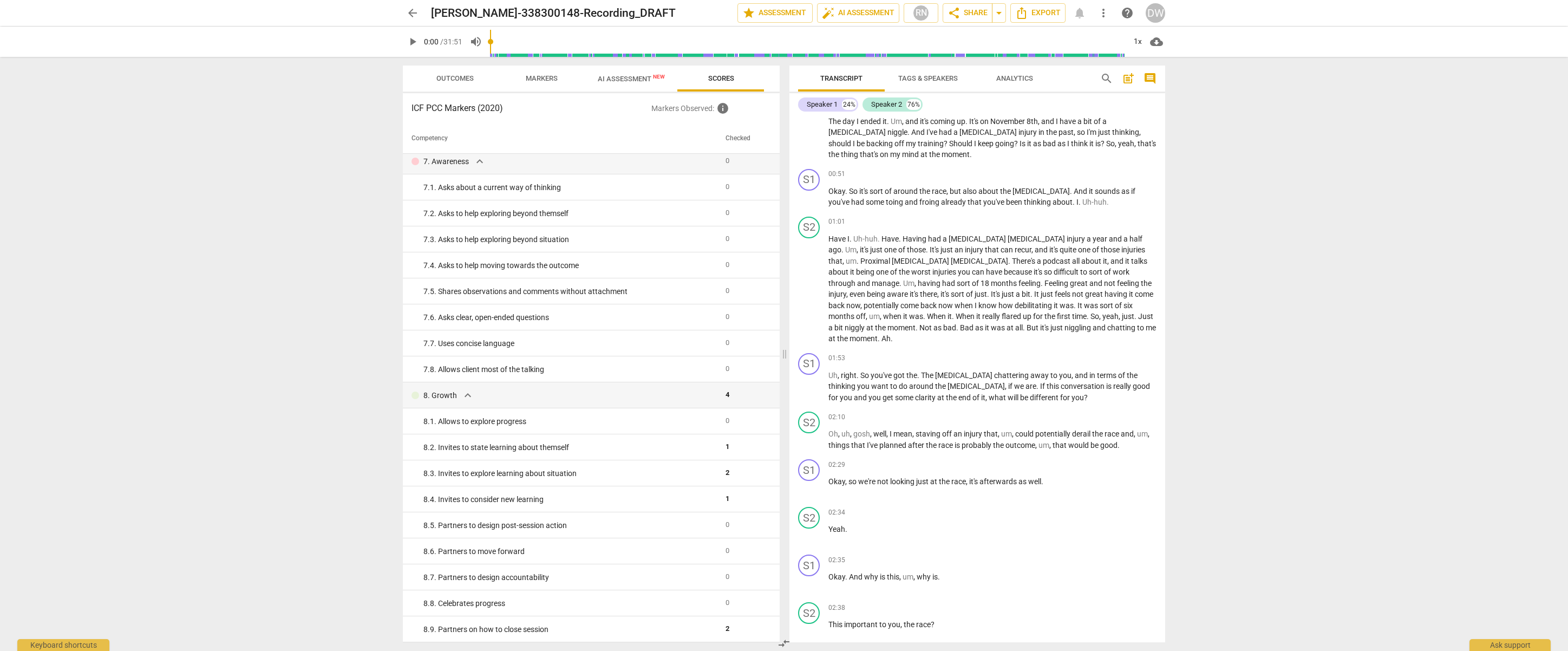
scroll to position [0, 0]
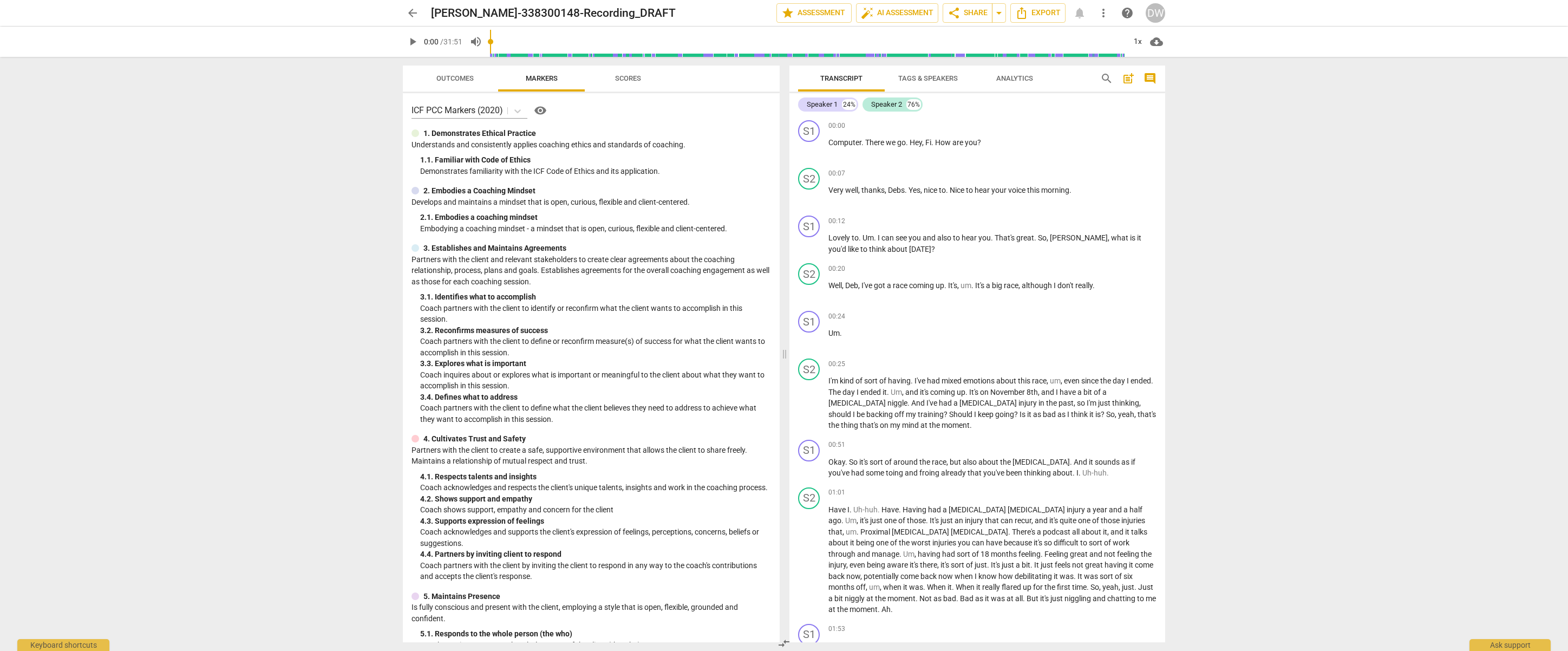
click at [413, 15] on span "arrow_back" at bounding box center [412, 12] width 13 height 13
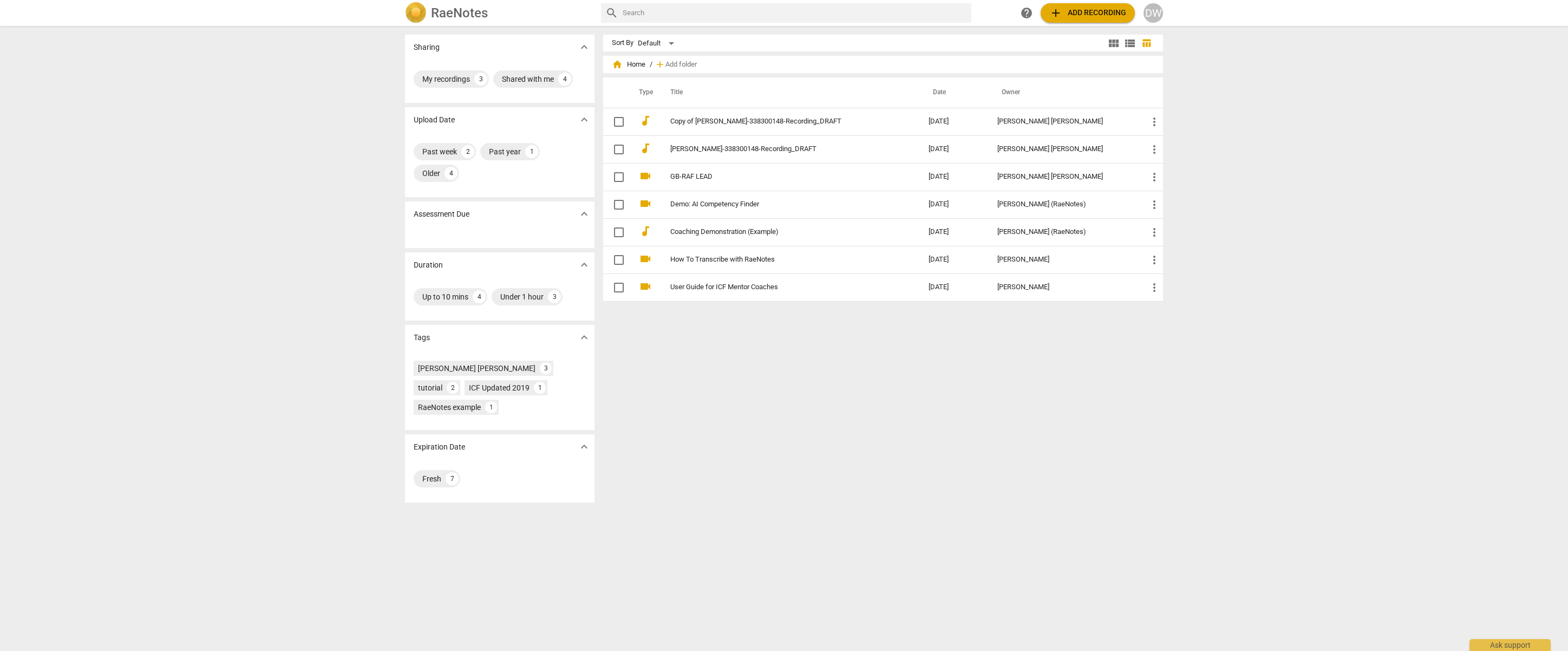
click at [1074, 17] on span "add Add recording" at bounding box center [1088, 12] width 77 height 13
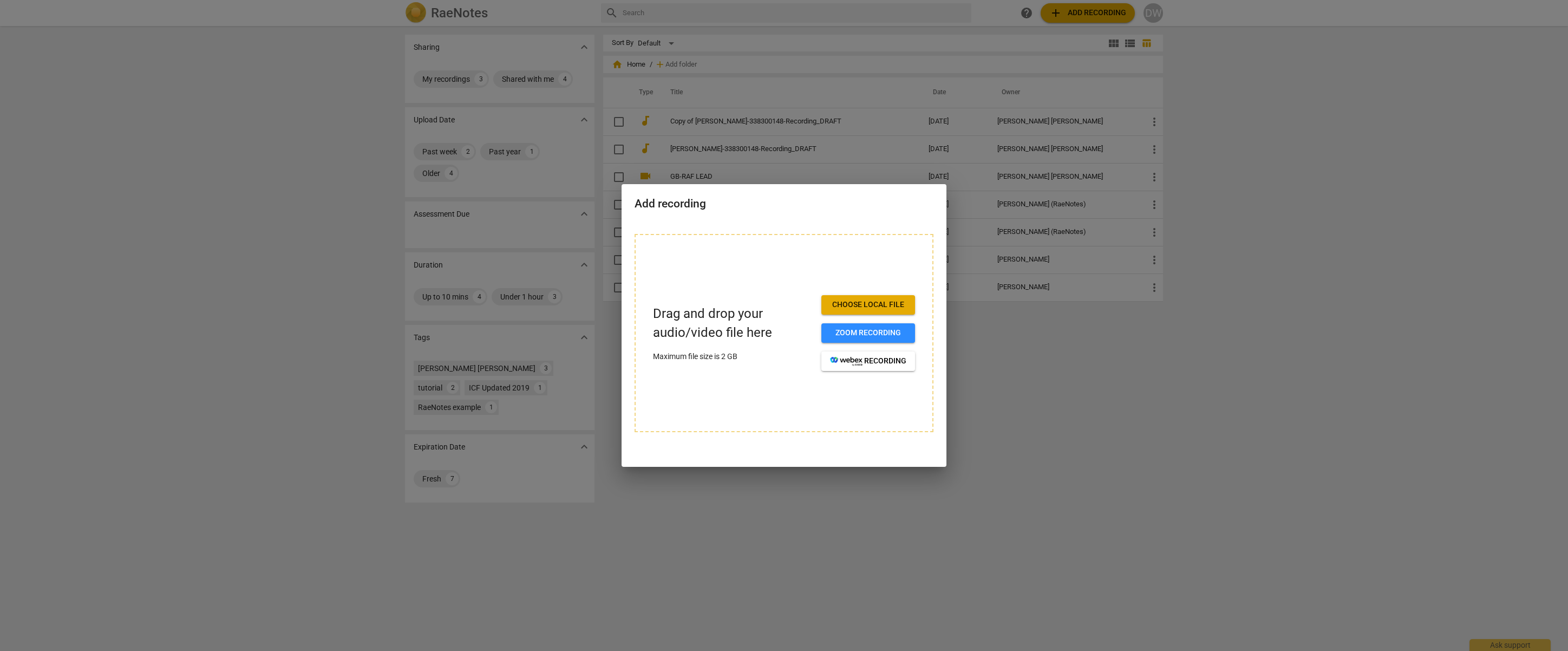
click at [1030, 403] on div at bounding box center [784, 325] width 1568 height 651
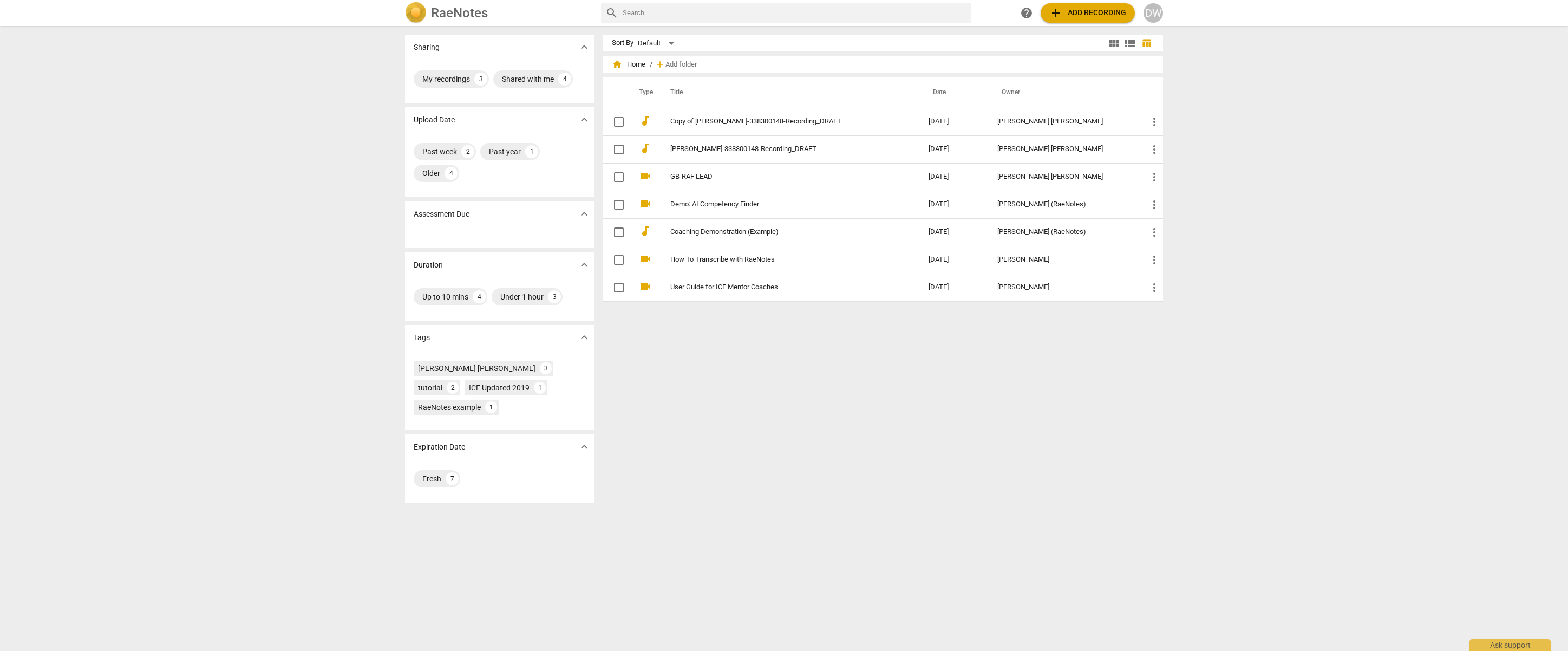
click at [1159, 10] on div "DW" at bounding box center [1153, 13] width 19 height 19
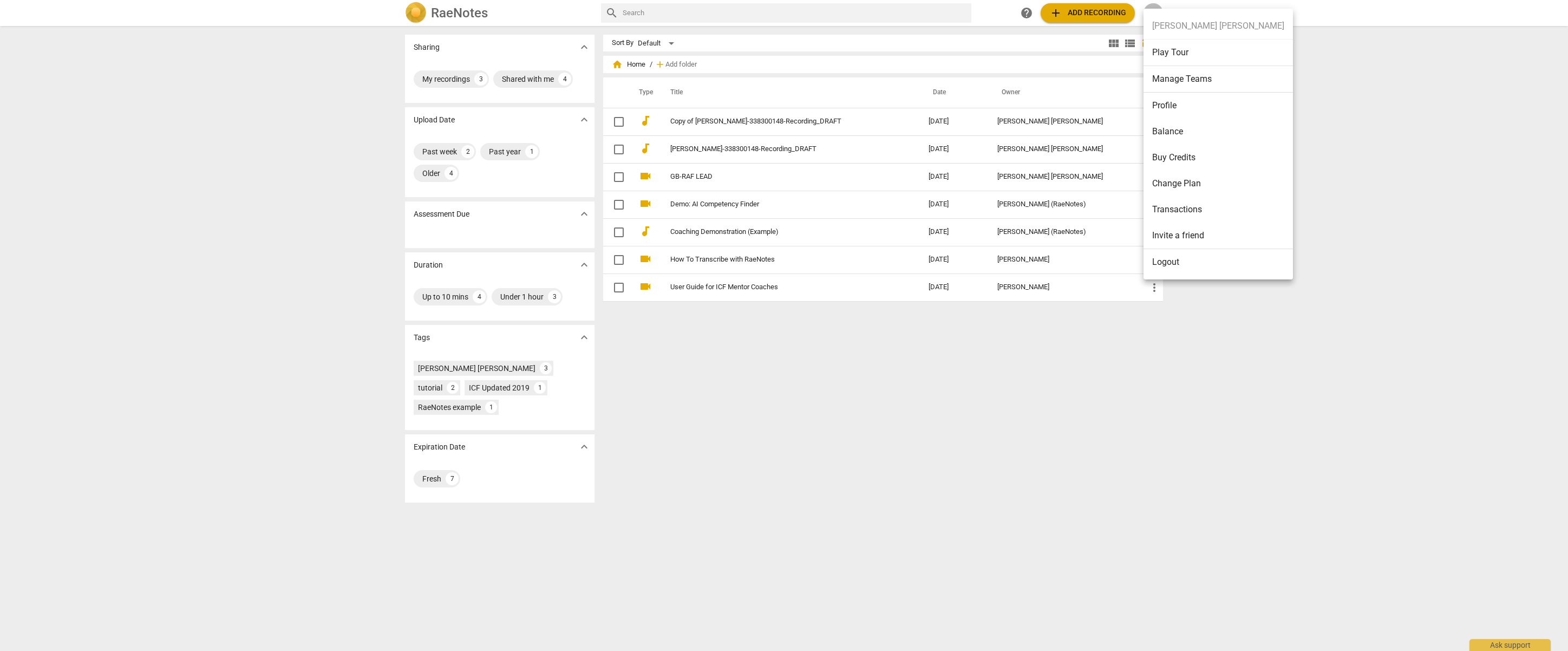
click at [1172, 132] on li "Balance" at bounding box center [1218, 132] width 149 height 26
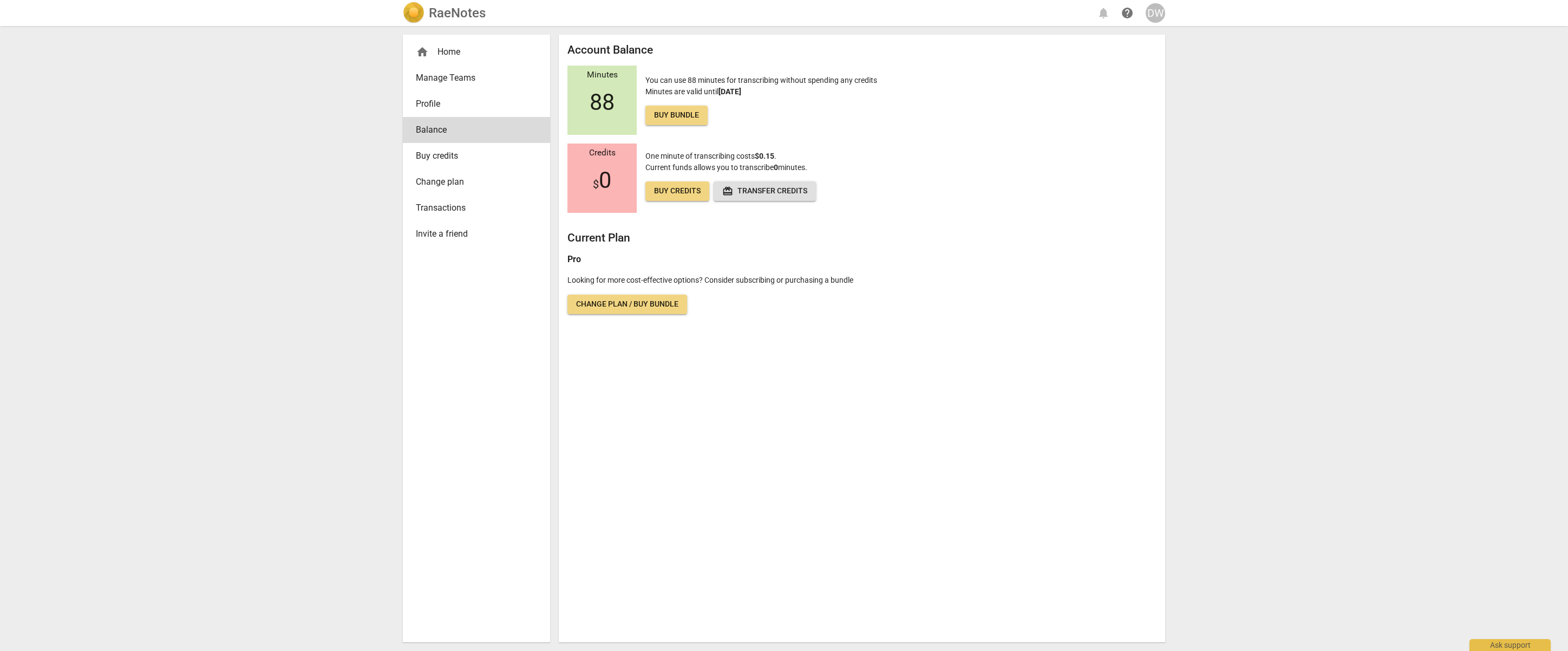
click at [457, 56] on div "home Home" at bounding box center [472, 51] width 112 height 13
